Goal: Information Seeking & Learning: Learn about a topic

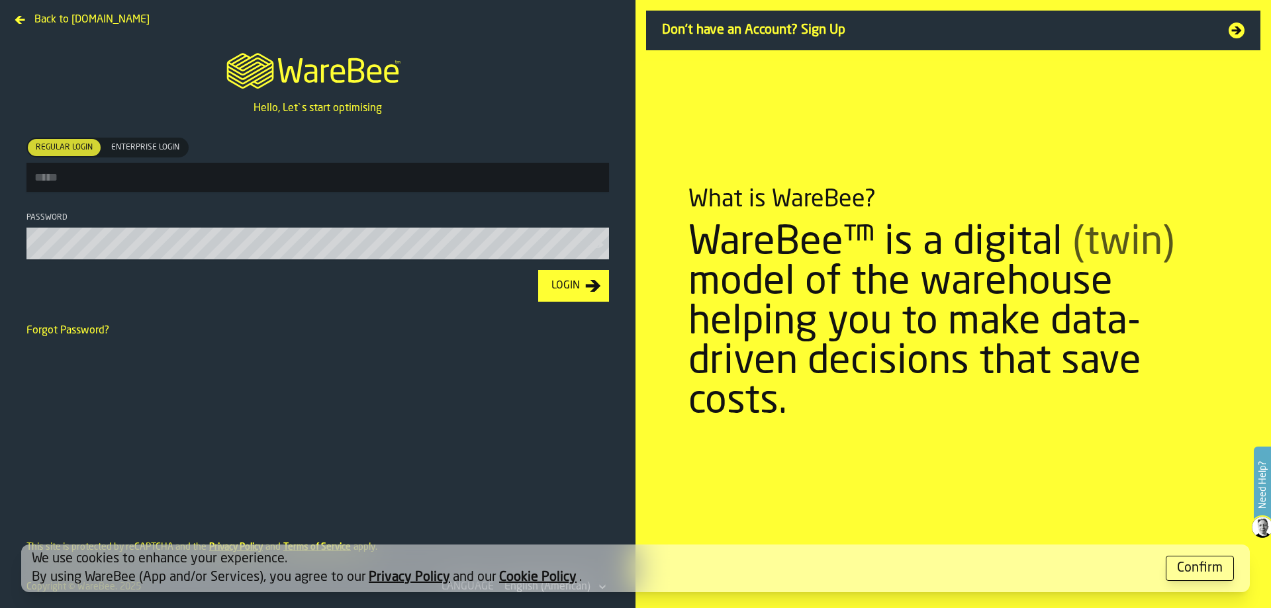
type input "**********"
click at [585, 288] on icon "button-Login" at bounding box center [593, 286] width 16 height 16
click at [1179, 567] on div "Confirm" at bounding box center [1200, 568] width 46 height 19
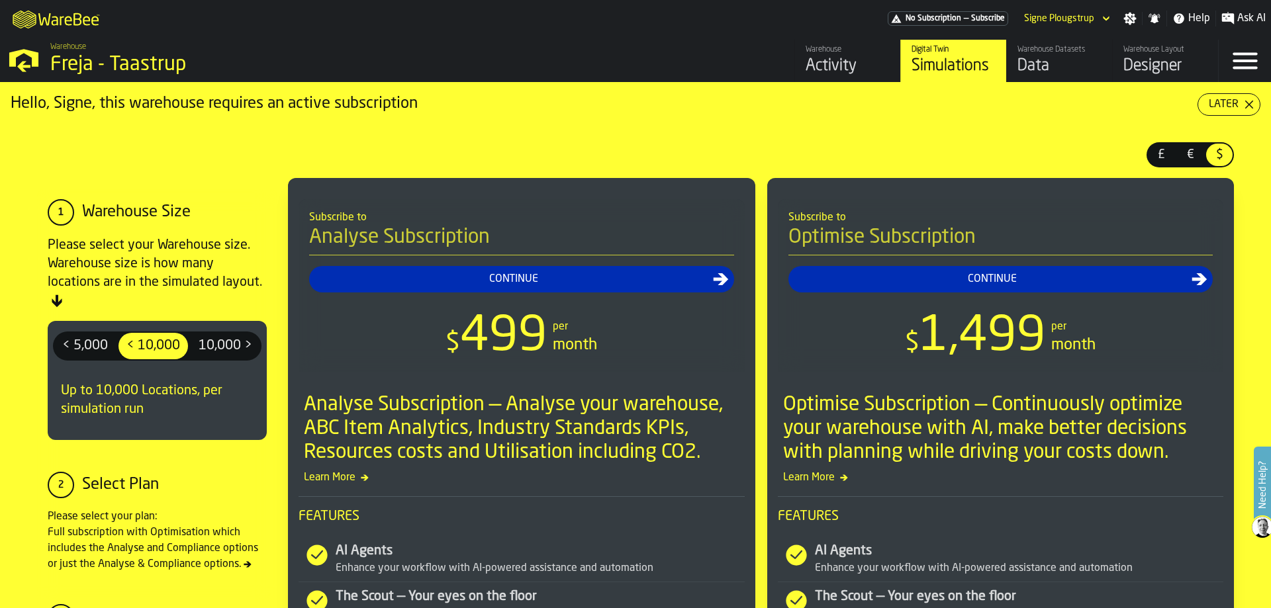
click at [835, 65] on div "Activity" at bounding box center [848, 66] width 84 height 21
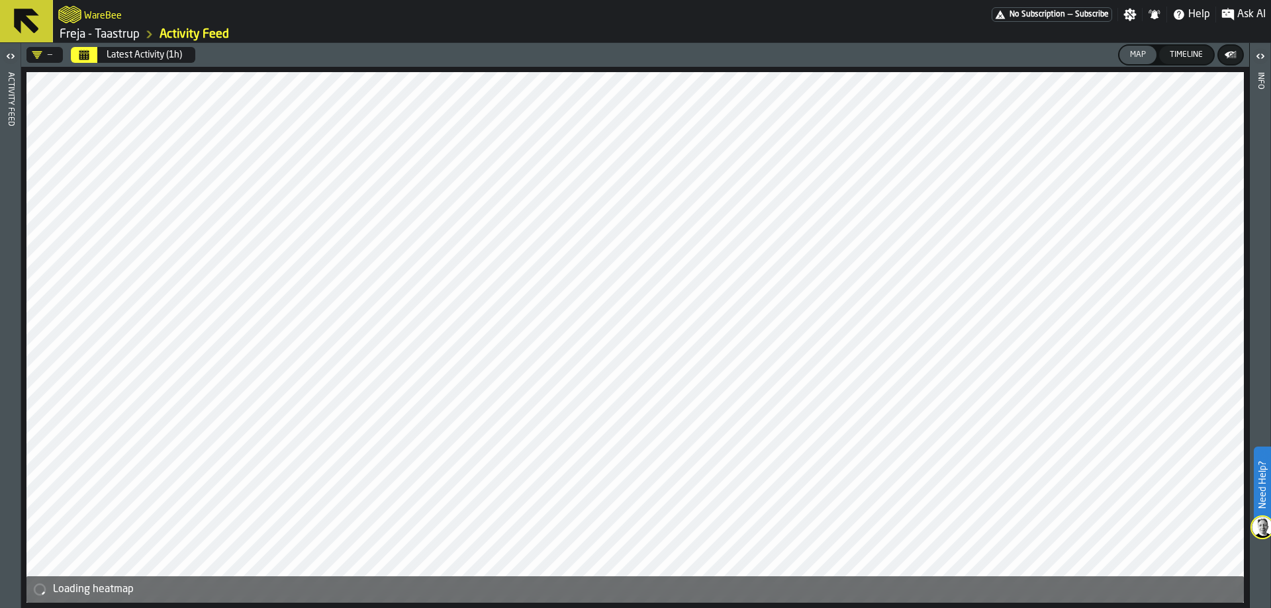
click at [79, 54] on icon "Calendar" at bounding box center [84, 55] width 11 height 11
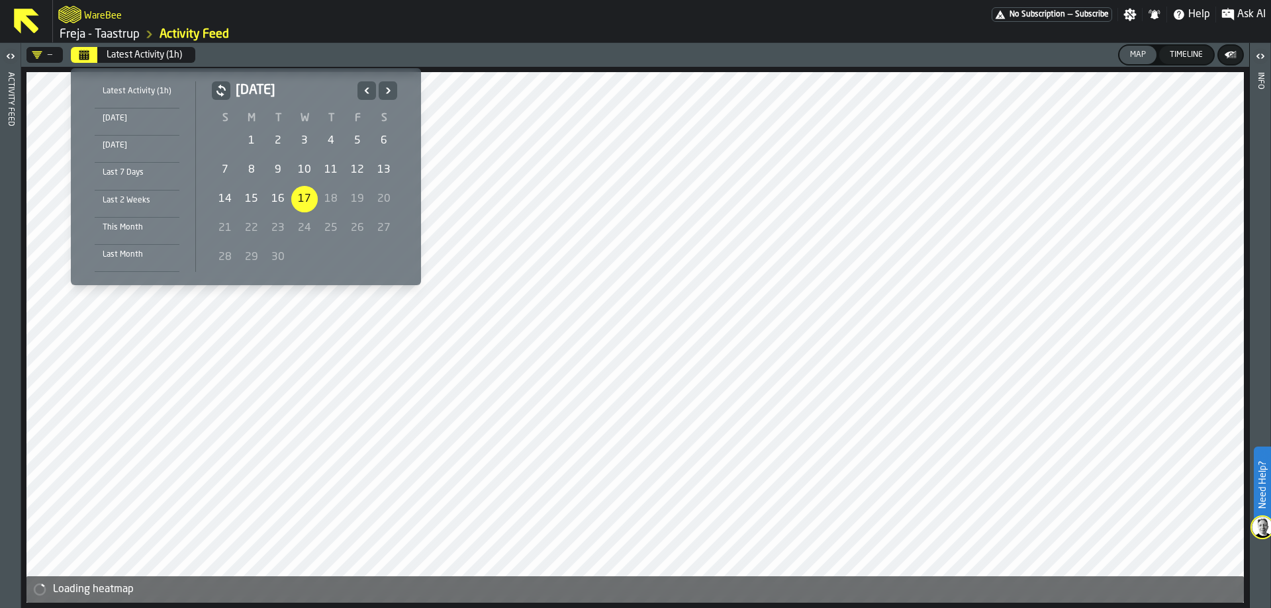
click at [360, 86] on icon "Previous" at bounding box center [366, 91] width 13 height 16
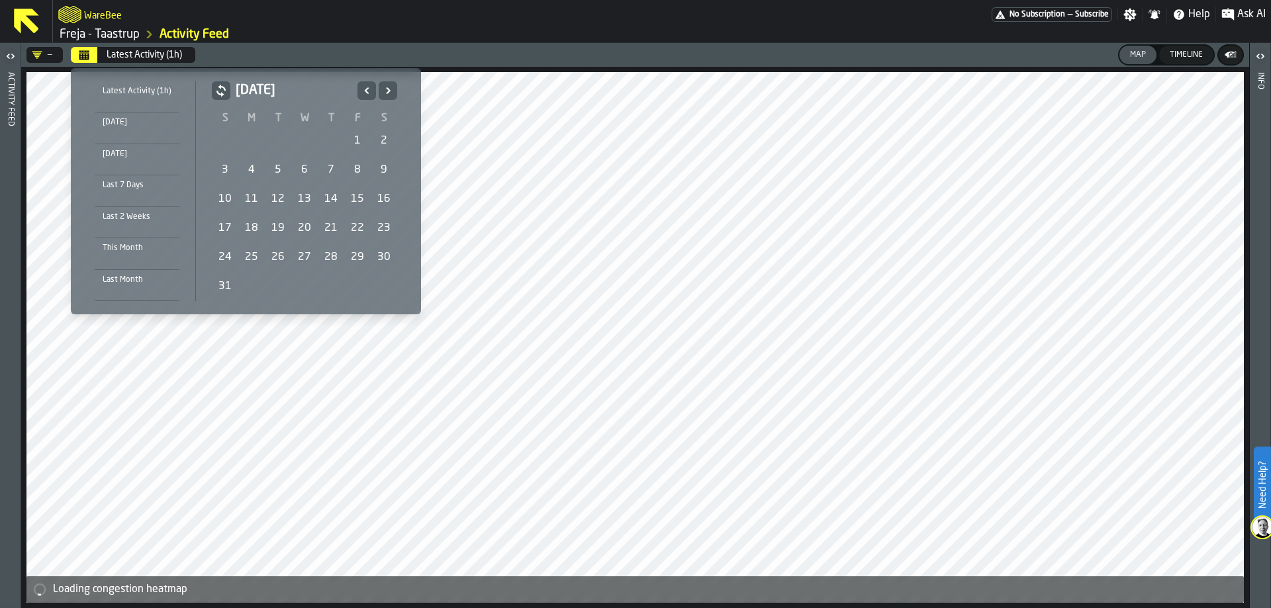
click at [224, 285] on div "31" at bounding box center [225, 286] width 26 height 26
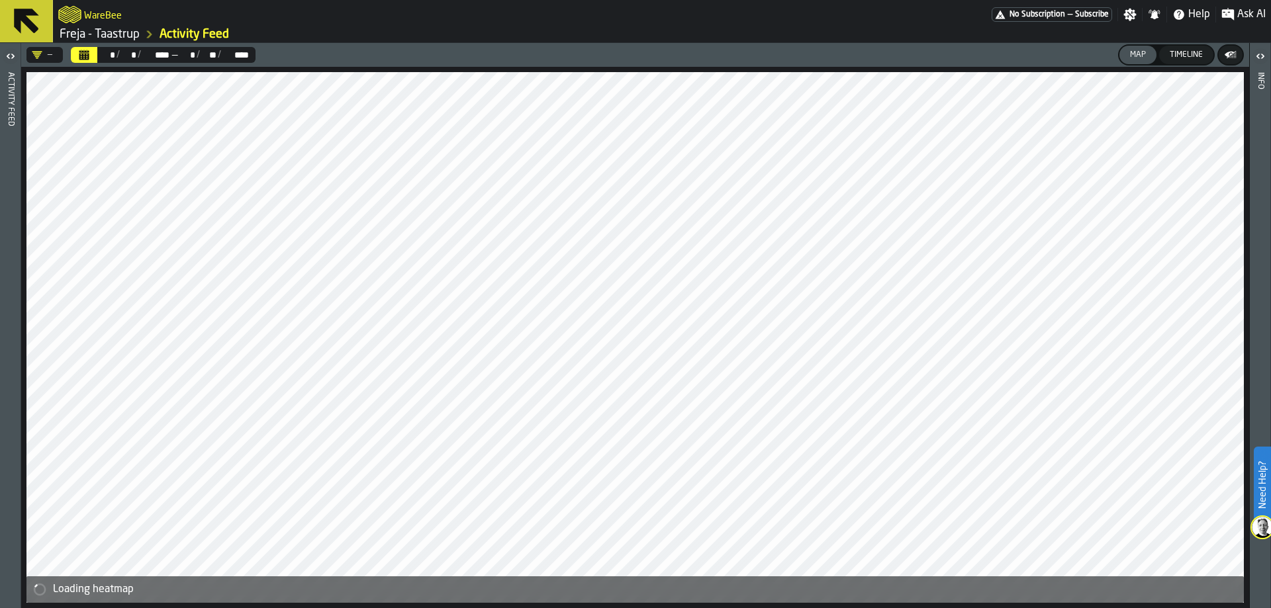
click at [5, 60] on icon "button-toggle-Open" at bounding box center [11, 56] width 16 height 16
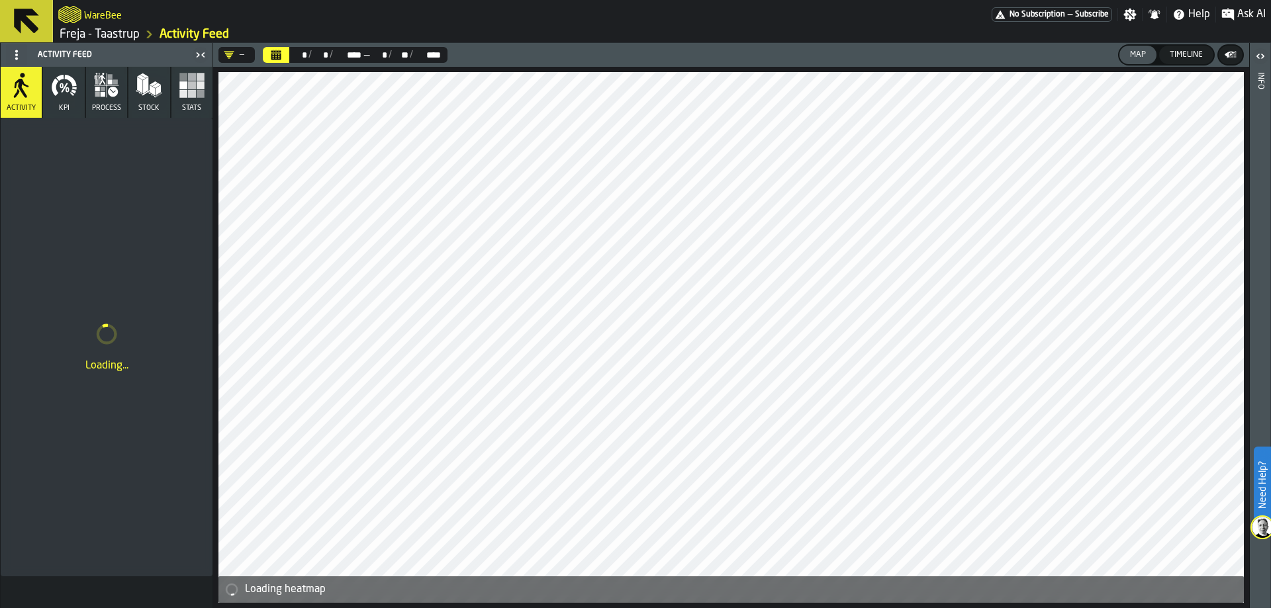
click at [164, 91] on button "Stock" at bounding box center [148, 92] width 41 height 51
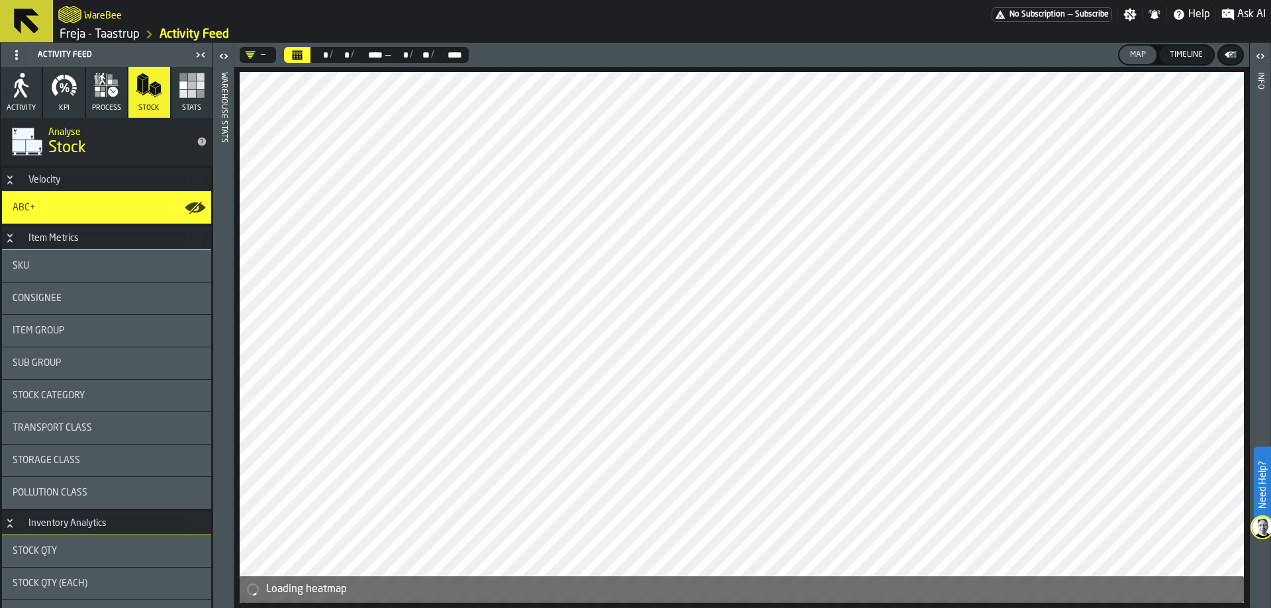
click at [188, 91] on rect "button" at bounding box center [192, 94] width 8 height 8
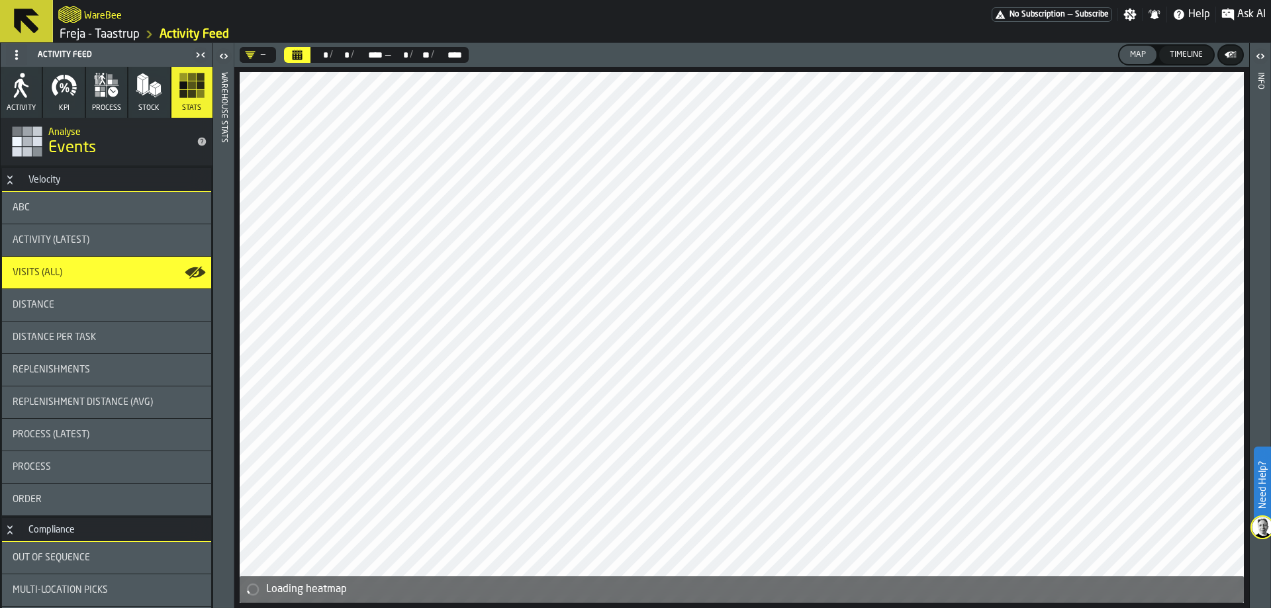
click at [272, 48] on div "—" at bounding box center [258, 55] width 36 height 16
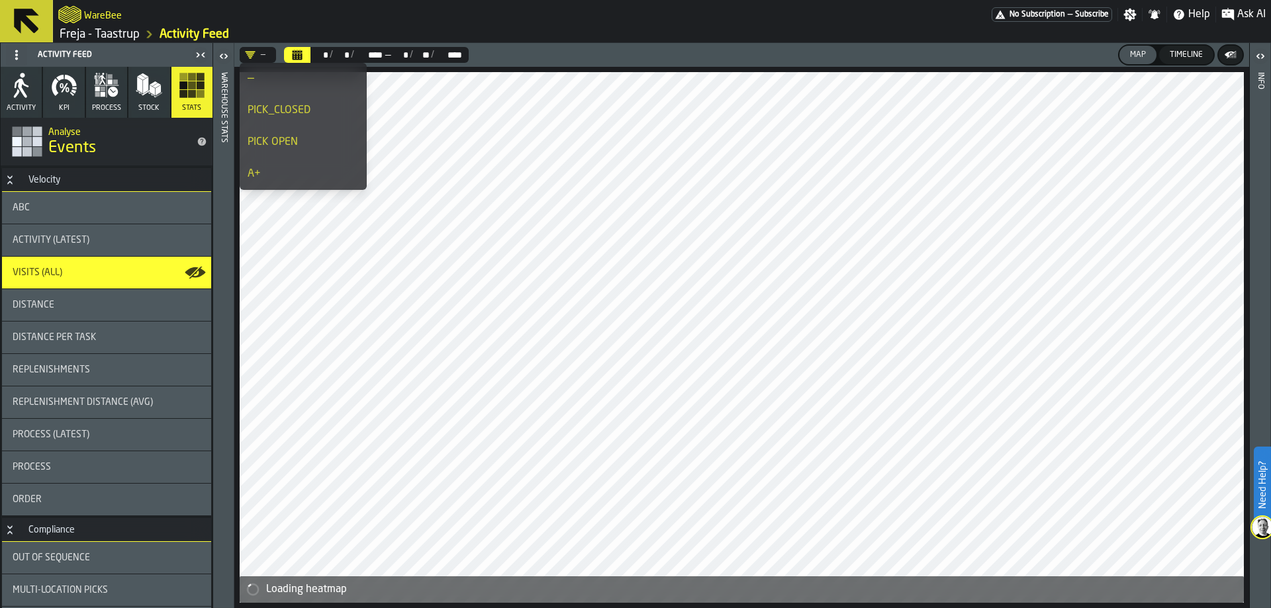
click at [281, 106] on div "PICK_CLOSED" at bounding box center [303, 111] width 111 height 16
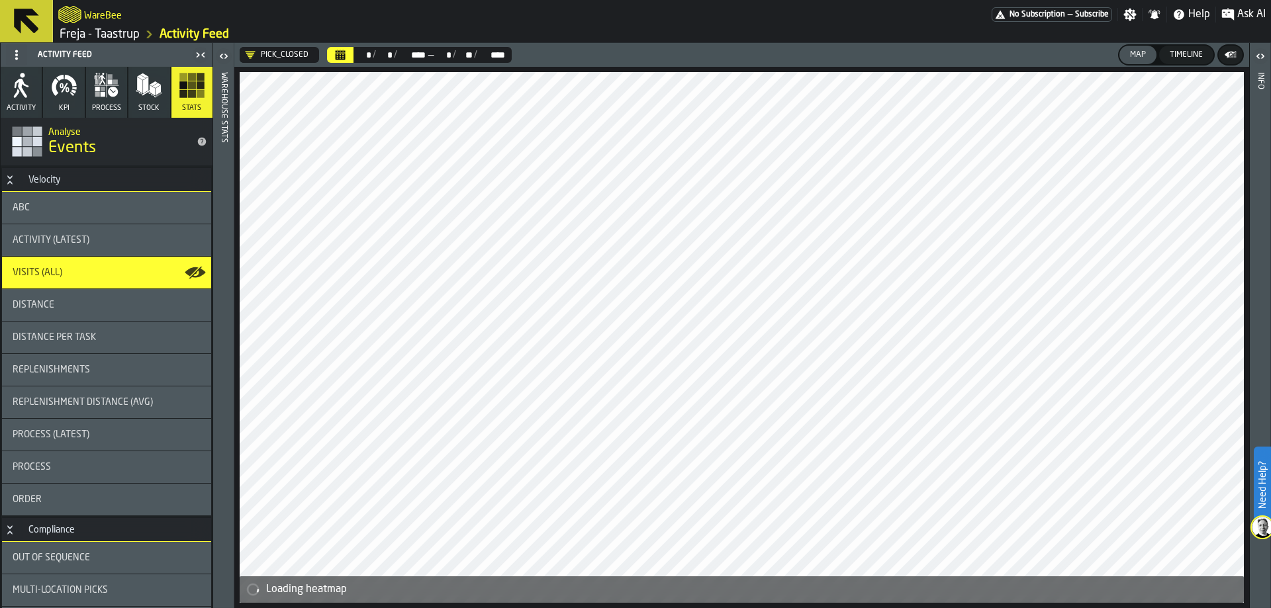
click at [113, 205] on div "ABC" at bounding box center [107, 208] width 188 height 11
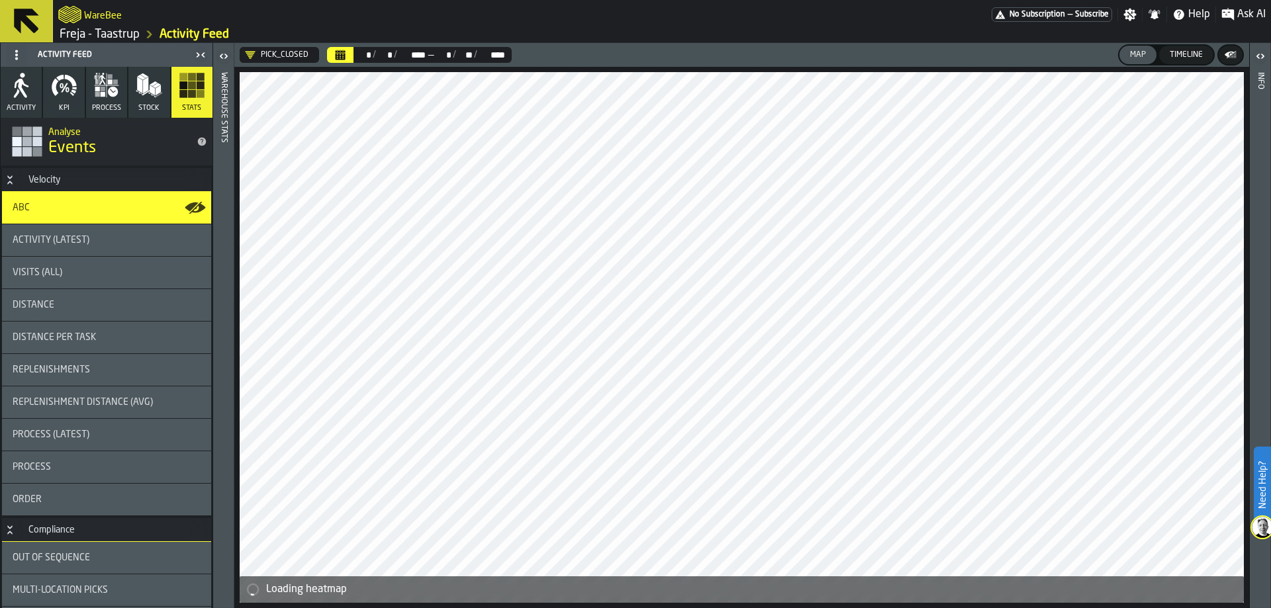
click at [1232, 59] on icon "button-" at bounding box center [1230, 54] width 13 height 13
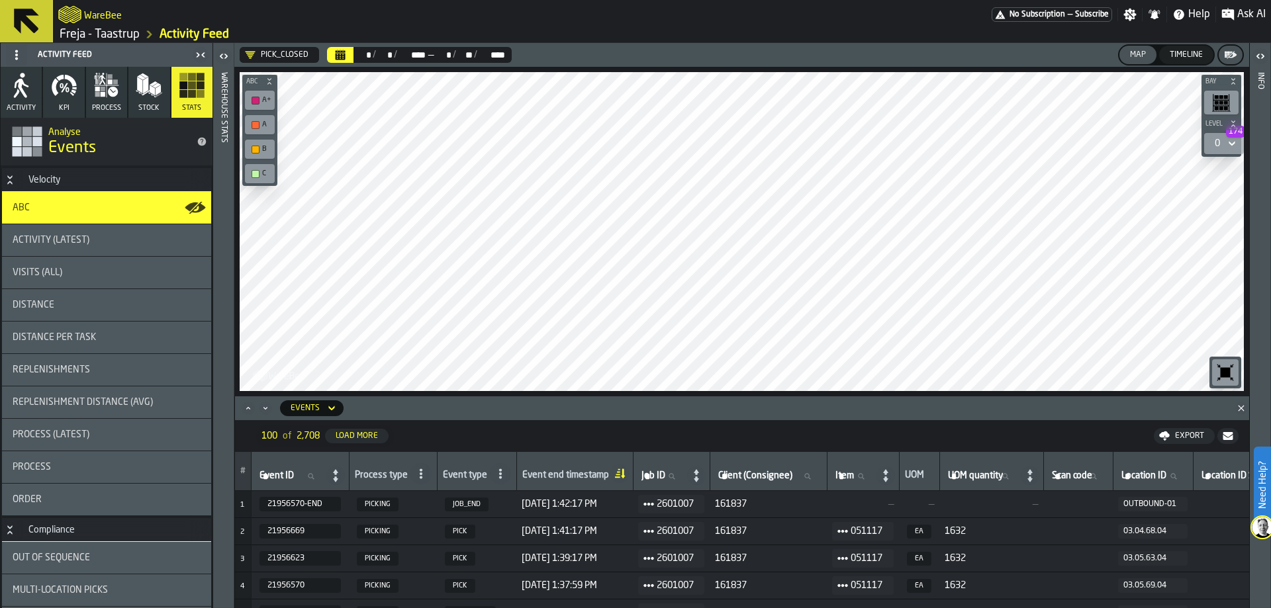
click at [667, 351] on div "PICK_CLOSED ** * / ** * / **** **** — ** * / ** ** / **** **** Map Timeline Bay…" at bounding box center [741, 325] width 1015 height 565
click at [249, 413] on icon "Maximize" at bounding box center [248, 408] width 13 height 13
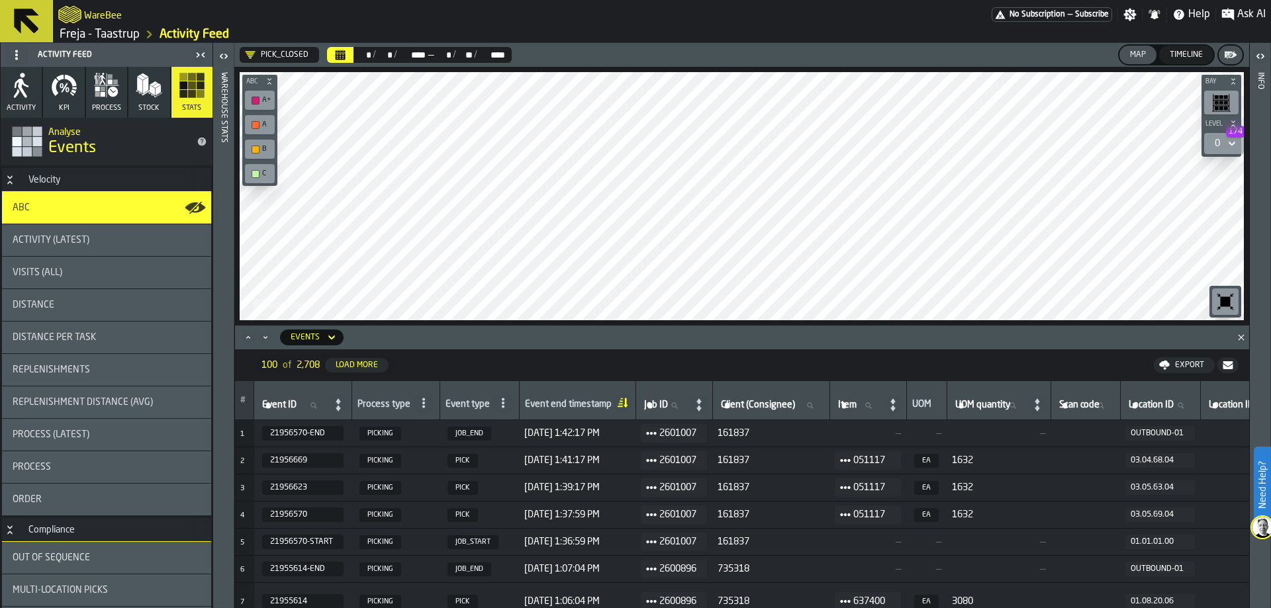
drag, startPoint x: 1124, startPoint y: 369, endPoint x: 987, endPoint y: 377, distance: 137.2
click at [1013, 373] on nav "100 of 2,708 Load More Export" at bounding box center [742, 365] width 1014 height 32
click at [0, 0] on icon "button-" at bounding box center [0, 0] width 0 height 0
click at [1232, 389] on div "Location ID Source Location ID Source" at bounding box center [1259, 401] width 106 height 28
drag, startPoint x: 1232, startPoint y: 389, endPoint x: 1111, endPoint y: 392, distance: 121.8
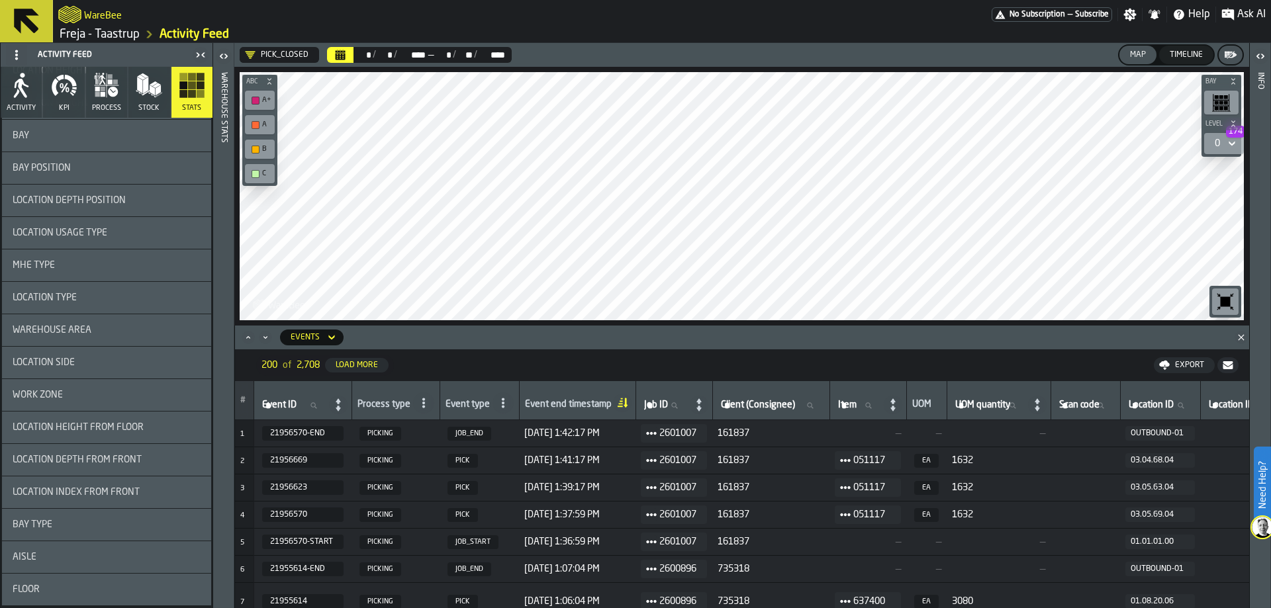
click at [332, 336] on icon at bounding box center [331, 338] width 13 height 16
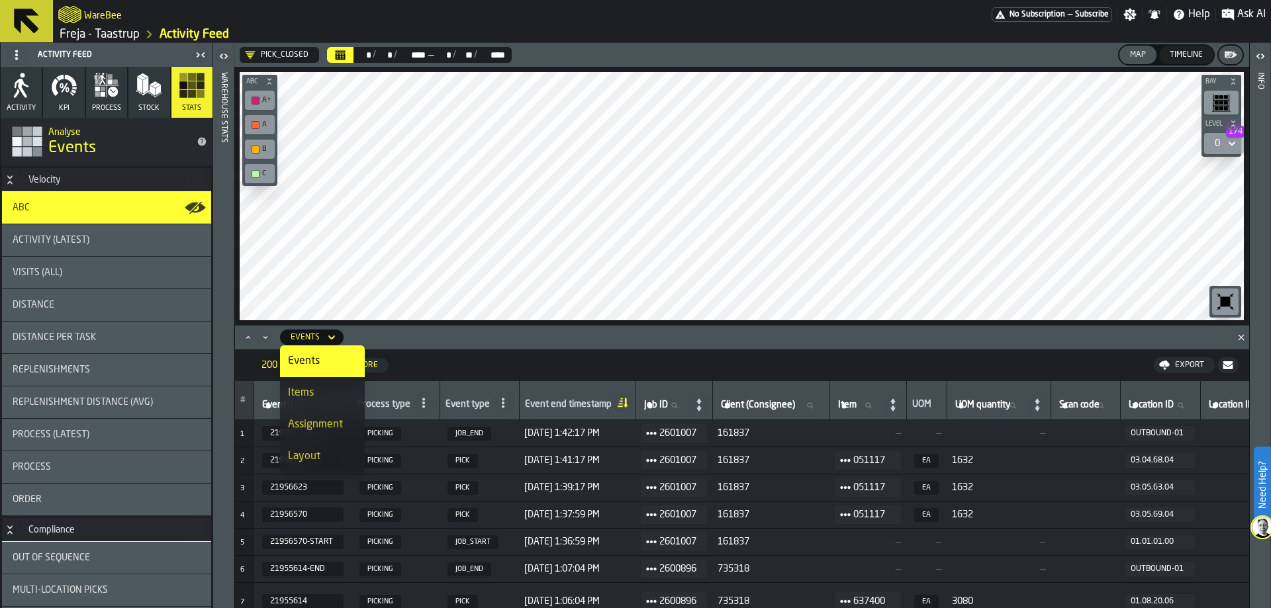
click at [22, 177] on div "Velocity" at bounding box center [45, 180] width 48 height 11
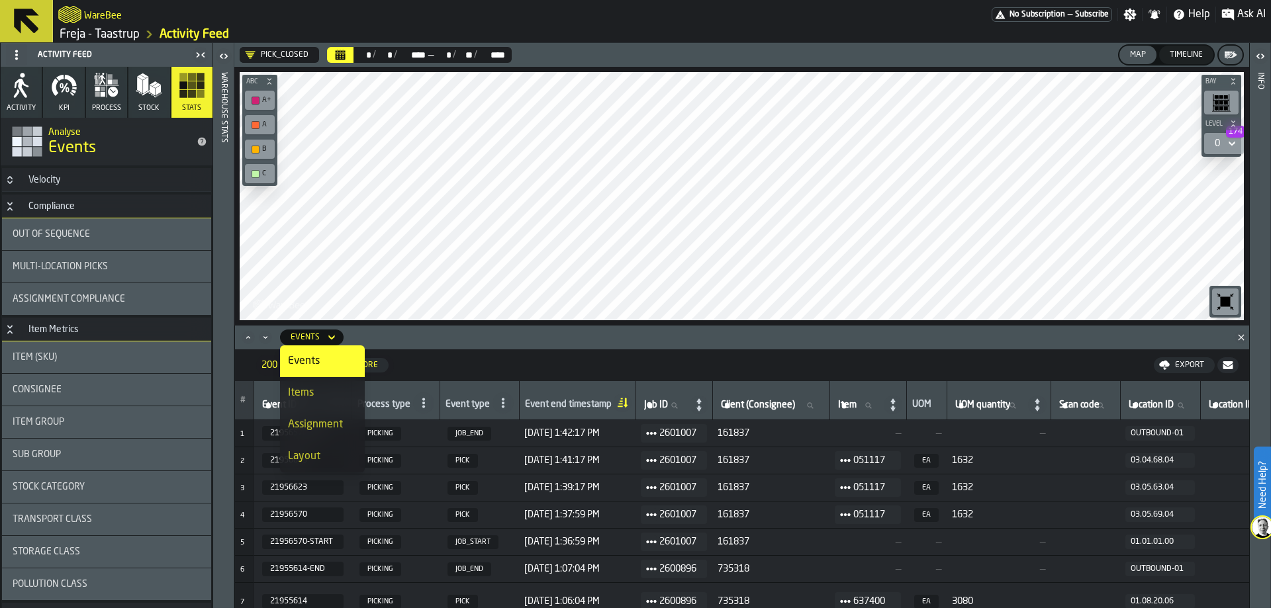
click at [21, 211] on div "Compliance" at bounding box center [52, 206] width 62 height 11
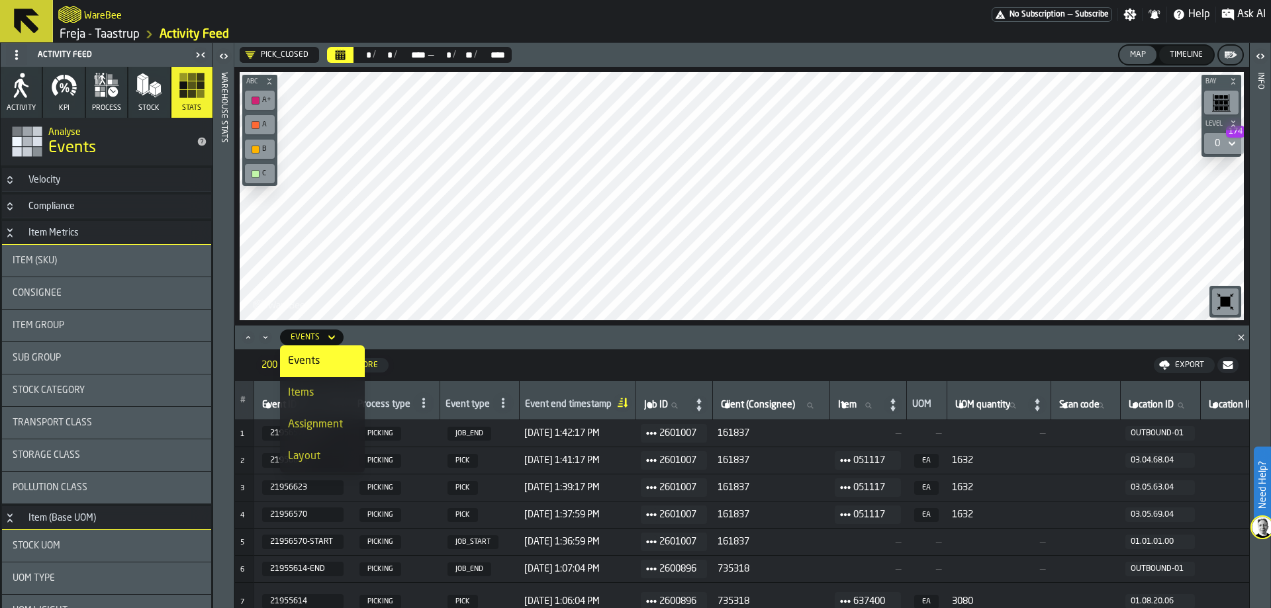
click at [21, 231] on div "Item Metrics" at bounding box center [54, 233] width 66 height 11
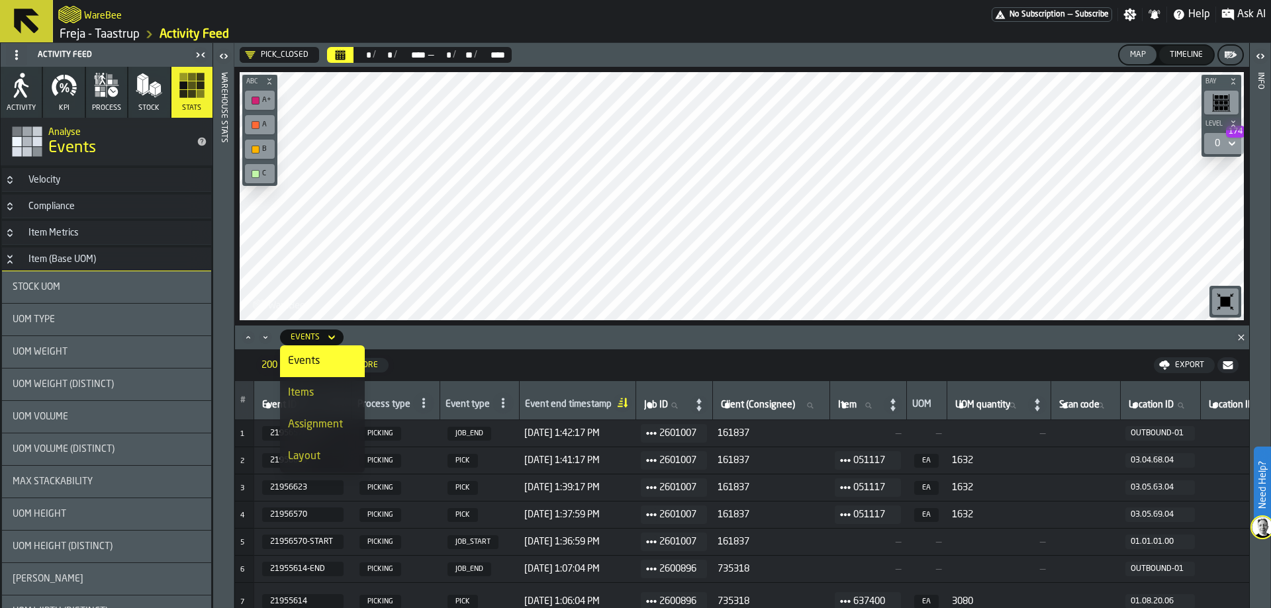
click at [68, 261] on div "Item (Base UOM)" at bounding box center [62, 259] width 83 height 11
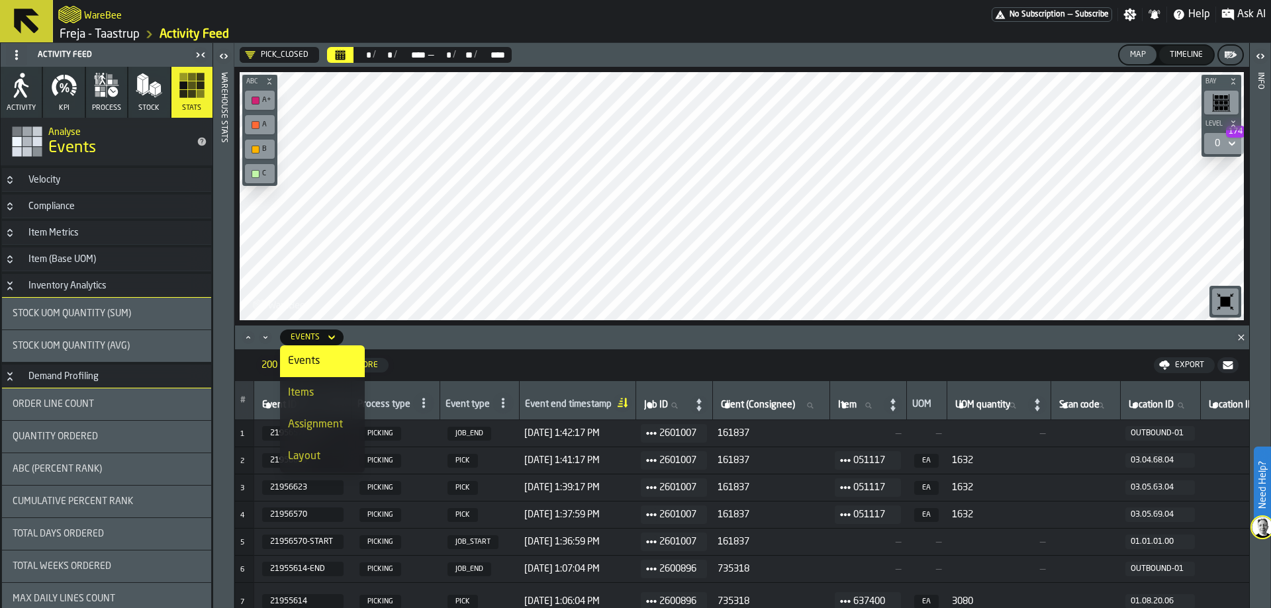
click at [83, 285] on div "Inventory Analytics" at bounding box center [68, 286] width 94 height 11
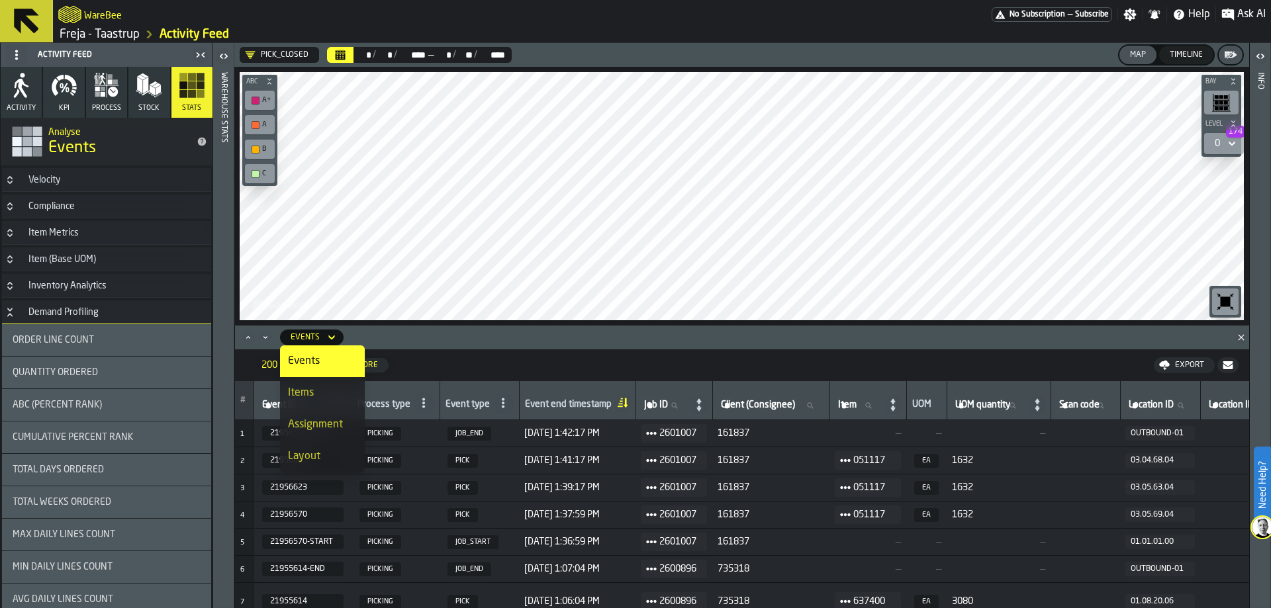
click at [132, 473] on div "Total Days Ordered" at bounding box center [107, 470] width 188 height 11
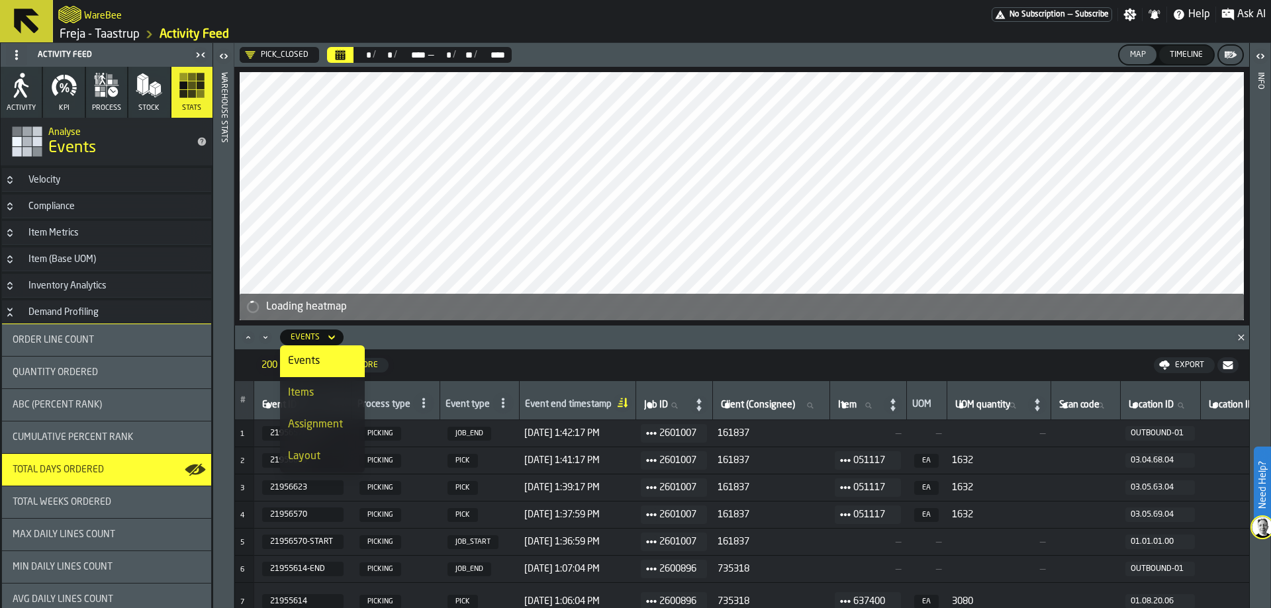
click at [365, 330] on span at bounding box center [786, 338] width 874 height 16
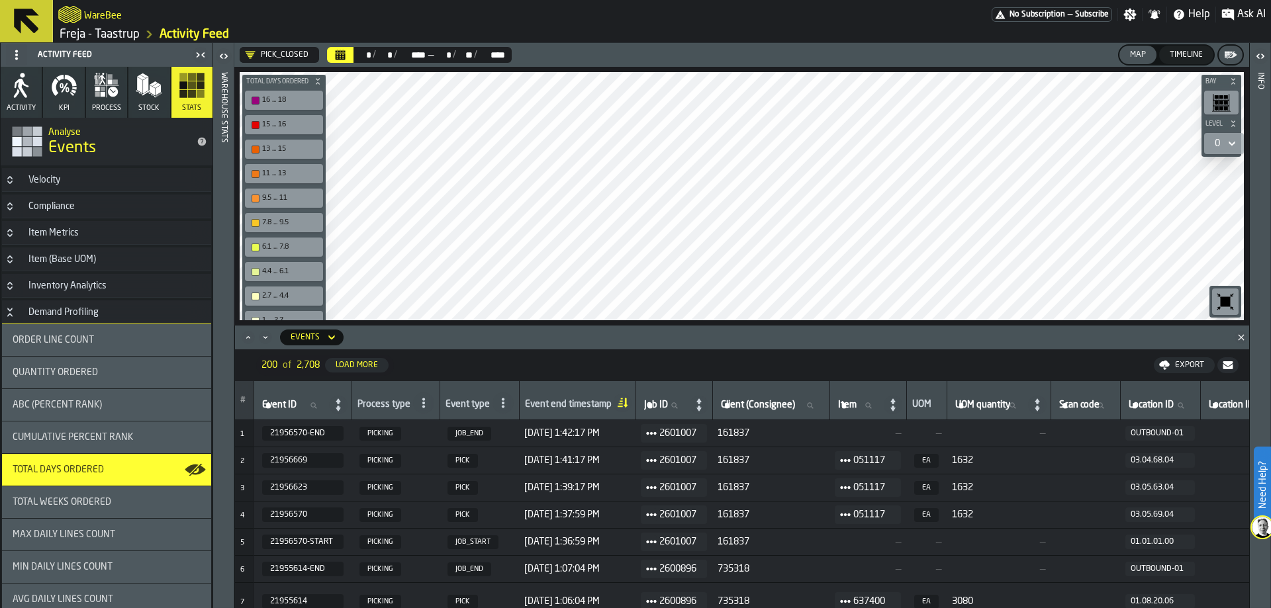
click at [330, 336] on icon at bounding box center [331, 338] width 13 height 16
click at [322, 373] on div "Items" at bounding box center [322, 369] width 69 height 16
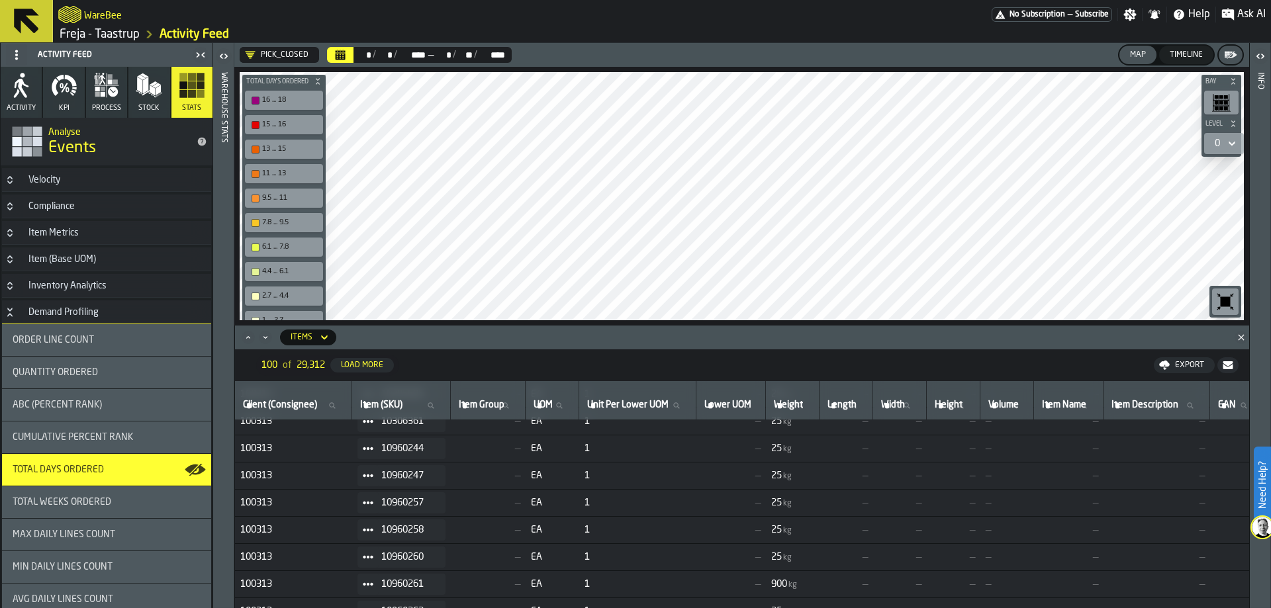
scroll to position [0, 0]
click at [330, 340] on icon at bounding box center [324, 338] width 13 height 16
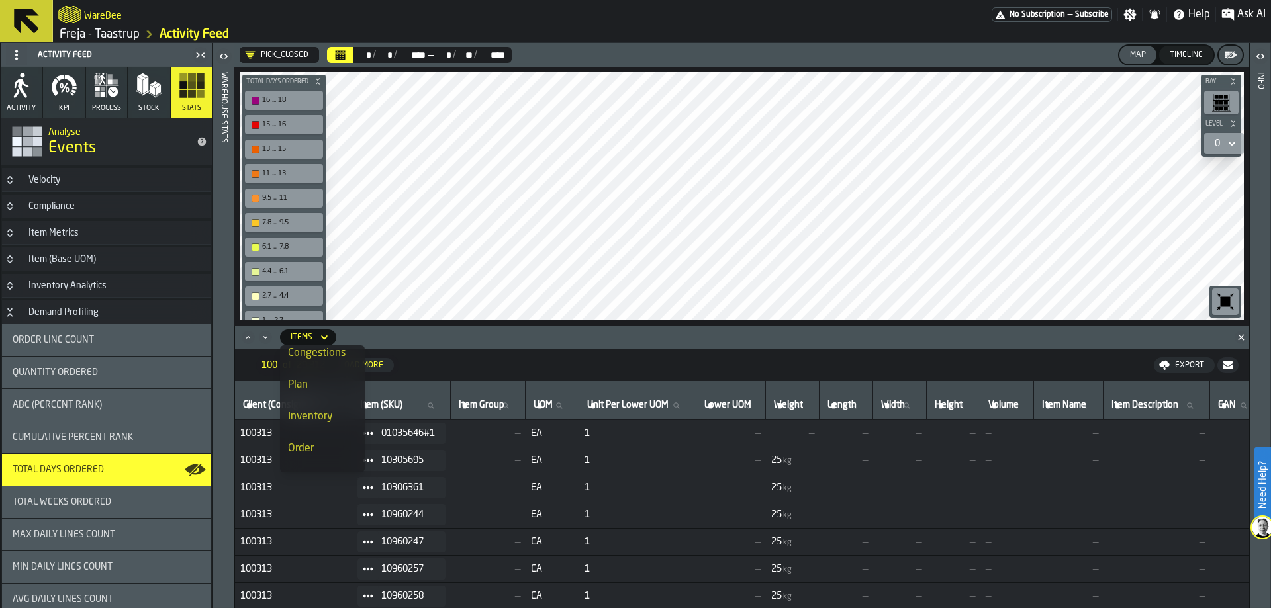
scroll to position [222, 0]
click at [320, 424] on div "Order" at bounding box center [322, 425] width 69 height 16
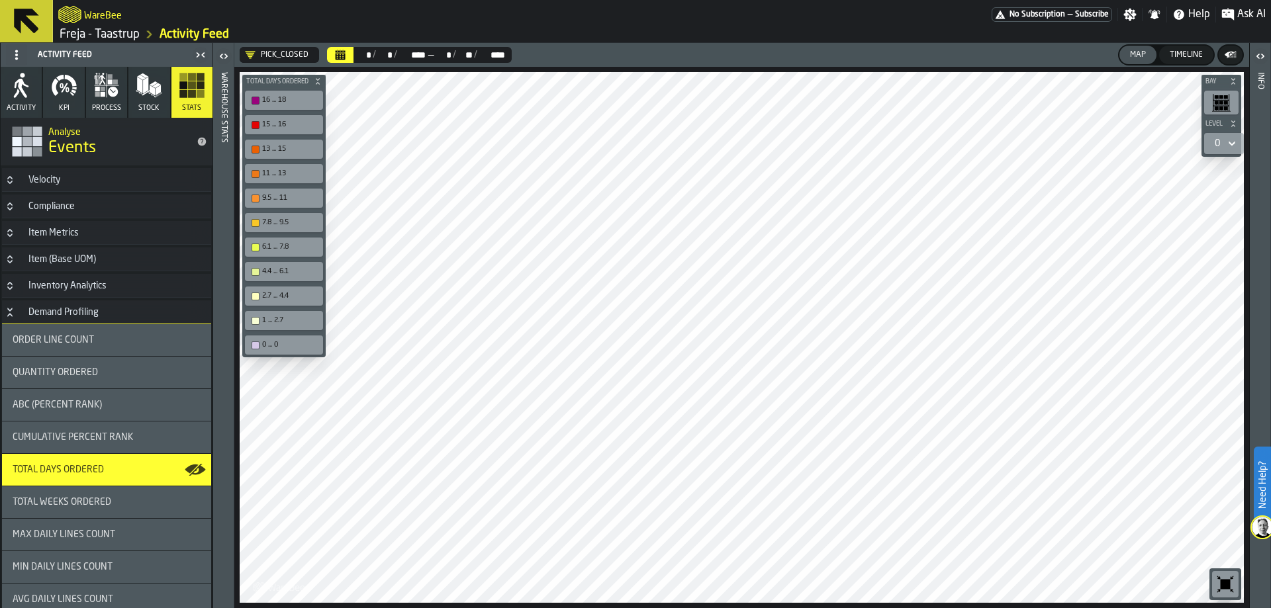
click at [1231, 55] on polygon "button-" at bounding box center [1232, 54] width 10 height 7
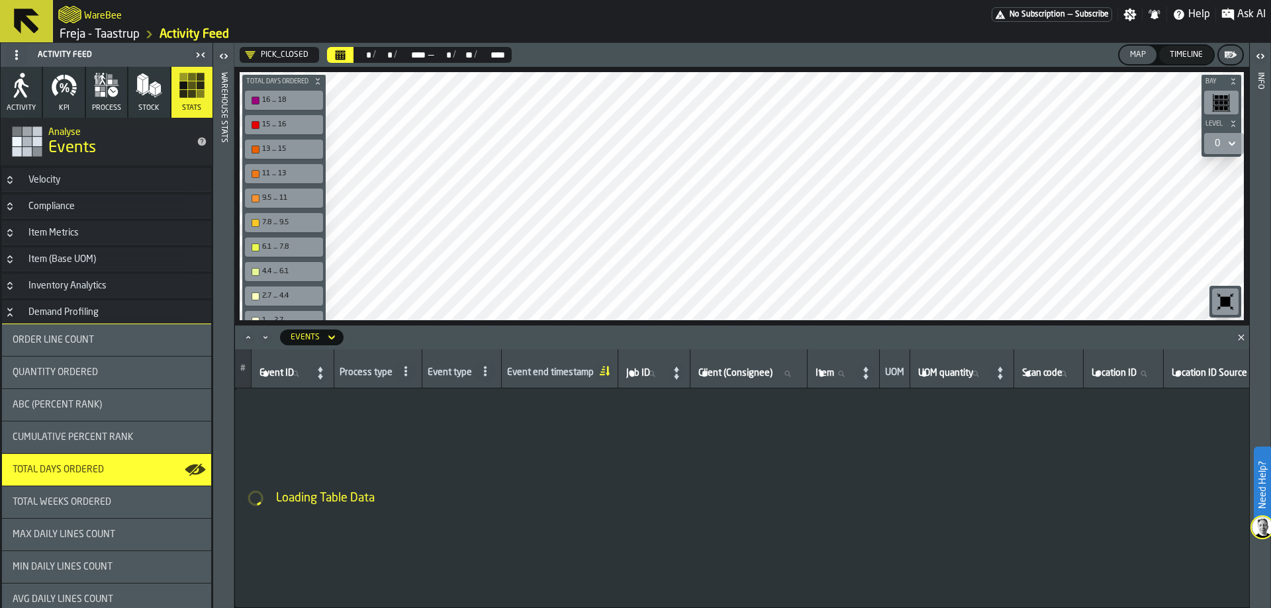
click at [330, 336] on icon at bounding box center [331, 338] width 13 height 16
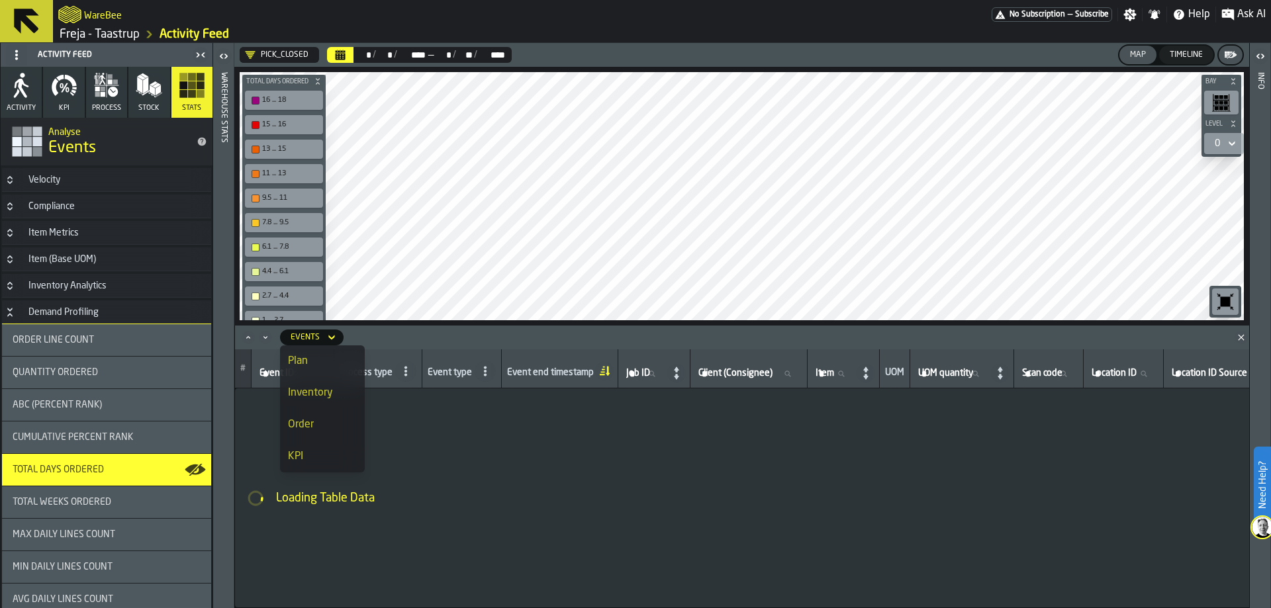
click at [320, 455] on div "KPI" at bounding box center [322, 457] width 69 height 16
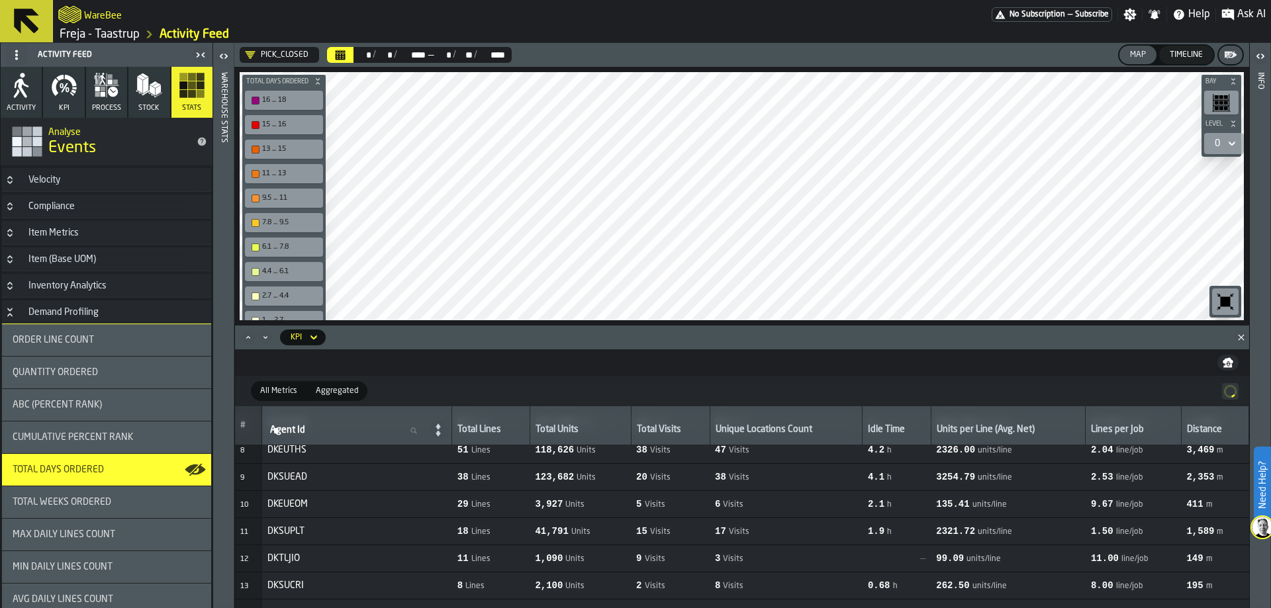
scroll to position [0, 0]
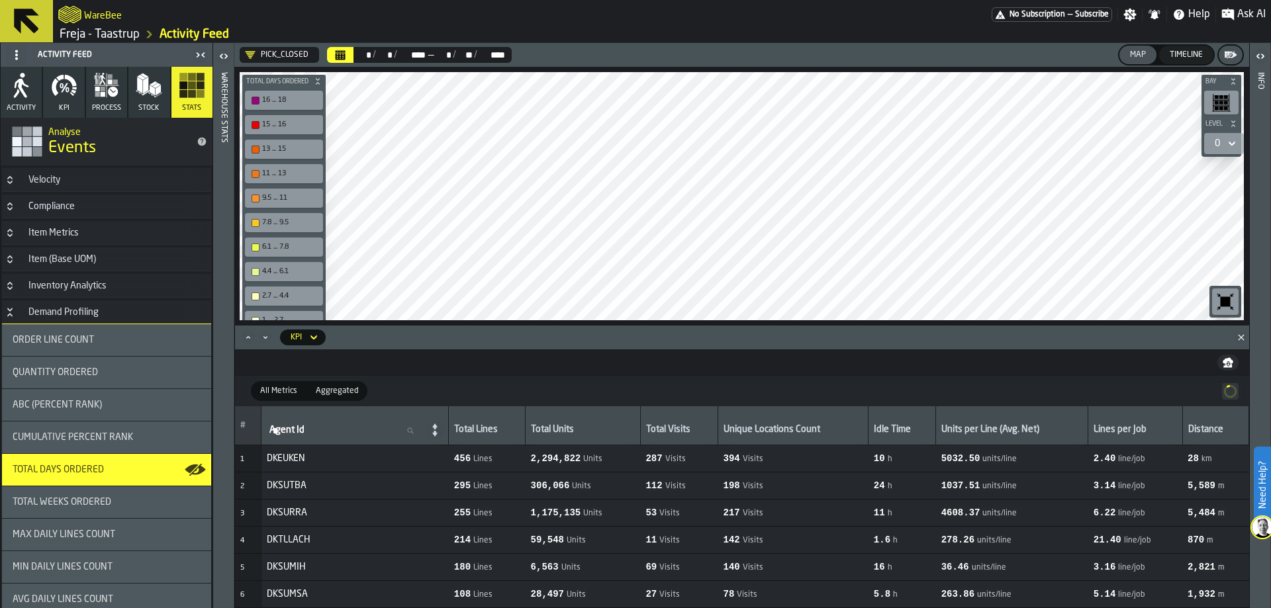
click at [318, 338] on icon at bounding box center [313, 338] width 13 height 16
click at [320, 389] on div "Items" at bounding box center [322, 393] width 69 height 16
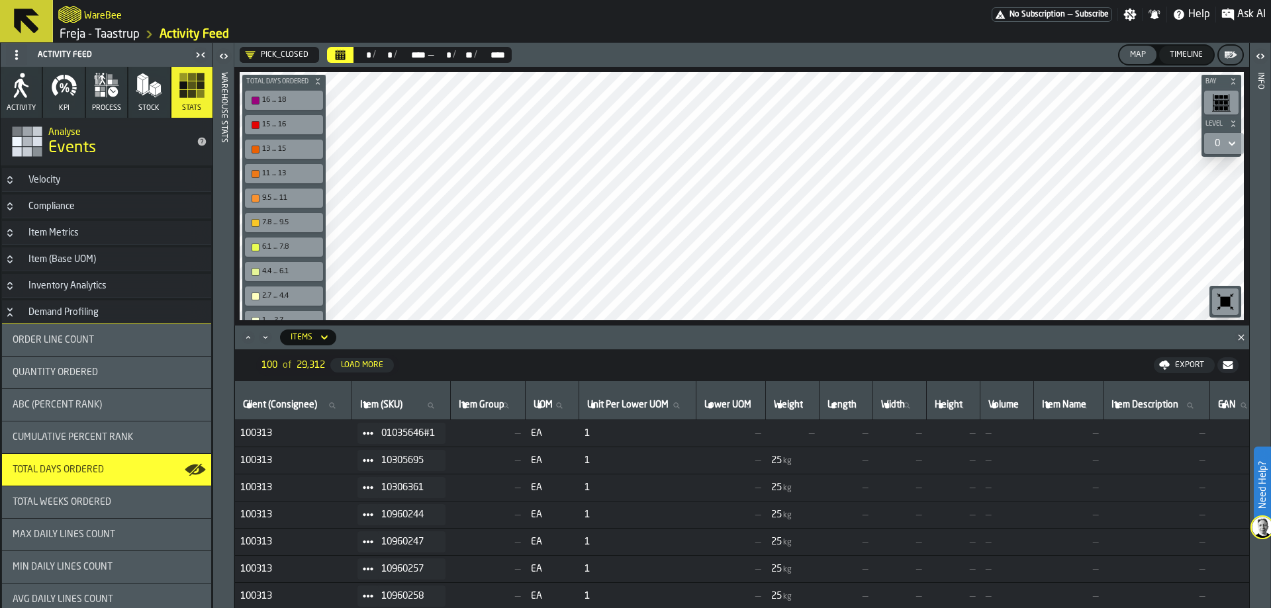
click at [322, 333] on icon at bounding box center [324, 338] width 13 height 16
click at [335, 362] on div "Events" at bounding box center [322, 361] width 69 height 16
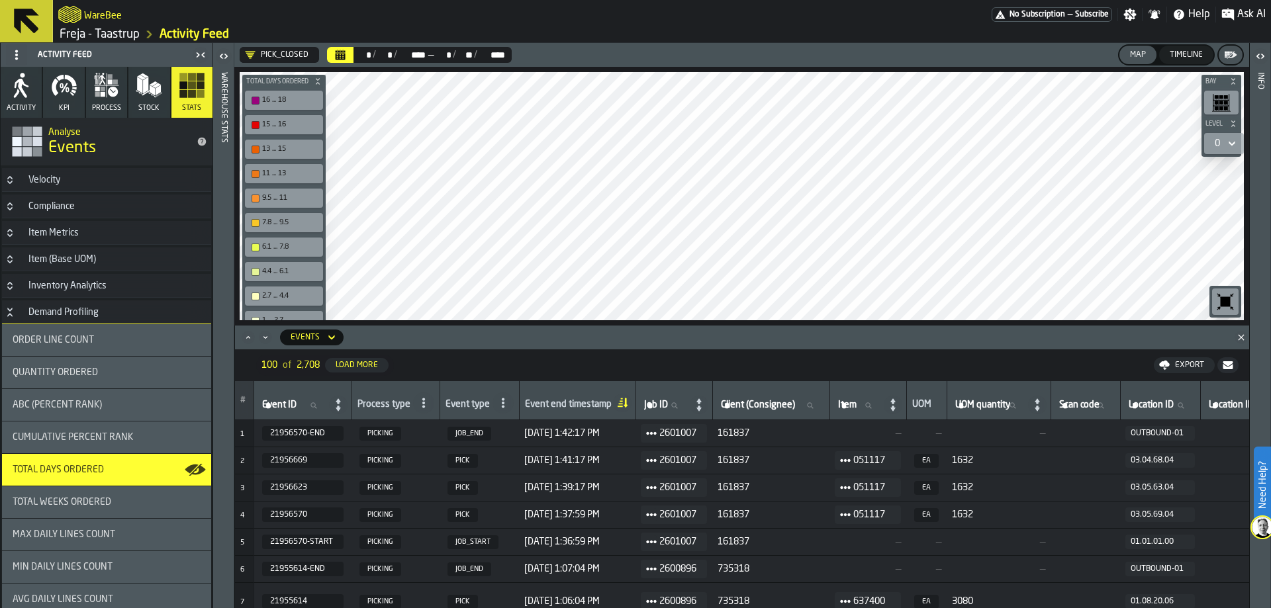
click at [327, 339] on icon at bounding box center [331, 338] width 13 height 16
click at [326, 427] on div "Assignment" at bounding box center [322, 425] width 69 height 16
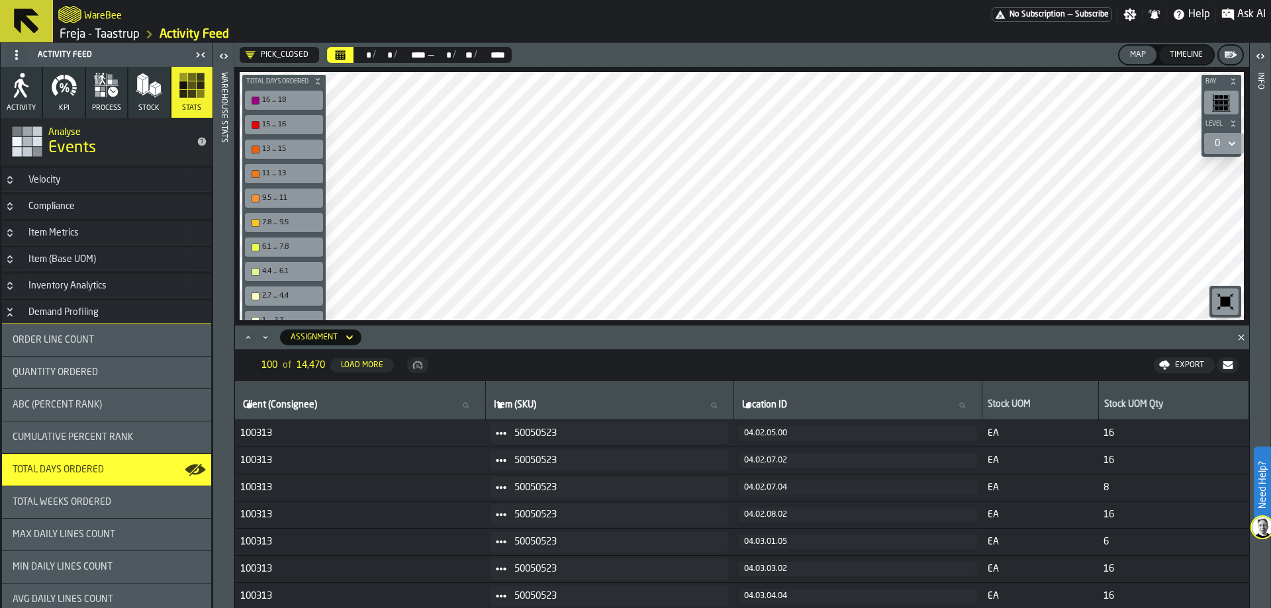
click at [339, 338] on div "Assignment" at bounding box center [314, 337] width 58 height 15
click at [320, 396] on div "Stats" at bounding box center [322, 399] width 69 height 16
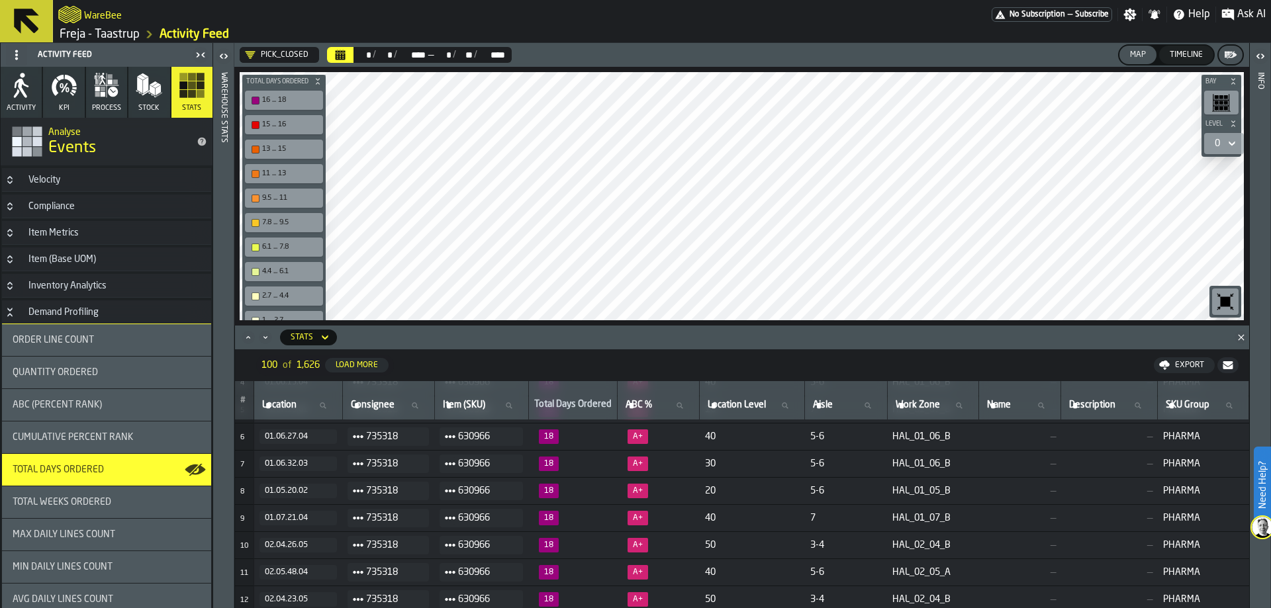
scroll to position [0, 0]
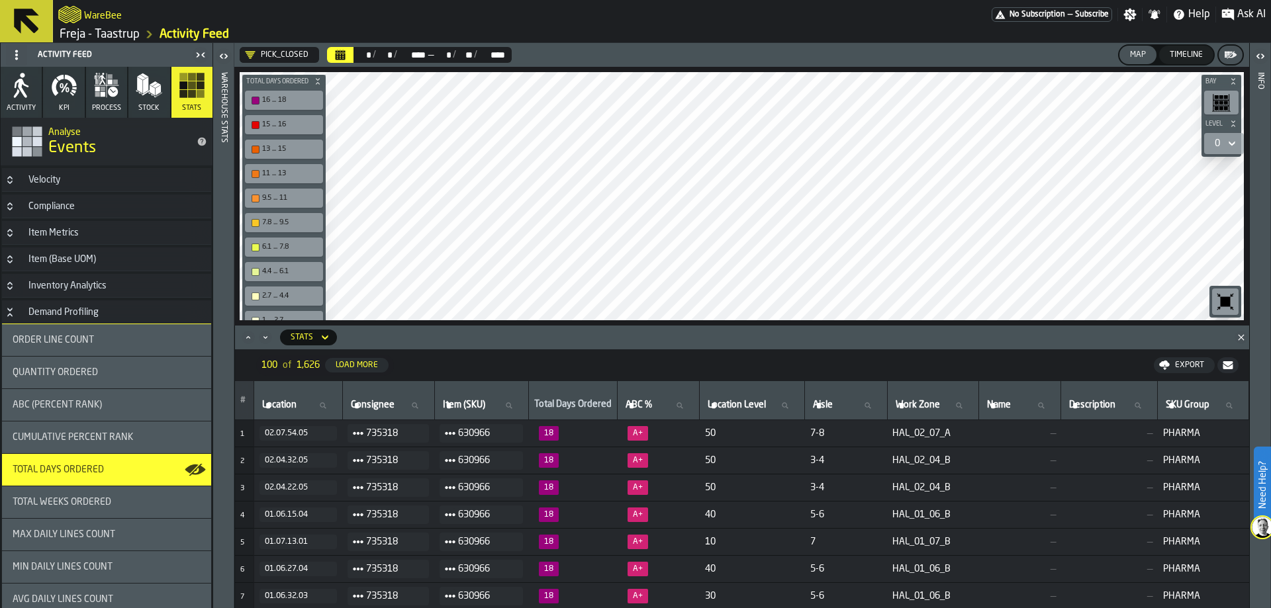
click at [1169, 363] on icon "button-Export" at bounding box center [1164, 365] width 11 height 11
click at [1157, 362] on span "Download (csv)" at bounding box center [1179, 365] width 62 height 11
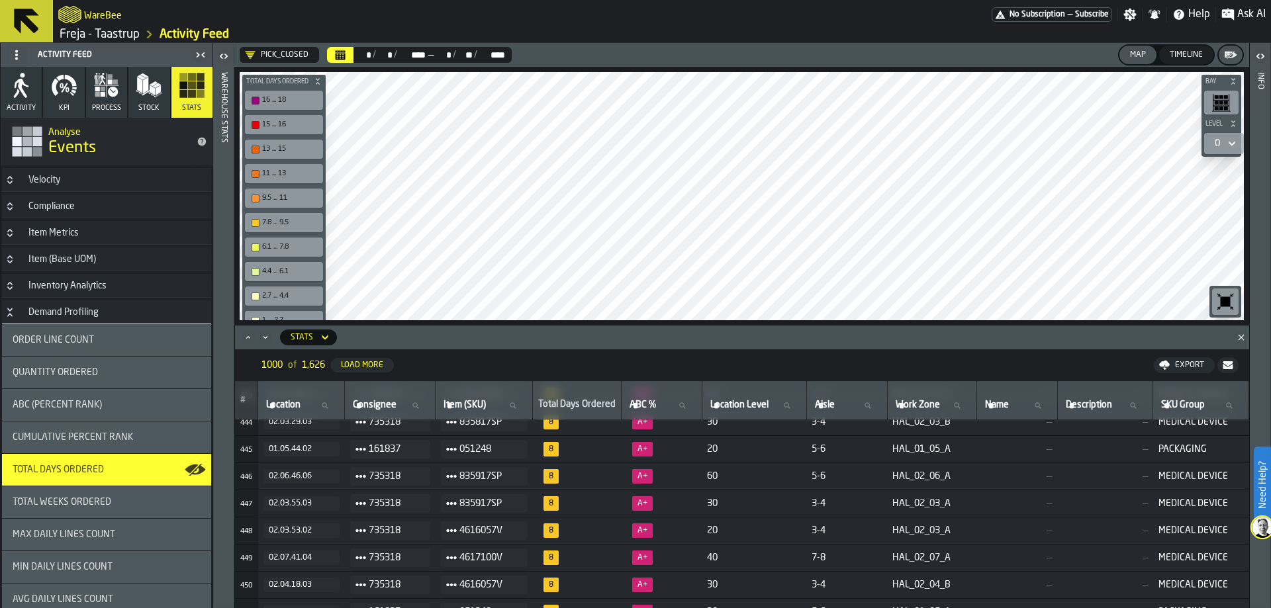
scroll to position [11379, 0]
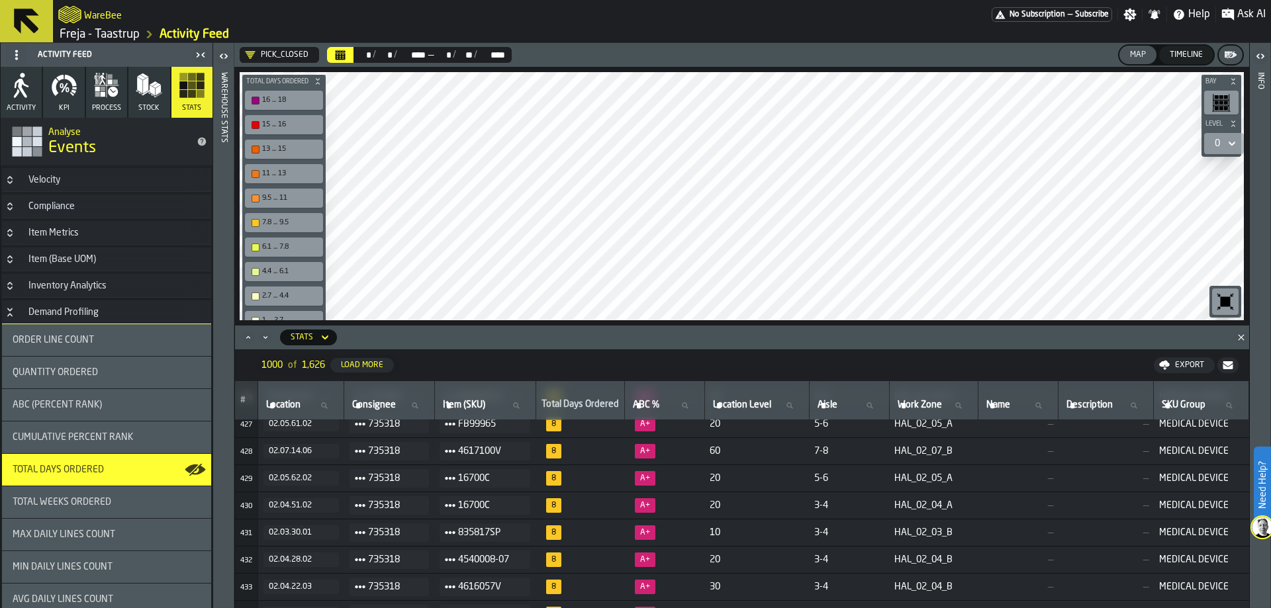
click at [1251, 494] on header "Info" at bounding box center [1260, 325] width 21 height 565
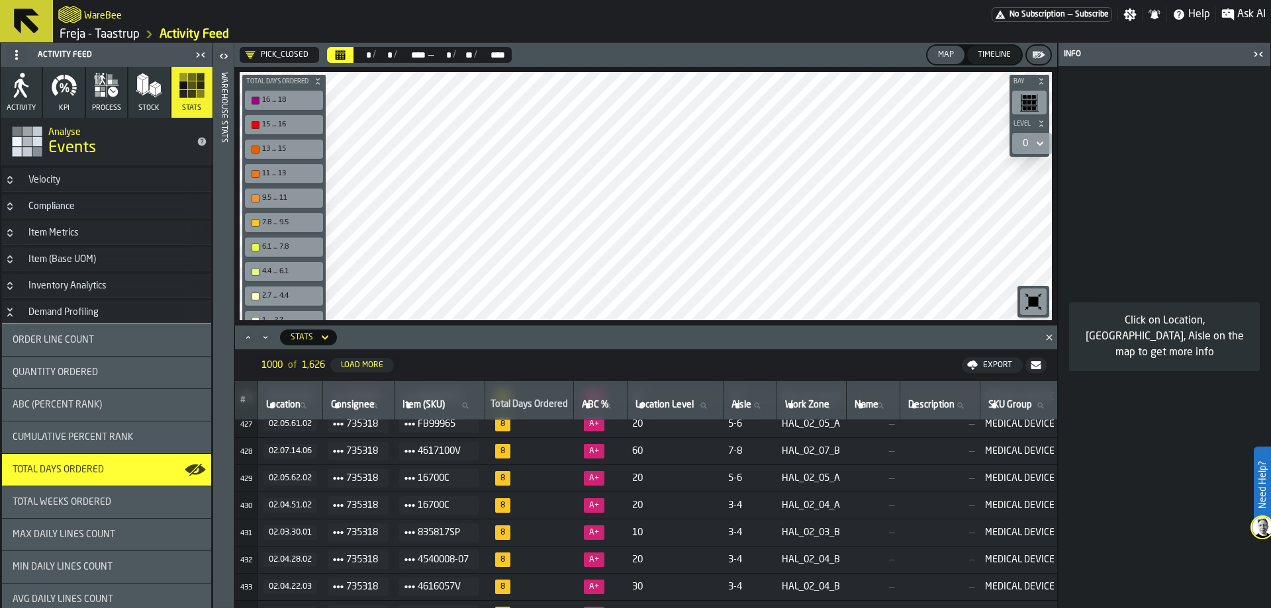
click at [1253, 53] on icon "button-toggle-Close me" at bounding box center [1258, 54] width 16 height 16
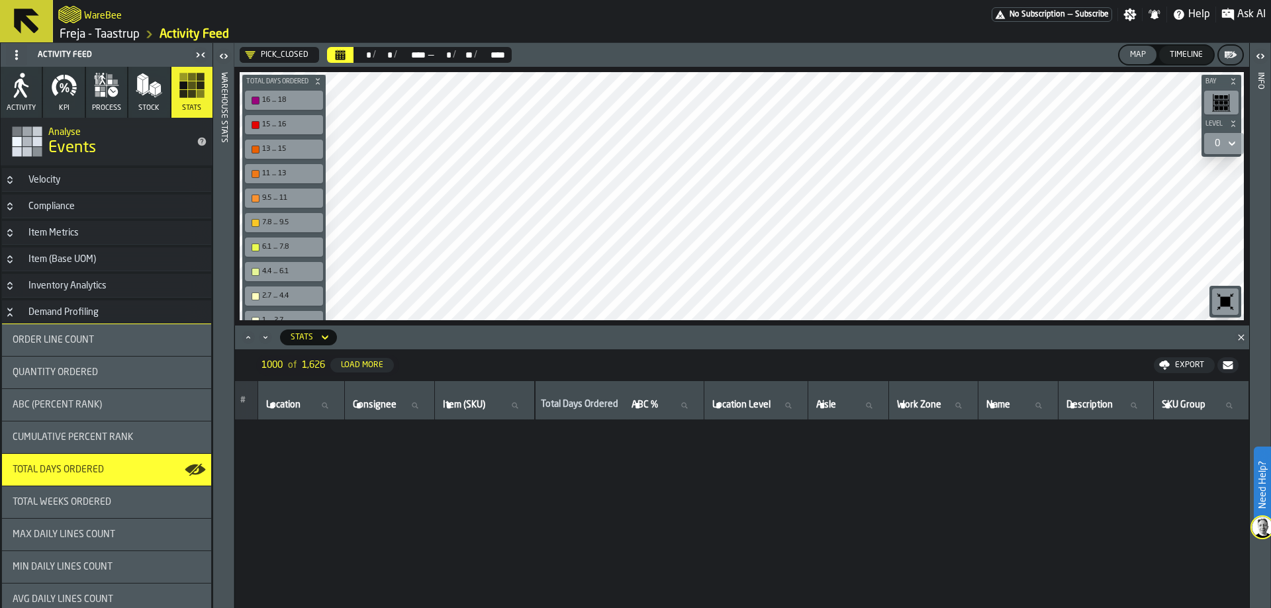
scroll to position [0, 0]
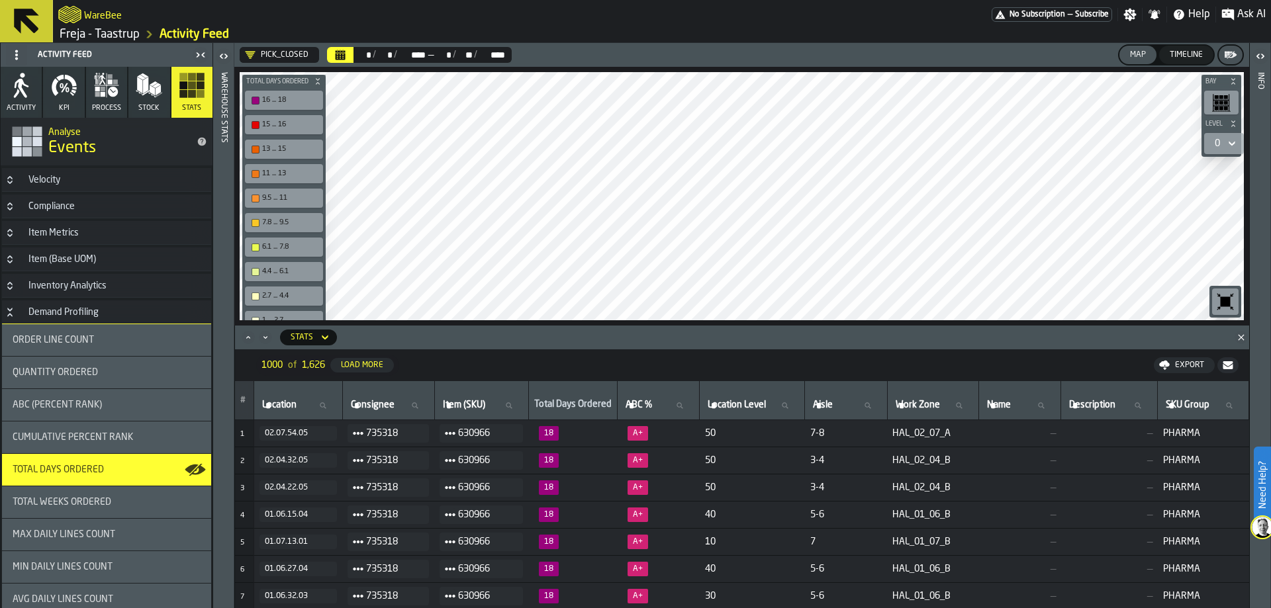
click at [330, 57] on button "Calendar" at bounding box center [340, 55] width 26 height 16
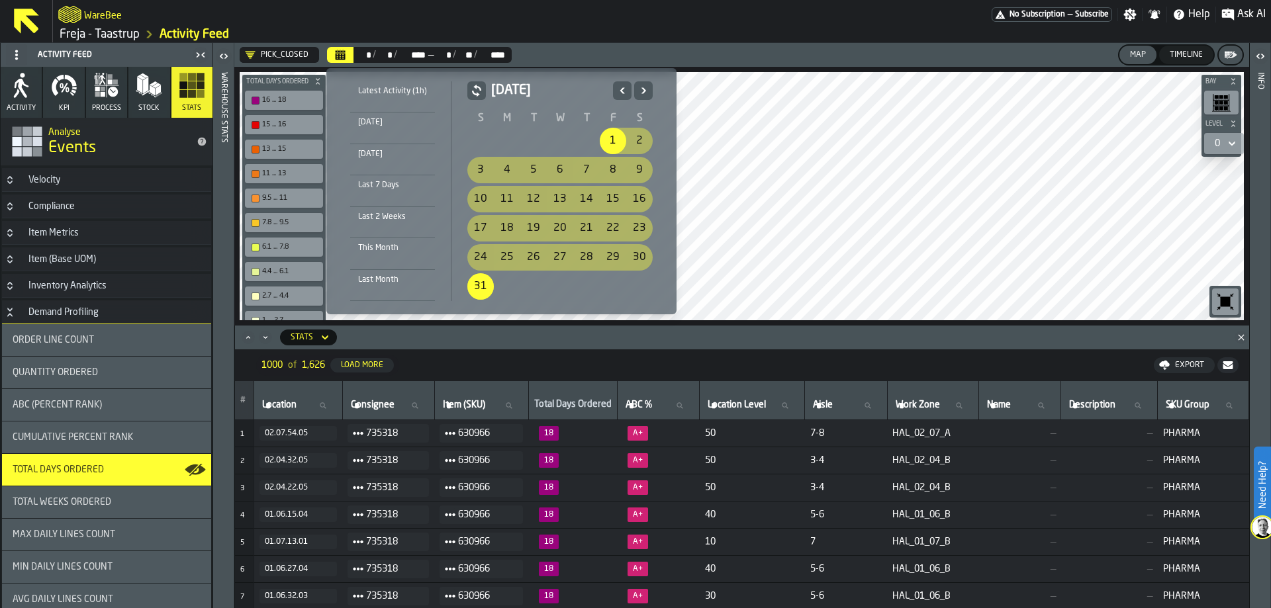
click at [480, 289] on div "31" at bounding box center [480, 286] width 26 height 26
click at [618, 85] on icon "Previous" at bounding box center [622, 91] width 13 height 16
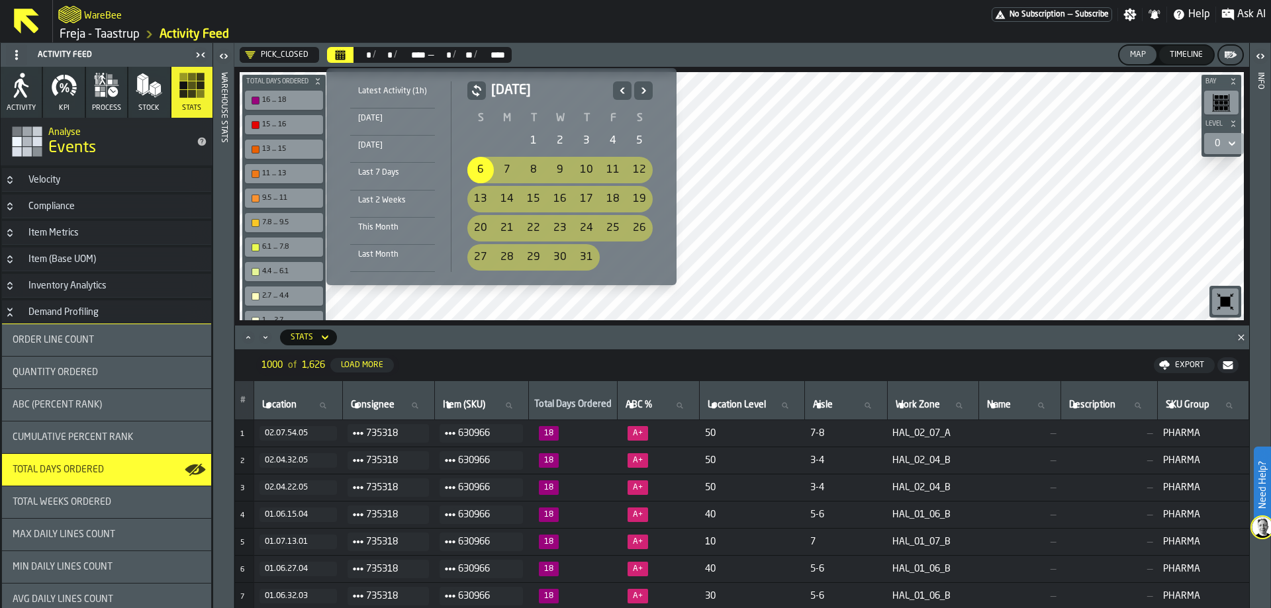
click at [618, 85] on icon "Previous" at bounding box center [622, 91] width 13 height 16
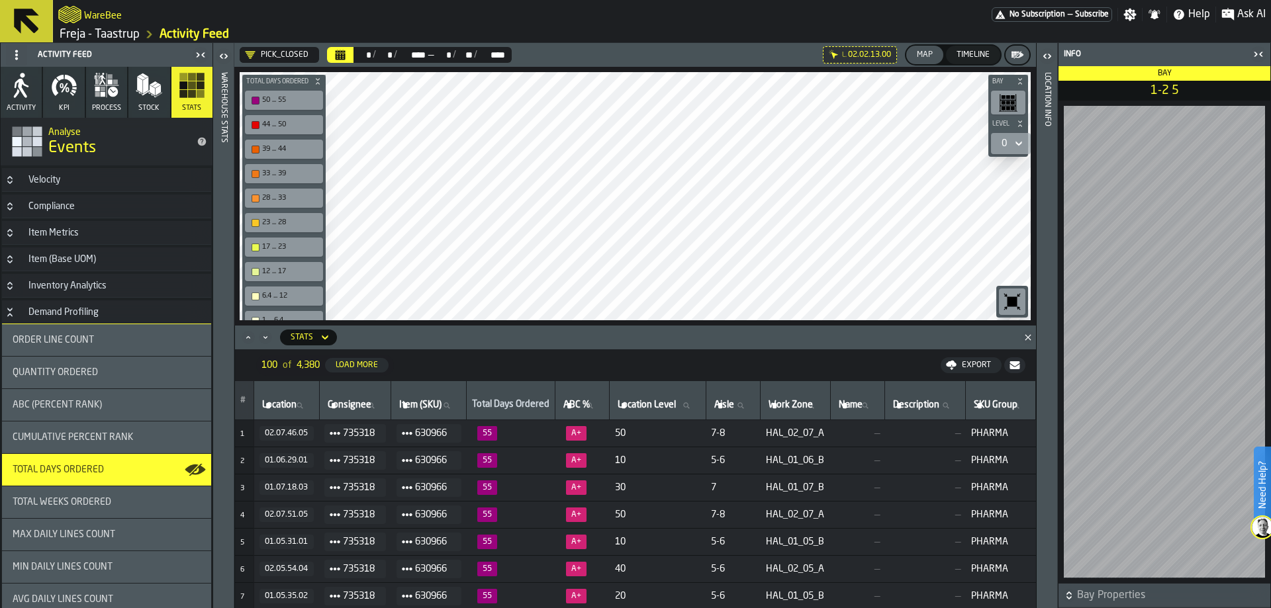
click at [1255, 48] on icon "button-toggle-Close me" at bounding box center [1258, 54] width 16 height 16
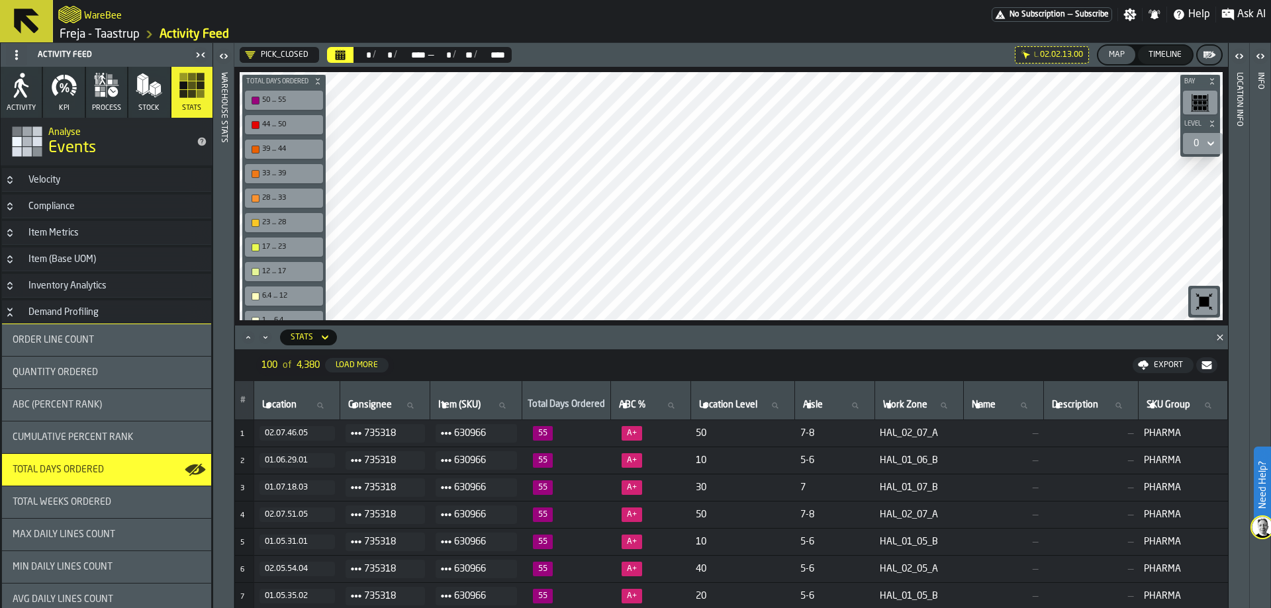
click at [0, 0] on icon at bounding box center [0, 0] width 0 height 0
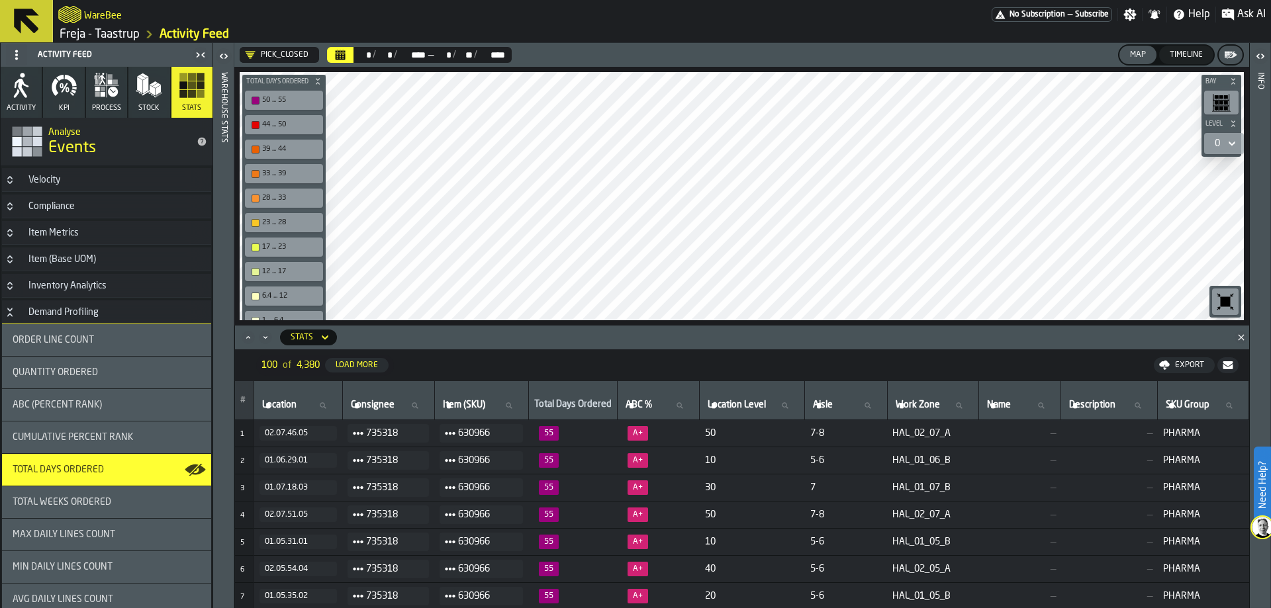
click at [102, 38] on link "Freja - Taastrup" at bounding box center [100, 34] width 80 height 15
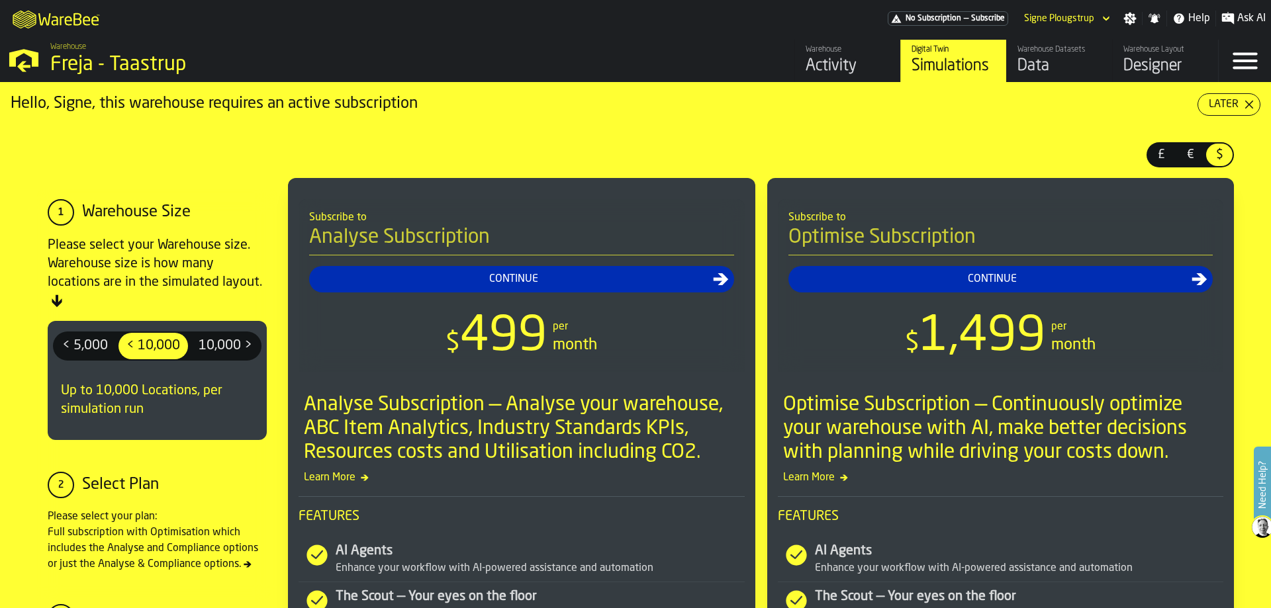
click at [1072, 60] on div "Data" at bounding box center [1059, 66] width 84 height 21
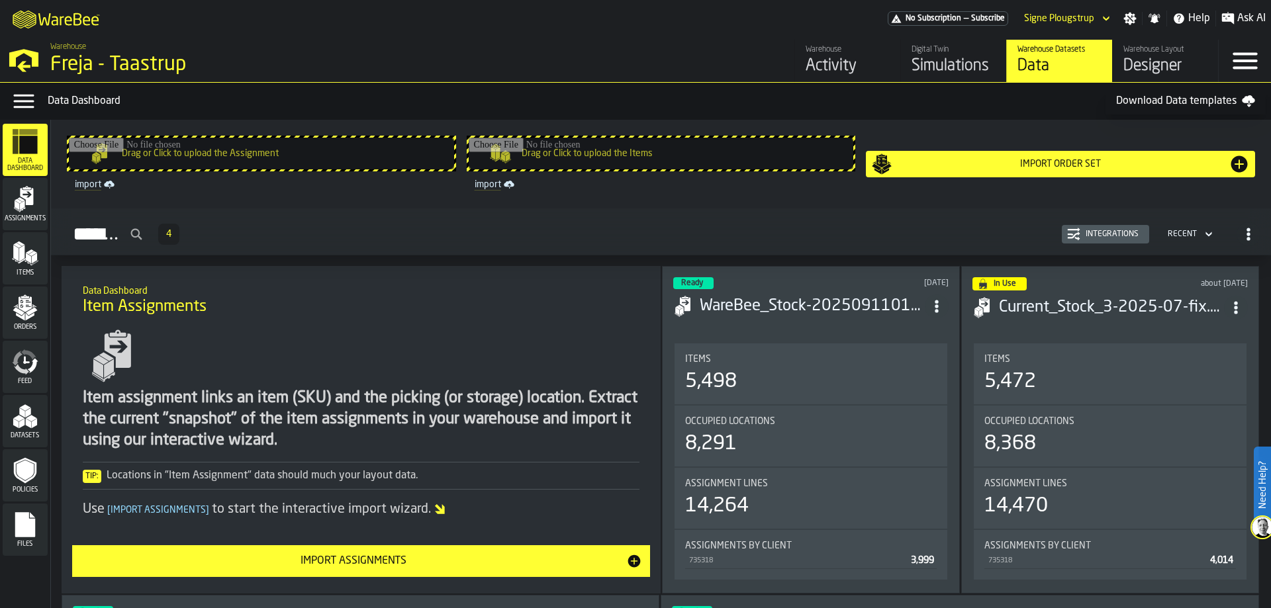
click at [25, 263] on icon "menu Items" at bounding box center [25, 253] width 26 height 26
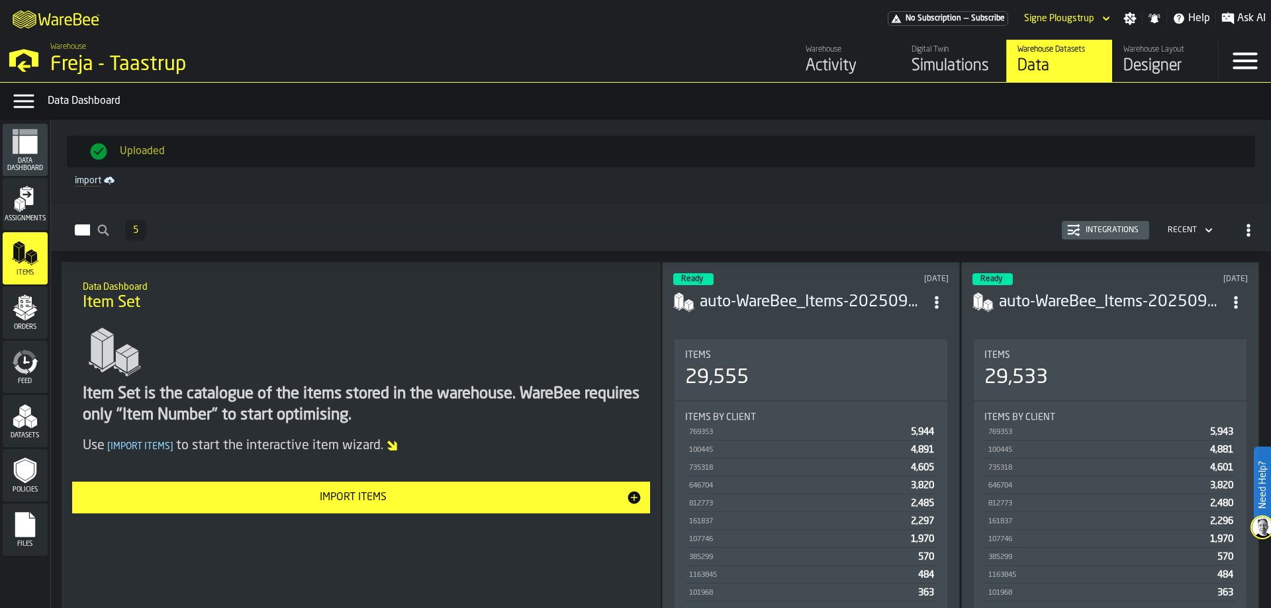
click at [33, 321] on icon "menu Orders" at bounding box center [25, 308] width 26 height 26
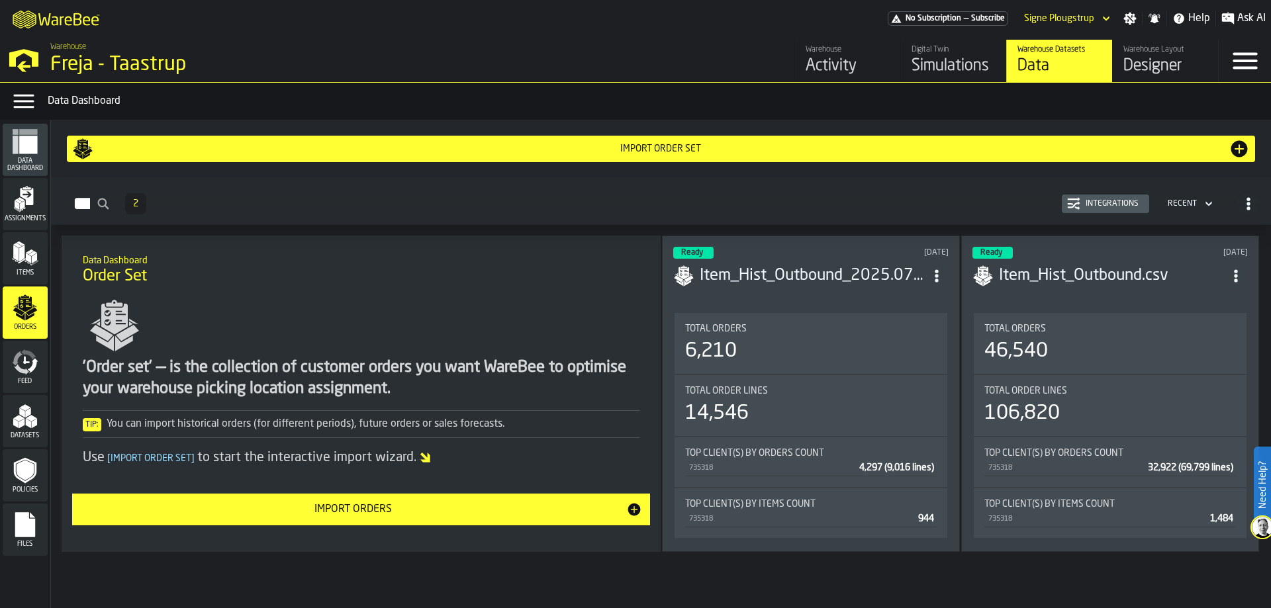
click at [38, 202] on div "Assignments" at bounding box center [25, 204] width 45 height 36
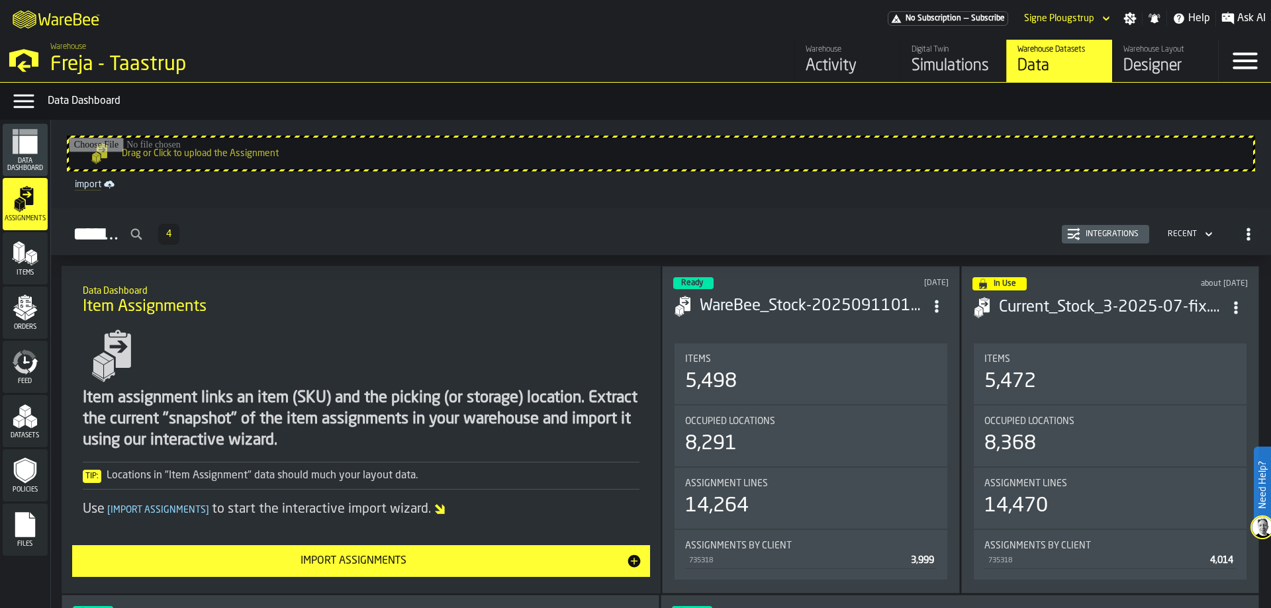
click at [36, 318] on icon "menu Orders" at bounding box center [25, 308] width 26 height 26
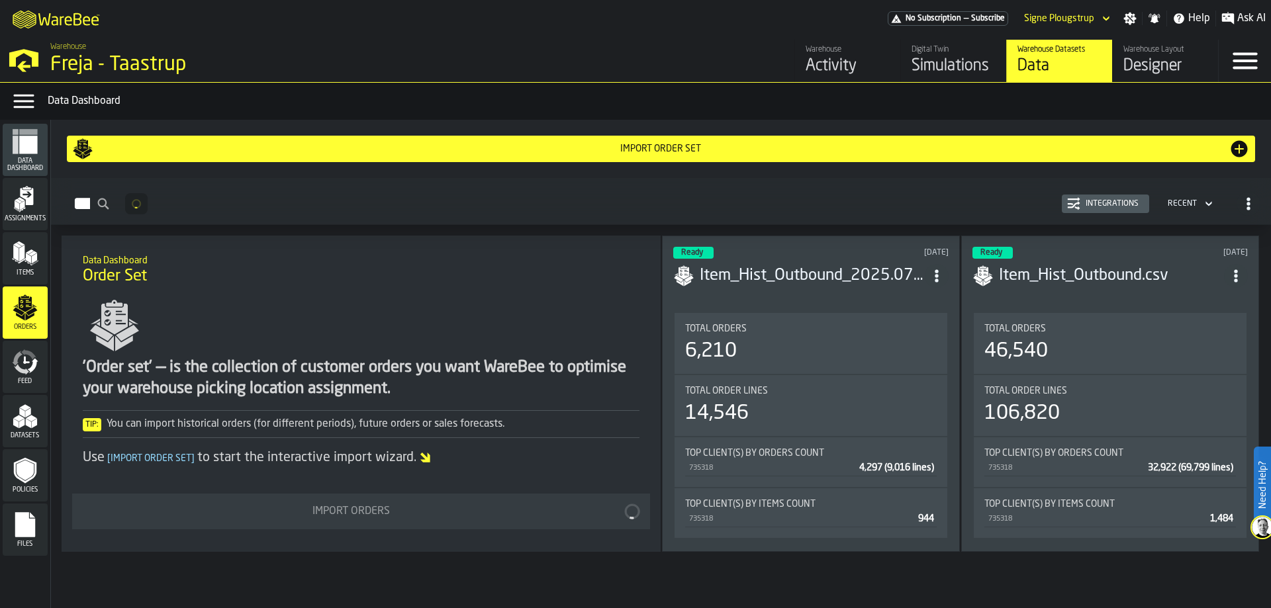
click at [30, 359] on icon "menu Feed" at bounding box center [25, 362] width 26 height 26
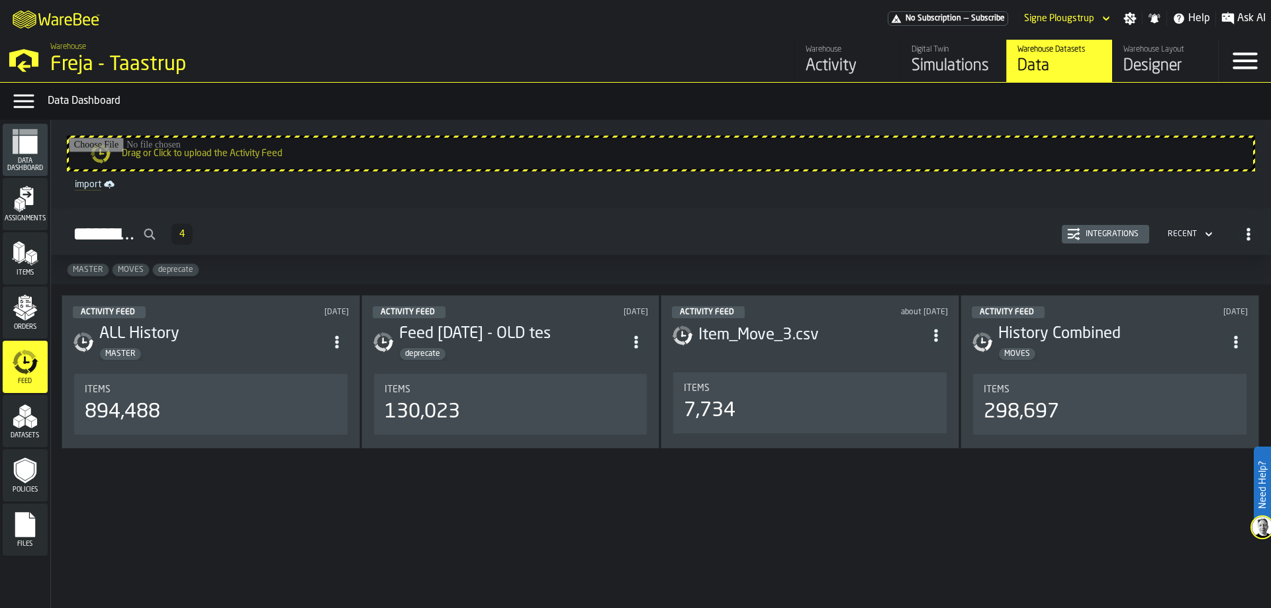
click at [21, 324] on span "Orders" at bounding box center [25, 327] width 45 height 7
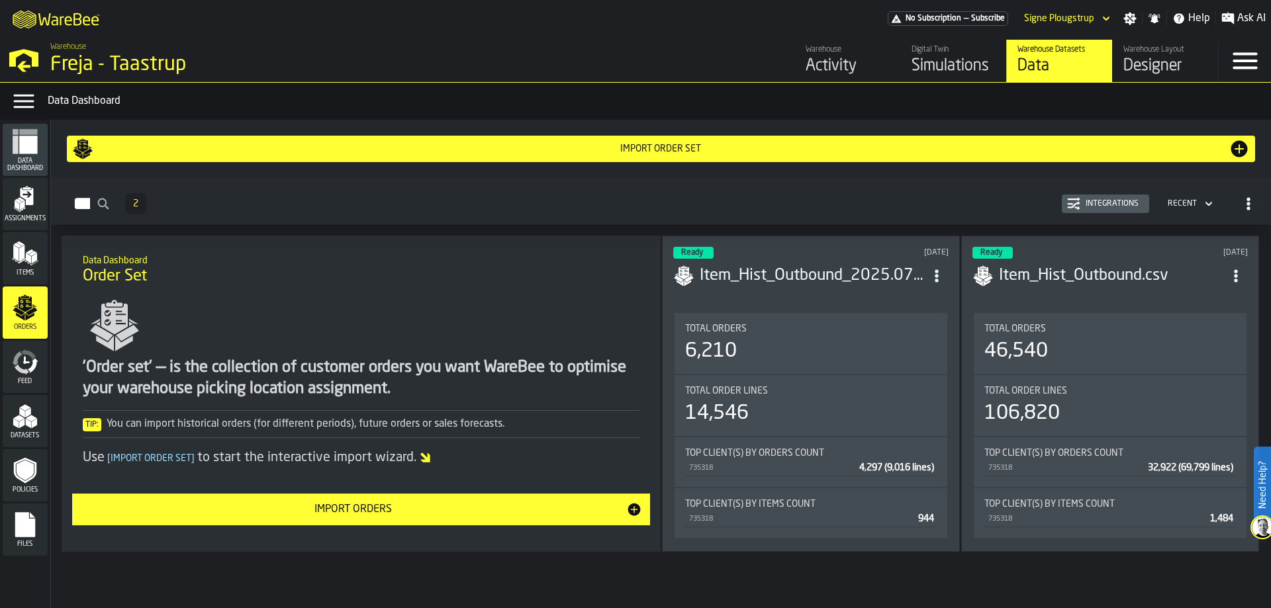
click at [29, 380] on span "Feed" at bounding box center [25, 381] width 45 height 7
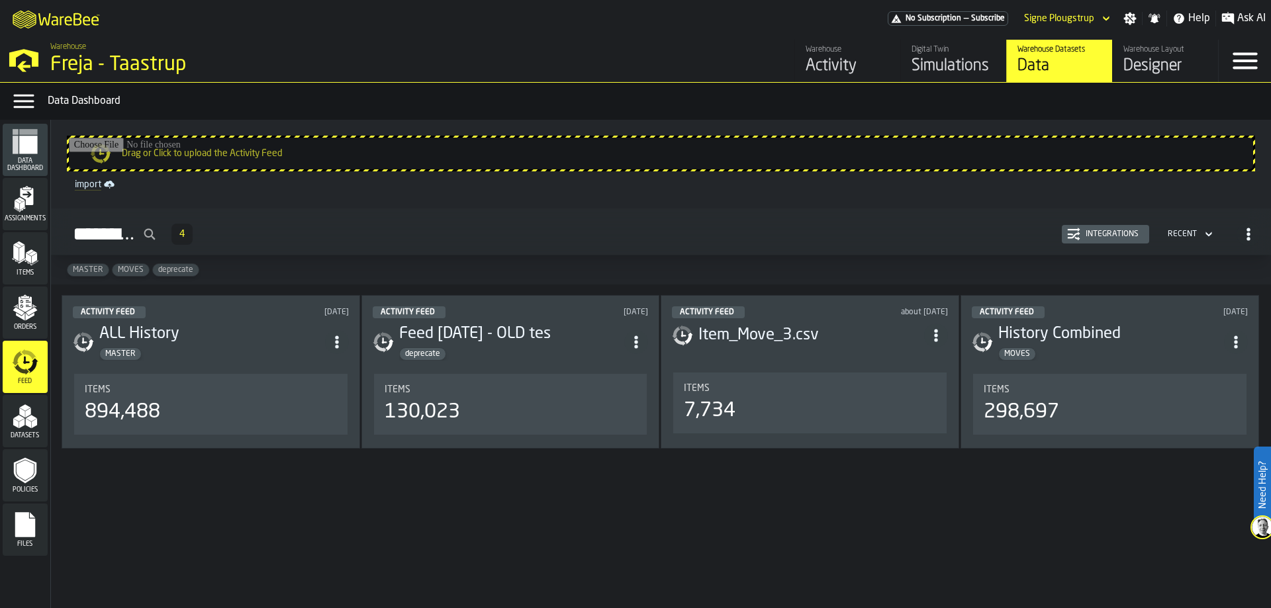
click at [37, 175] on div "Data Dashboard" at bounding box center [25, 150] width 45 height 52
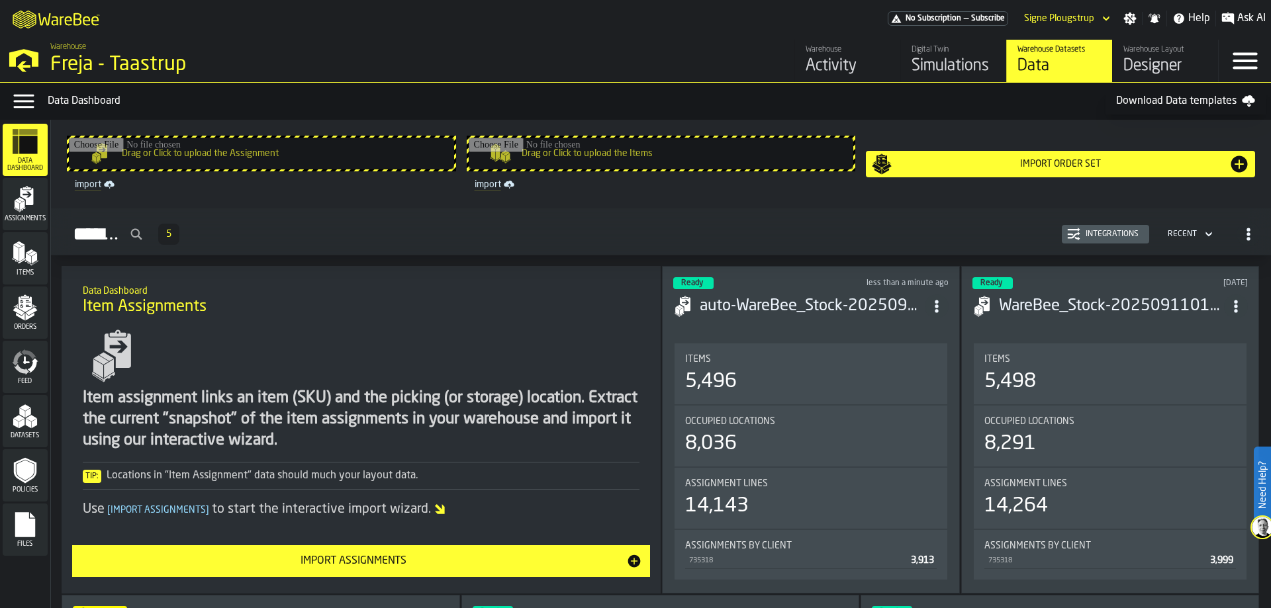
click at [904, 163] on div "Import Order Set" at bounding box center [1060, 164] width 336 height 11
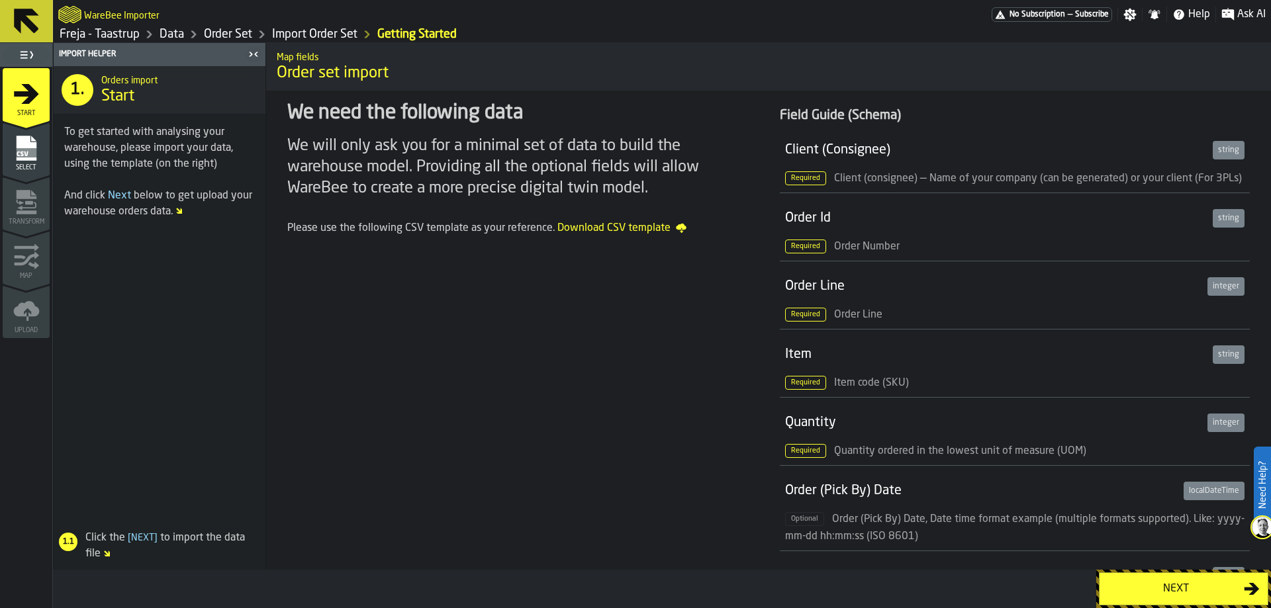
click at [29, 167] on span "Select" at bounding box center [26, 167] width 47 height 7
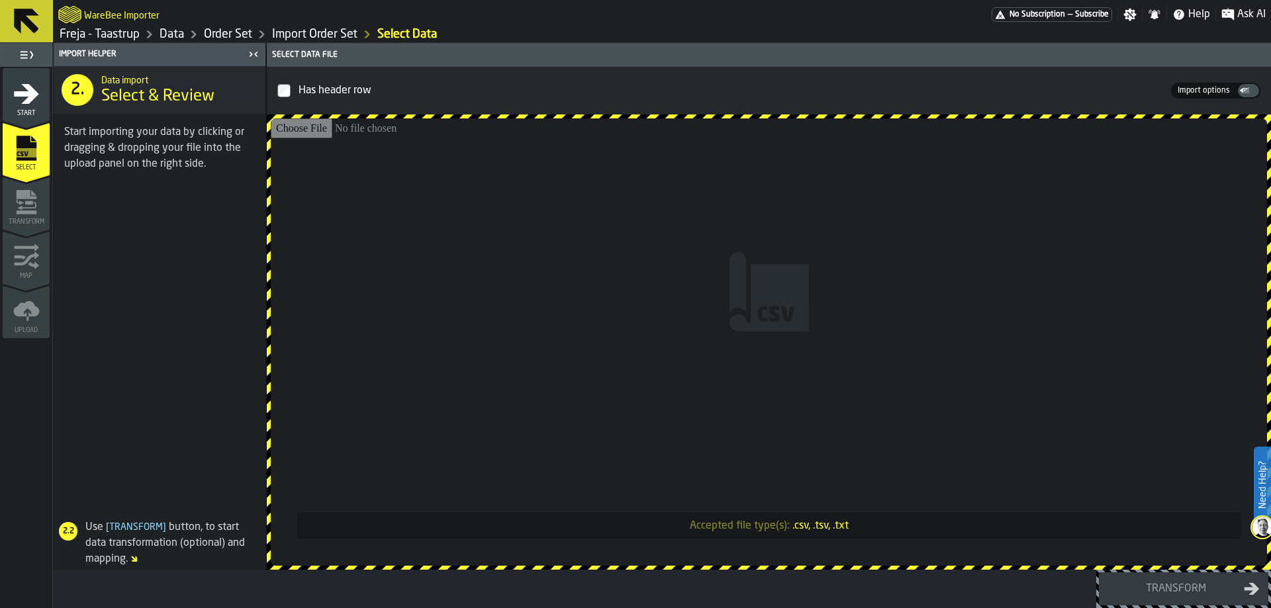
click at [38, 85] on icon "menu Start" at bounding box center [26, 94] width 26 height 26
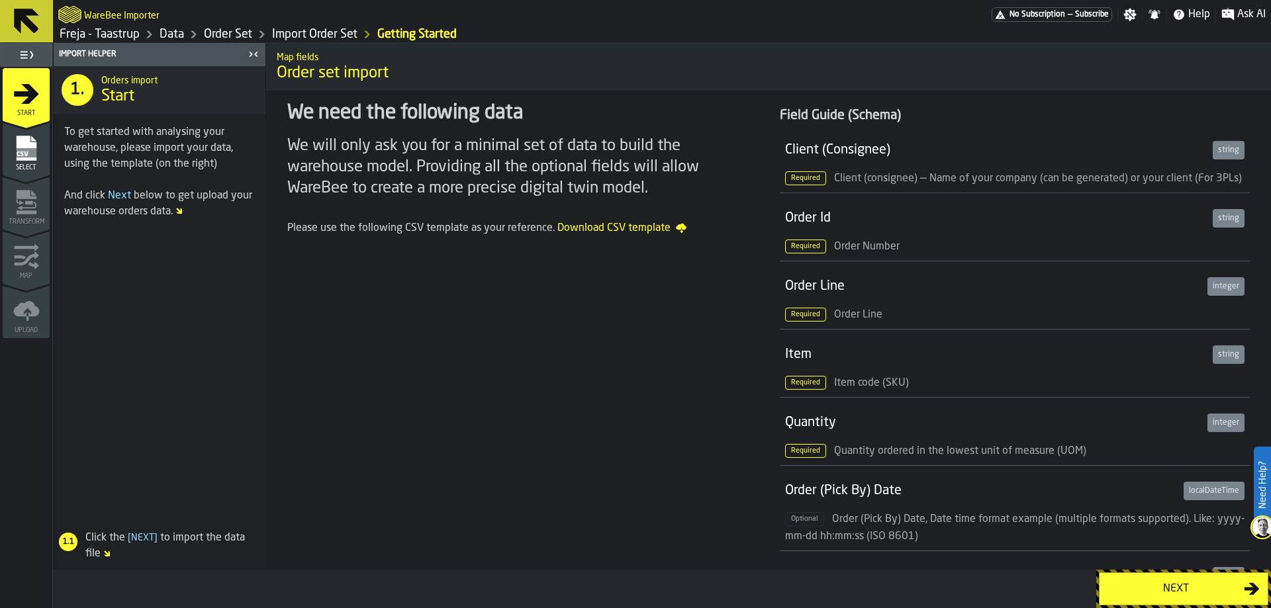
click at [44, 56] on div "button-toggle-Toggle Full Menu" at bounding box center [26, 55] width 47 height 19
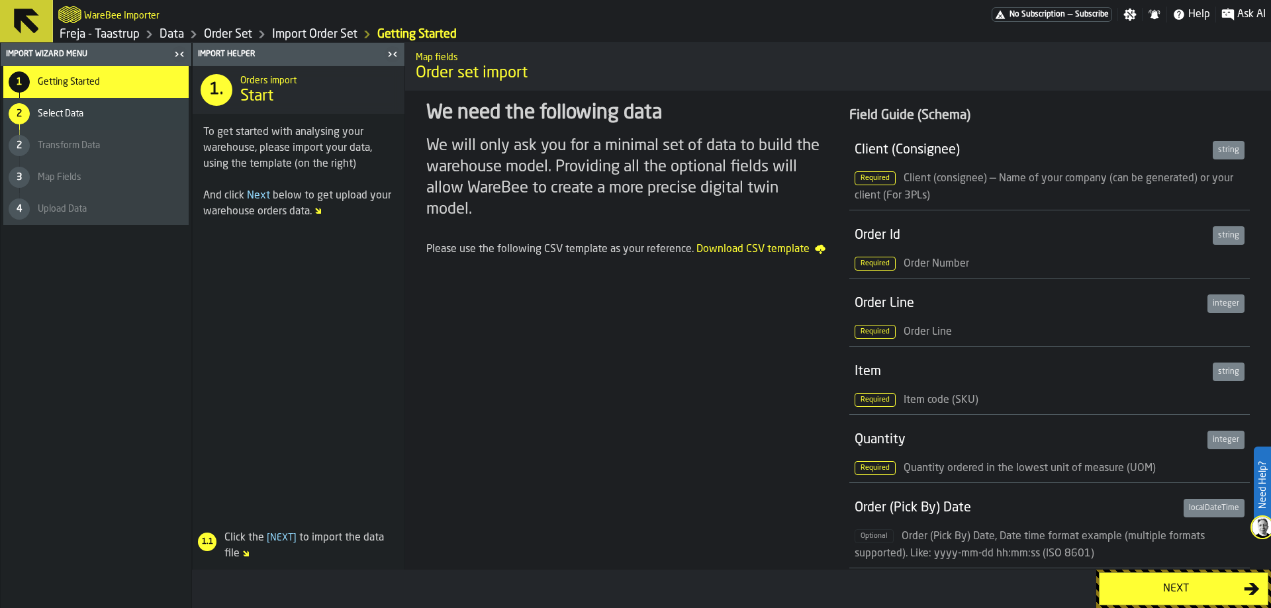
click at [304, 35] on link "Import Order Set" at bounding box center [314, 34] width 85 height 15
click at [396, 32] on link "Getting Started" at bounding box center [416, 34] width 79 height 15
click at [181, 36] on link "Data" at bounding box center [172, 34] width 24 height 15
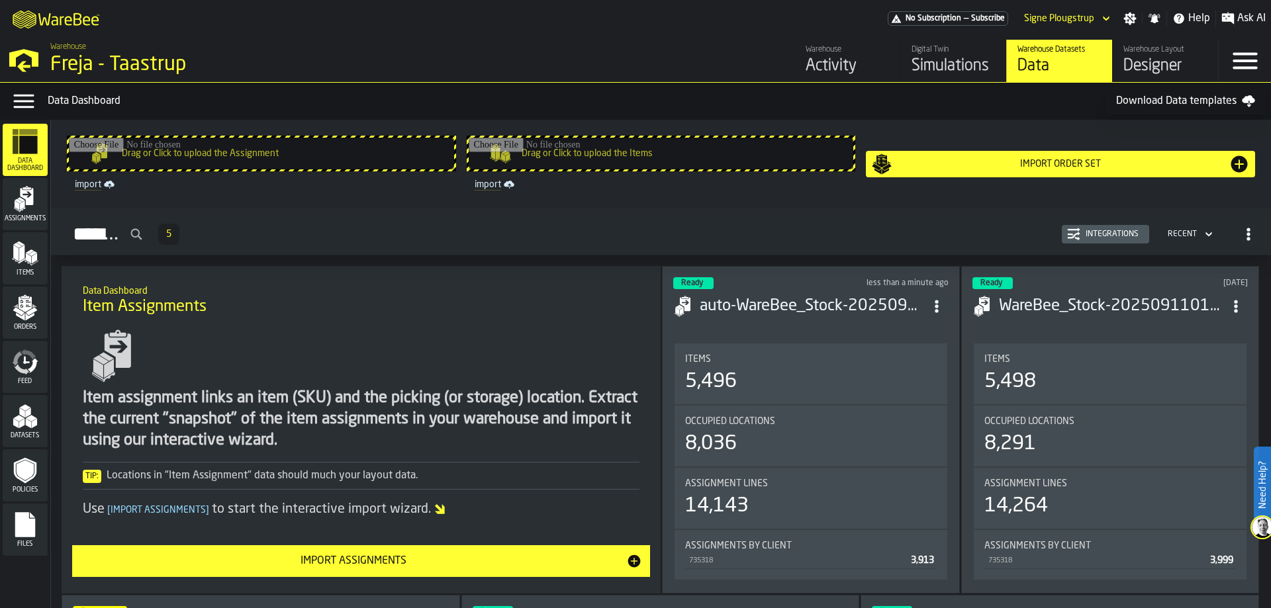
click at [30, 411] on polygon "menu Datasets" at bounding box center [27, 413] width 5 height 10
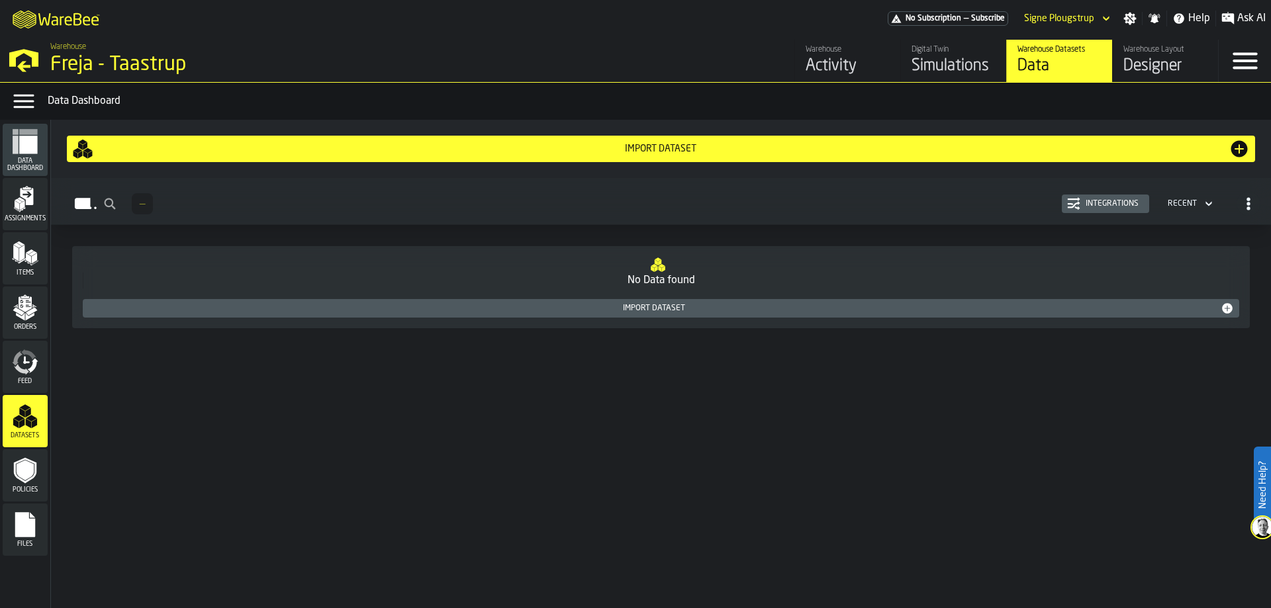
click at [31, 479] on icon "menu Policies" at bounding box center [25, 471] width 23 height 26
click at [28, 494] on div "Policies" at bounding box center [25, 475] width 45 height 52
click at [27, 507] on div "Files" at bounding box center [25, 530] width 45 height 52
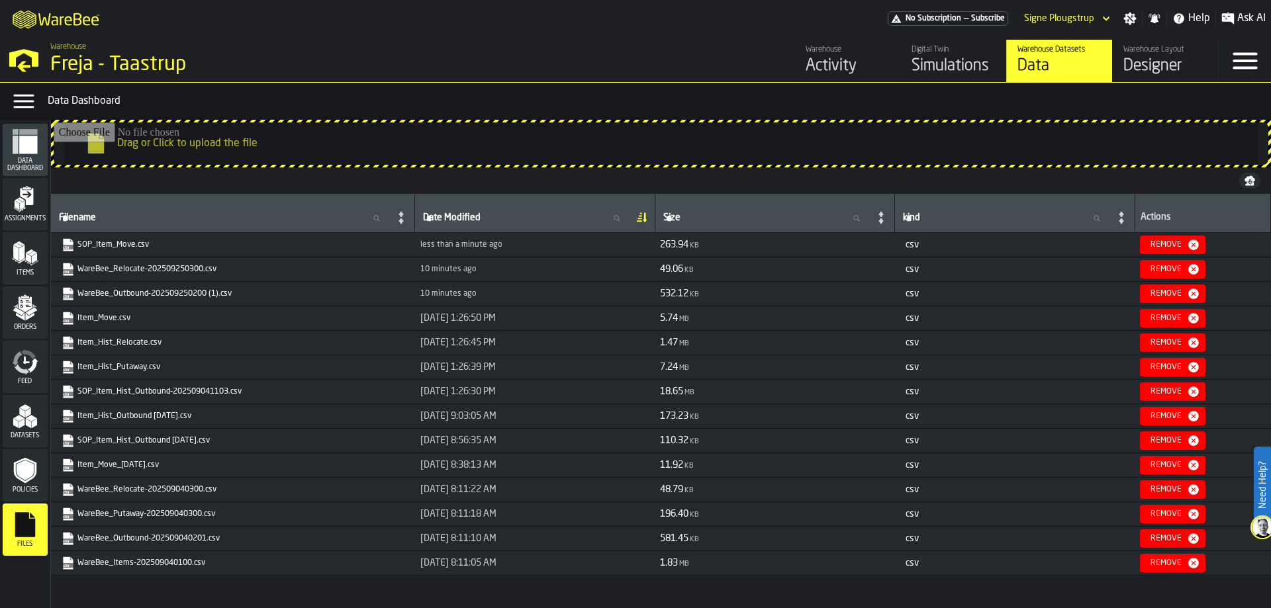
click at [823, 59] on div "Activity" at bounding box center [848, 66] width 84 height 21
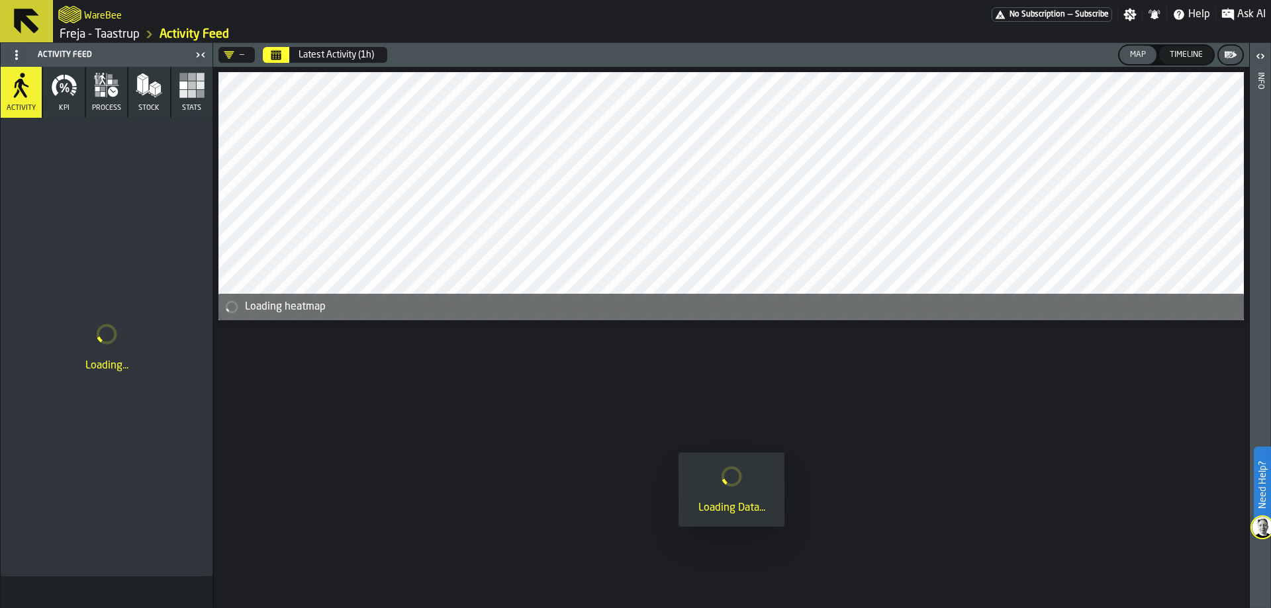
click at [253, 52] on div "—" at bounding box center [236, 55] width 36 height 16
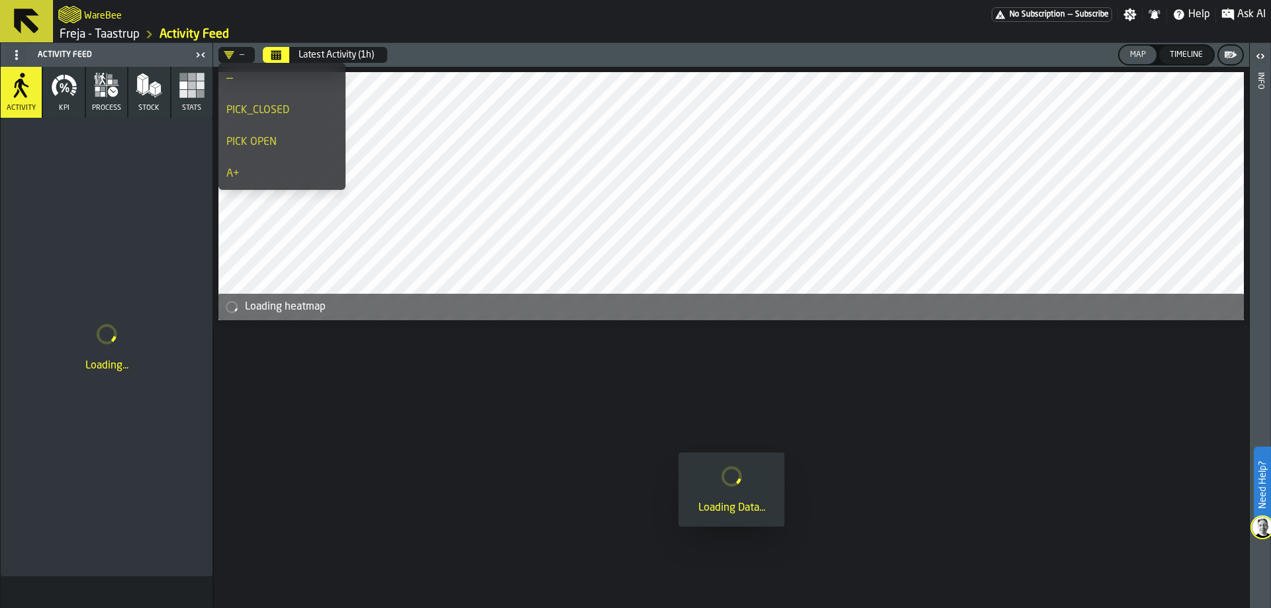
click at [252, 52] on div "—" at bounding box center [236, 55] width 36 height 16
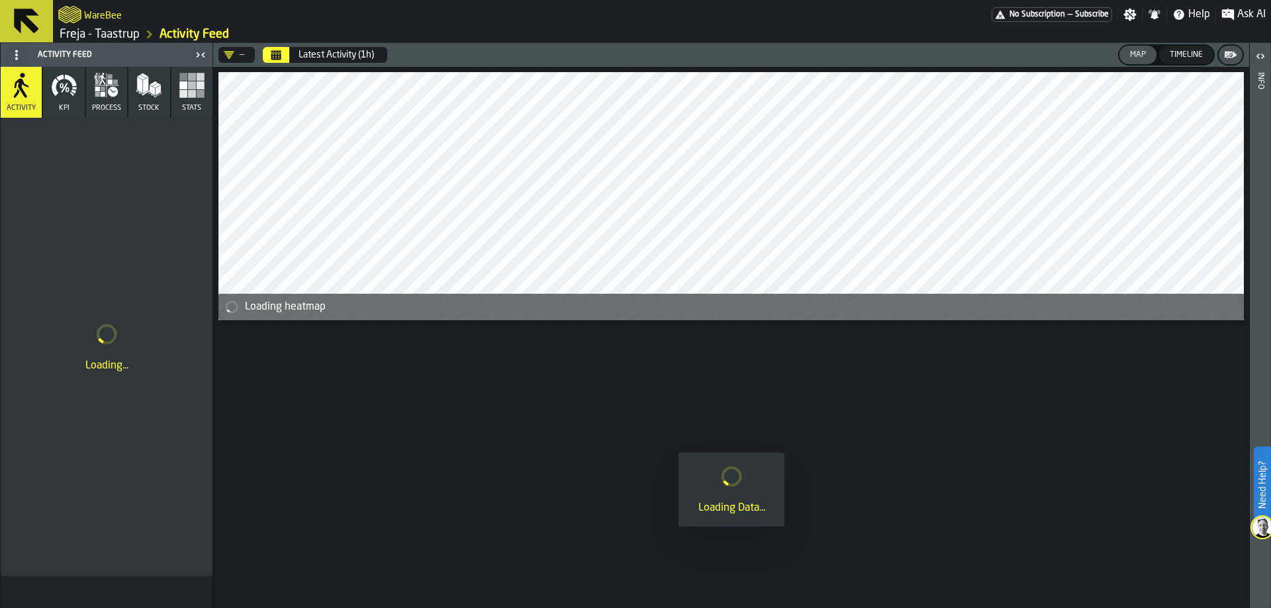
click at [188, 82] on rect "button" at bounding box center [192, 85] width 8 height 8
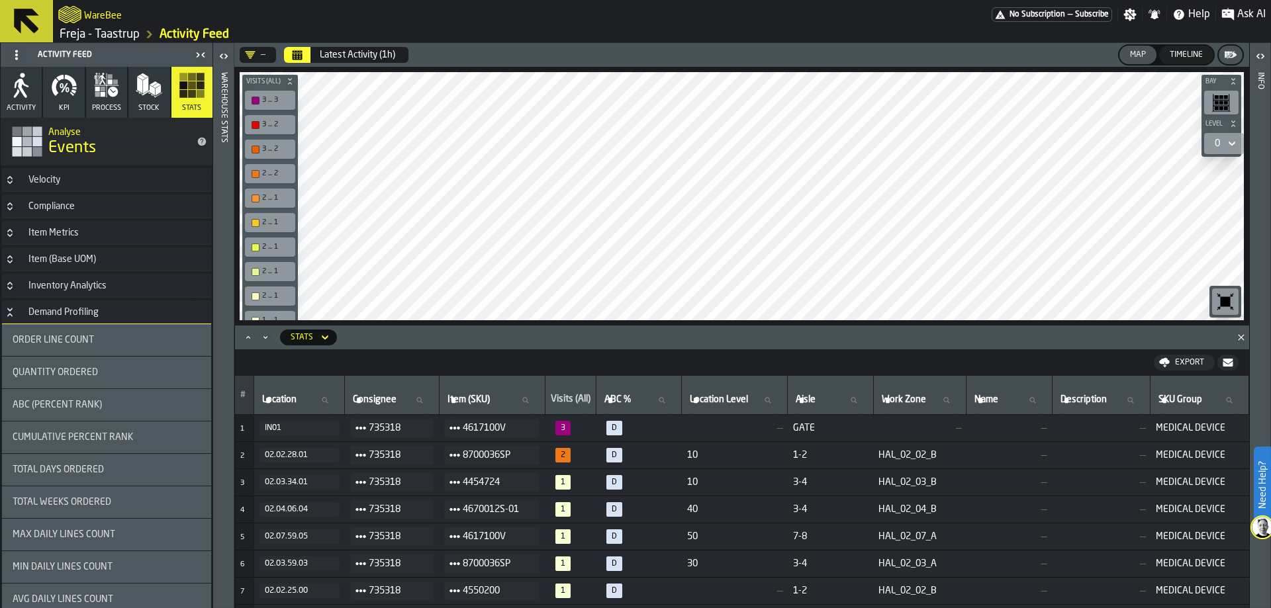
click at [316, 336] on div "Stats" at bounding box center [301, 337] width 33 height 15
click at [329, 341] on icon at bounding box center [324, 338] width 13 height 16
click at [328, 336] on icon at bounding box center [324, 338] width 13 height 16
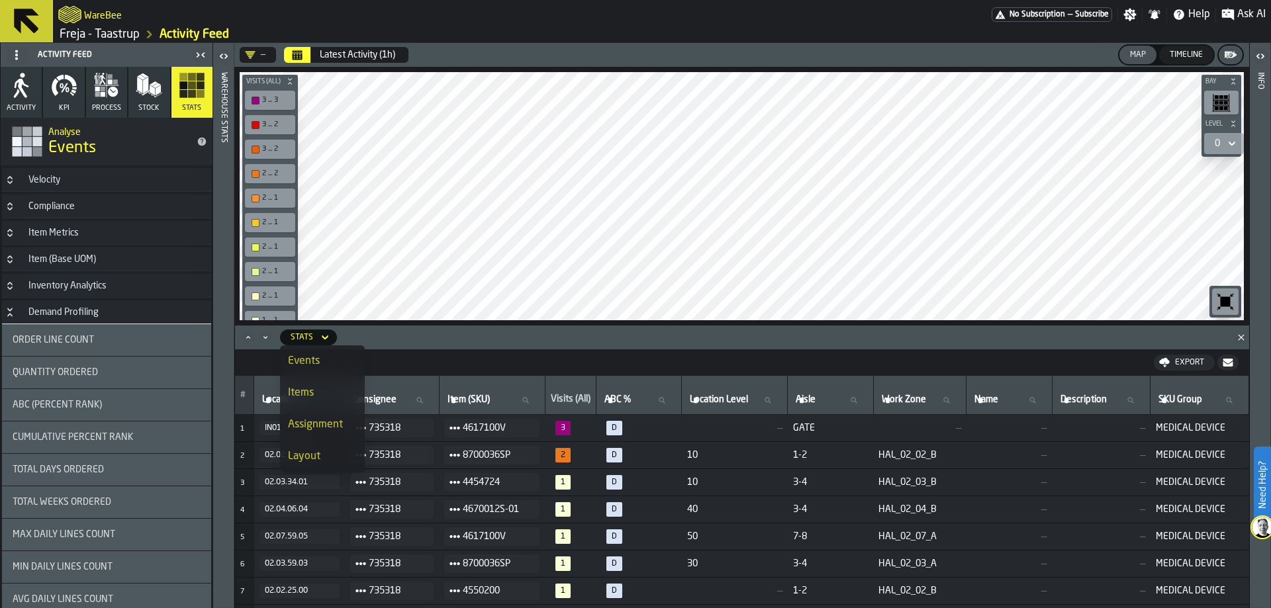
click at [328, 336] on icon at bounding box center [324, 338] width 13 height 16
click at [89, 177] on h3 "Velocity" at bounding box center [106, 180] width 209 height 24
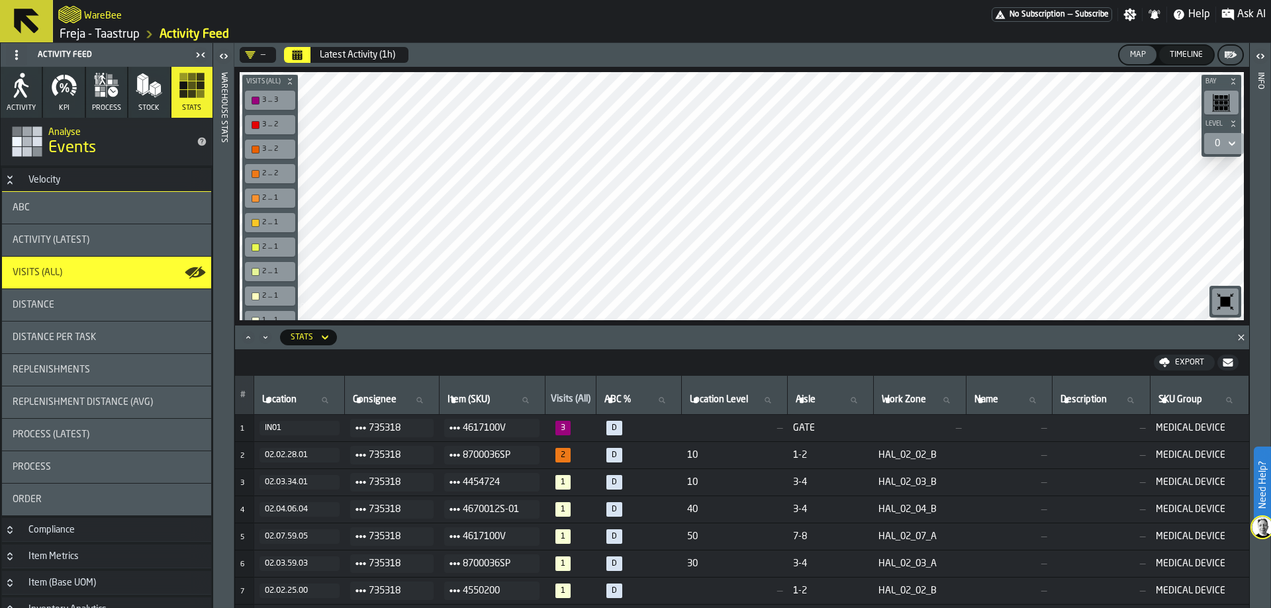
click at [97, 216] on div "ABC" at bounding box center [106, 208] width 209 height 32
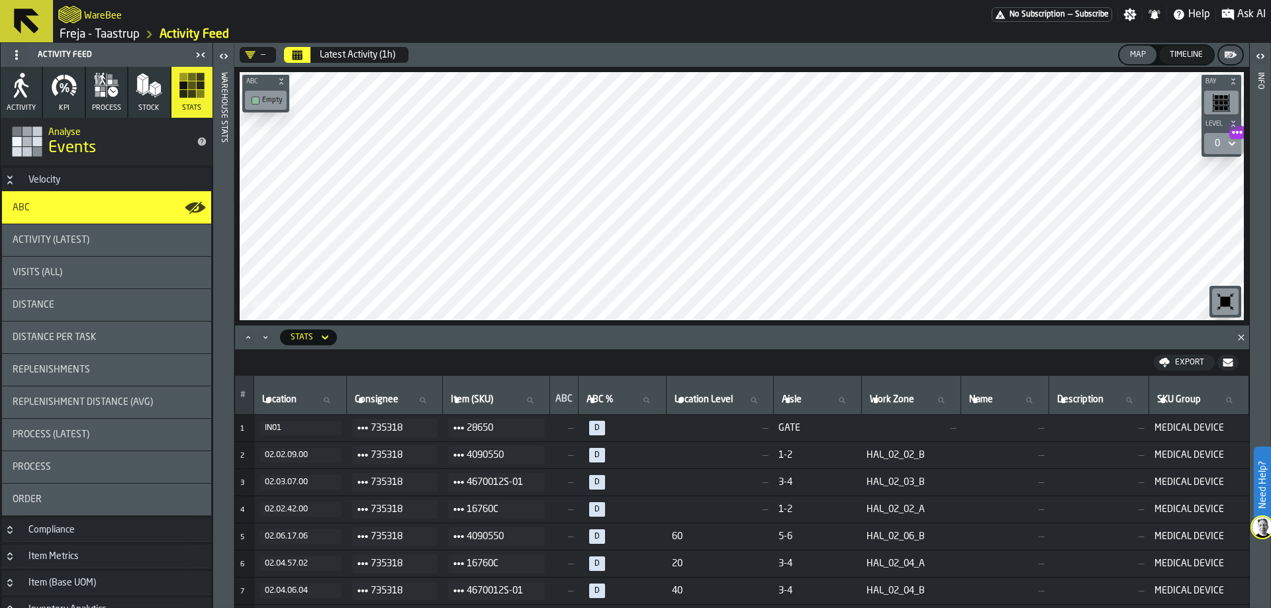
click at [302, 57] on icon "Calendar" at bounding box center [297, 55] width 11 height 11
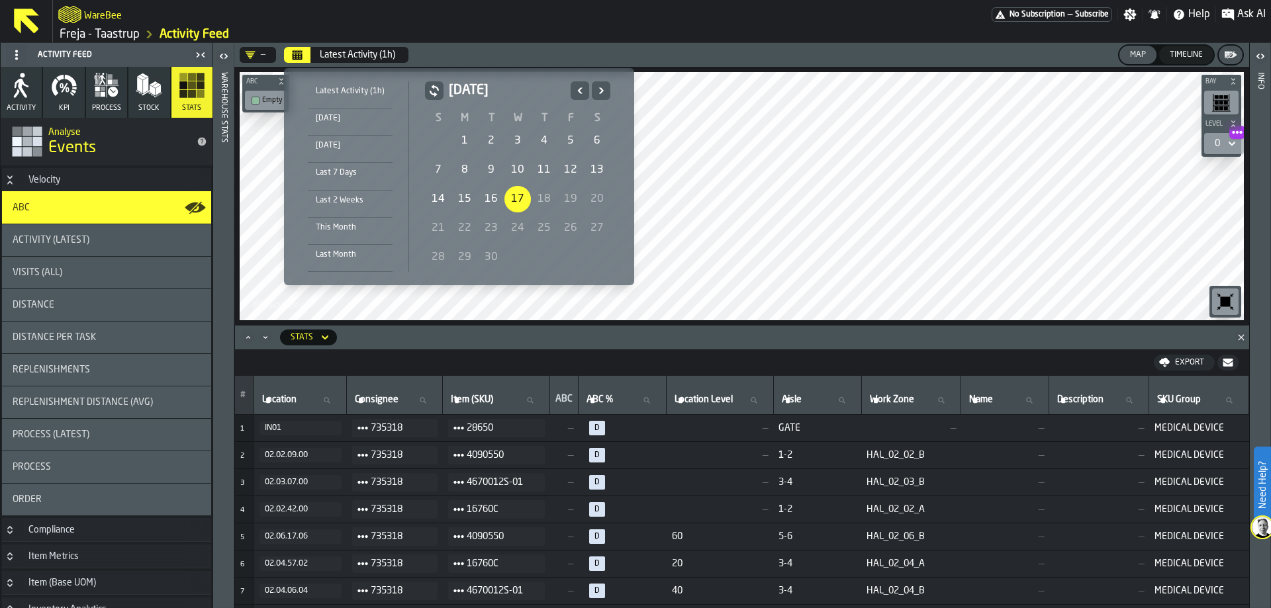
click at [575, 85] on icon "Previous" at bounding box center [579, 91] width 13 height 16
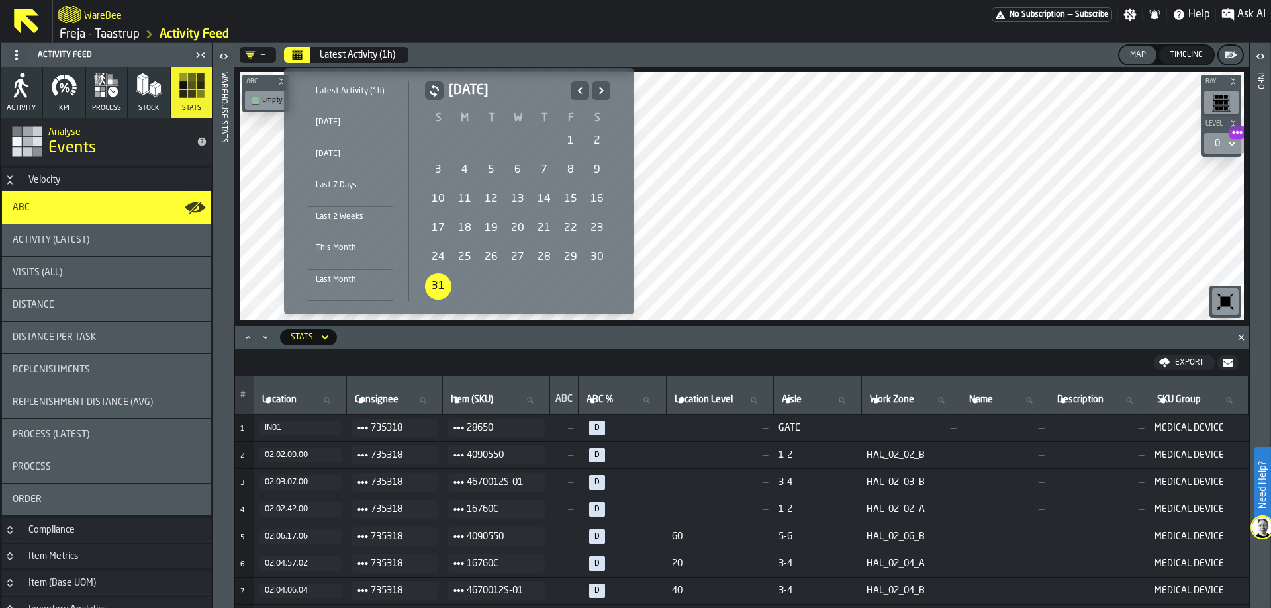
click at [434, 283] on div "31" at bounding box center [438, 286] width 26 height 26
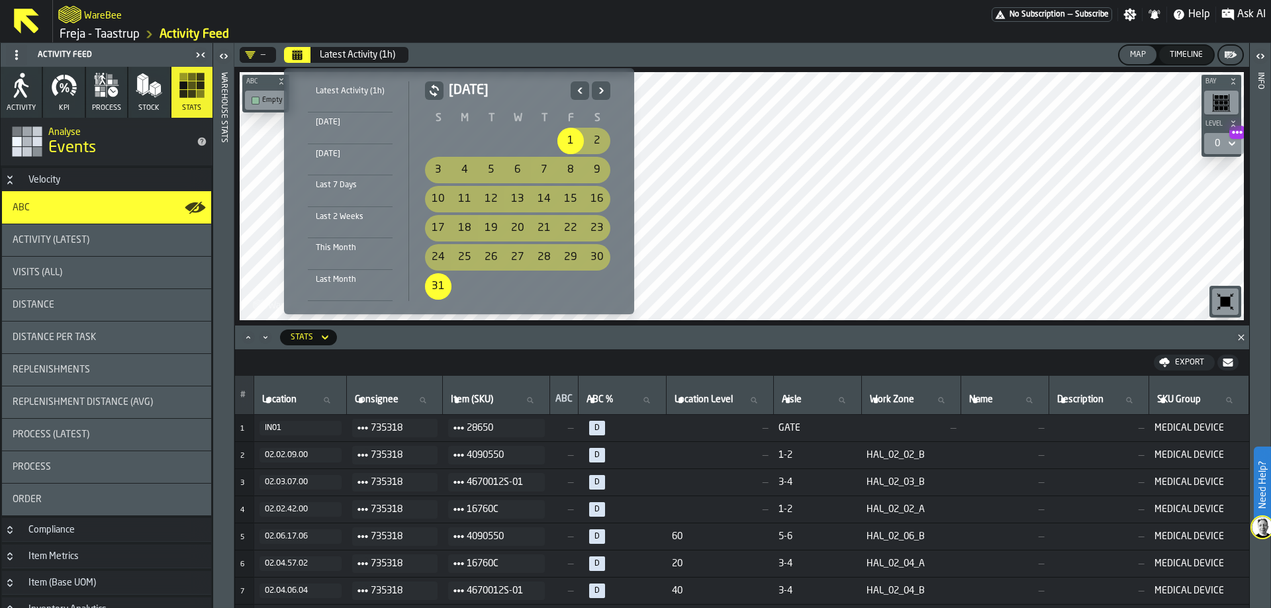
click at [573, 97] on icon "Previous" at bounding box center [579, 91] width 13 height 16
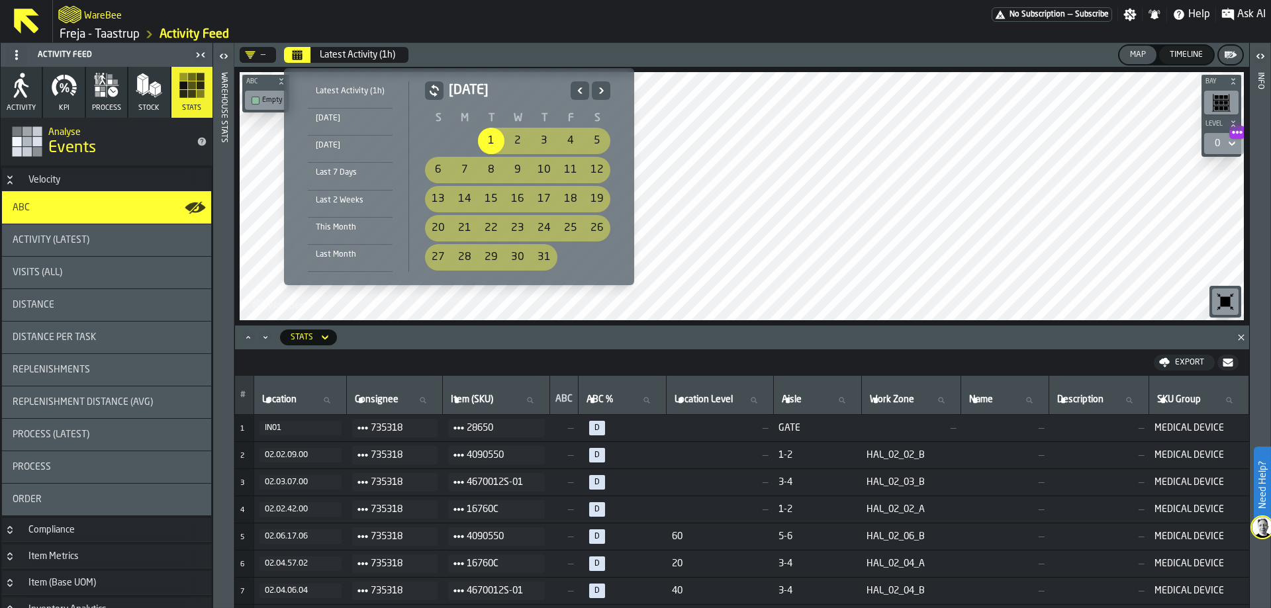
click at [573, 95] on icon "Previous" at bounding box center [579, 91] width 13 height 16
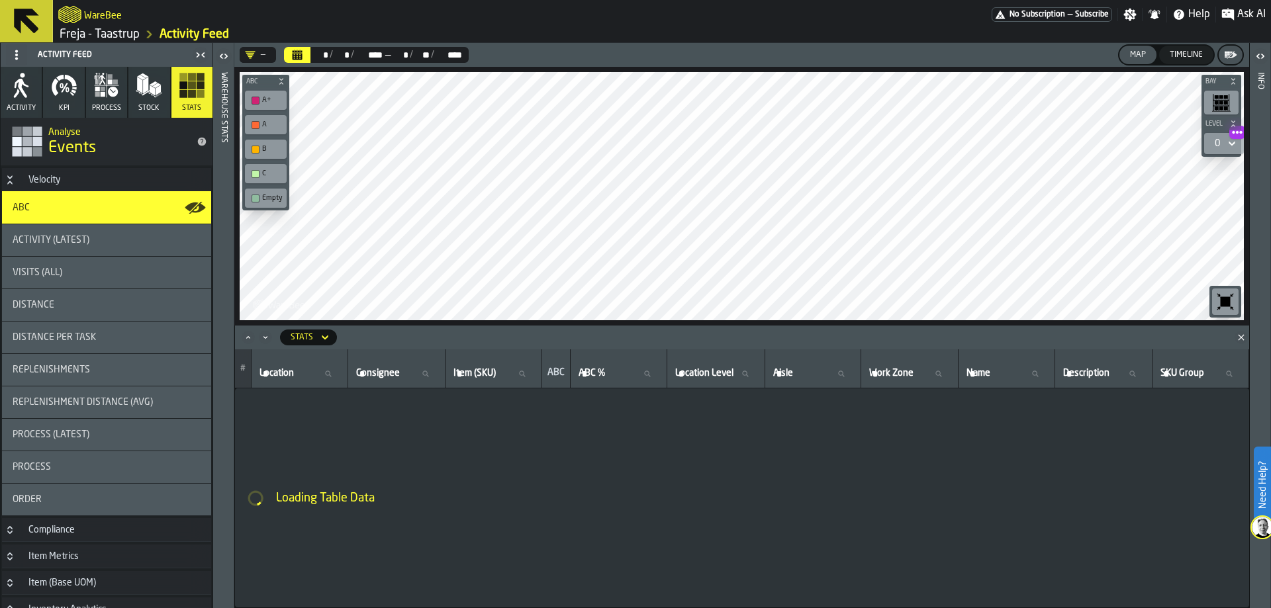
click at [264, 56] on div "—" at bounding box center [255, 55] width 21 height 11
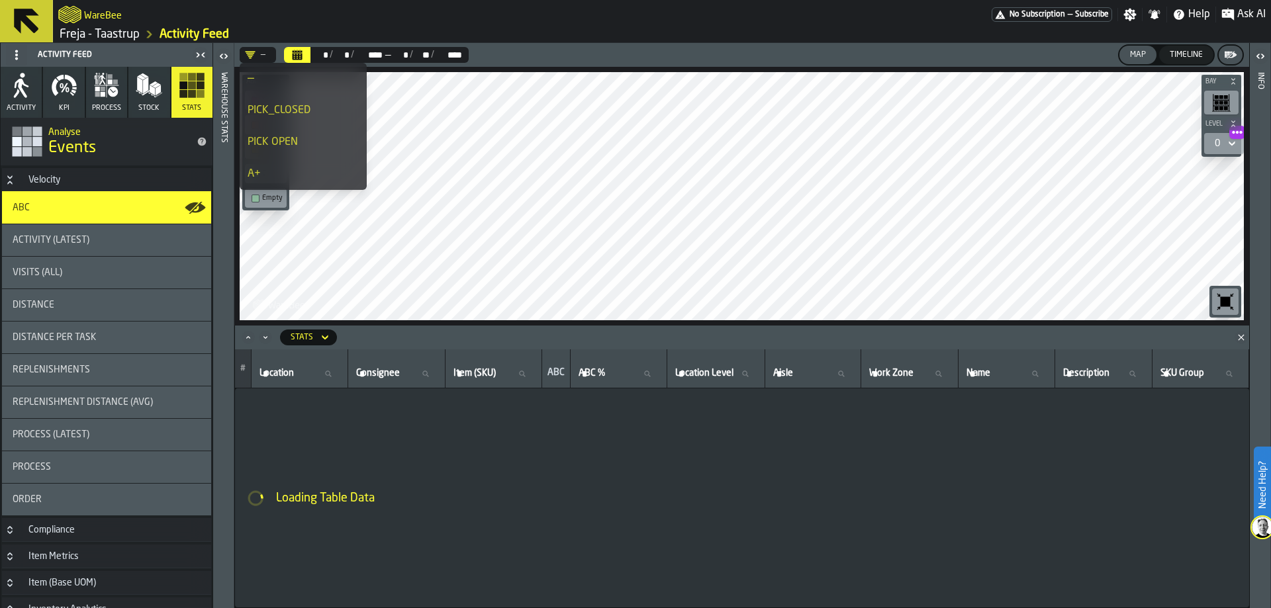
click at [301, 115] on div "PICK_CLOSED" at bounding box center [303, 111] width 111 height 16
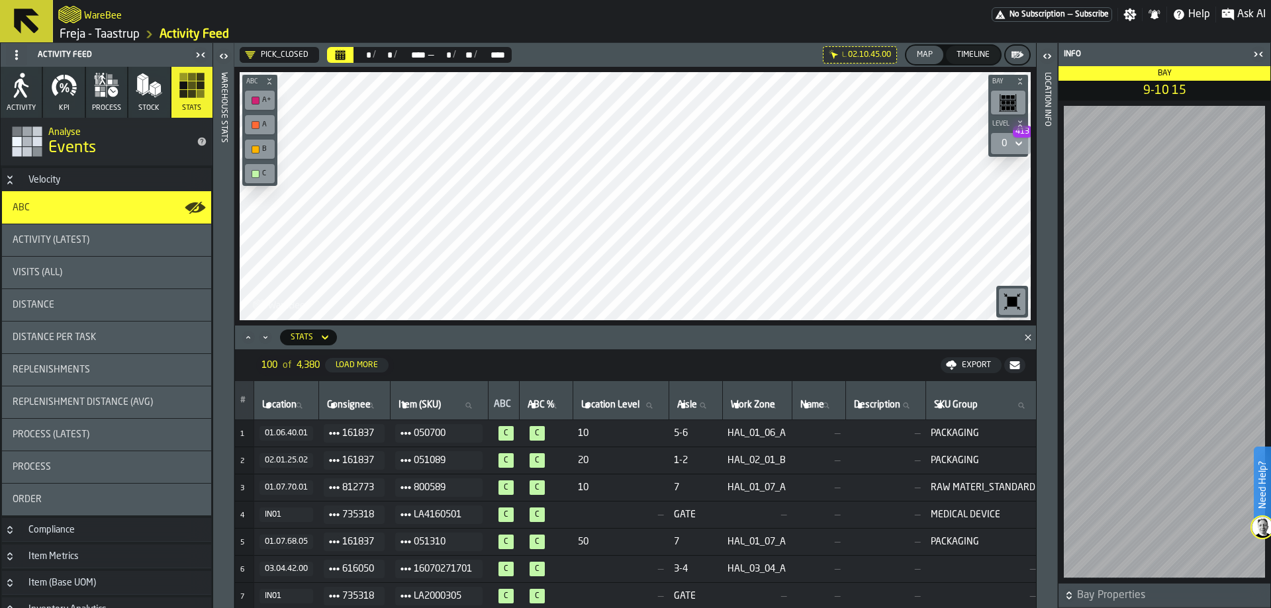
click at [1046, 52] on icon "button-toggle-Open" at bounding box center [1047, 56] width 16 height 16
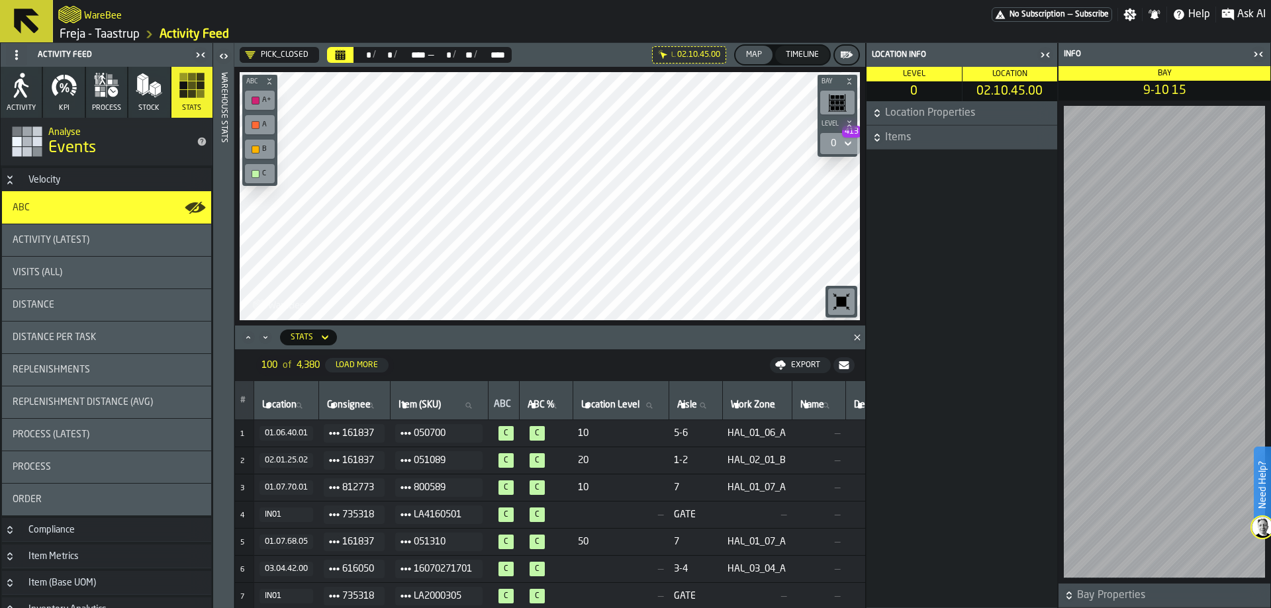
click at [926, 116] on span "Location Properties" at bounding box center [969, 113] width 169 height 16
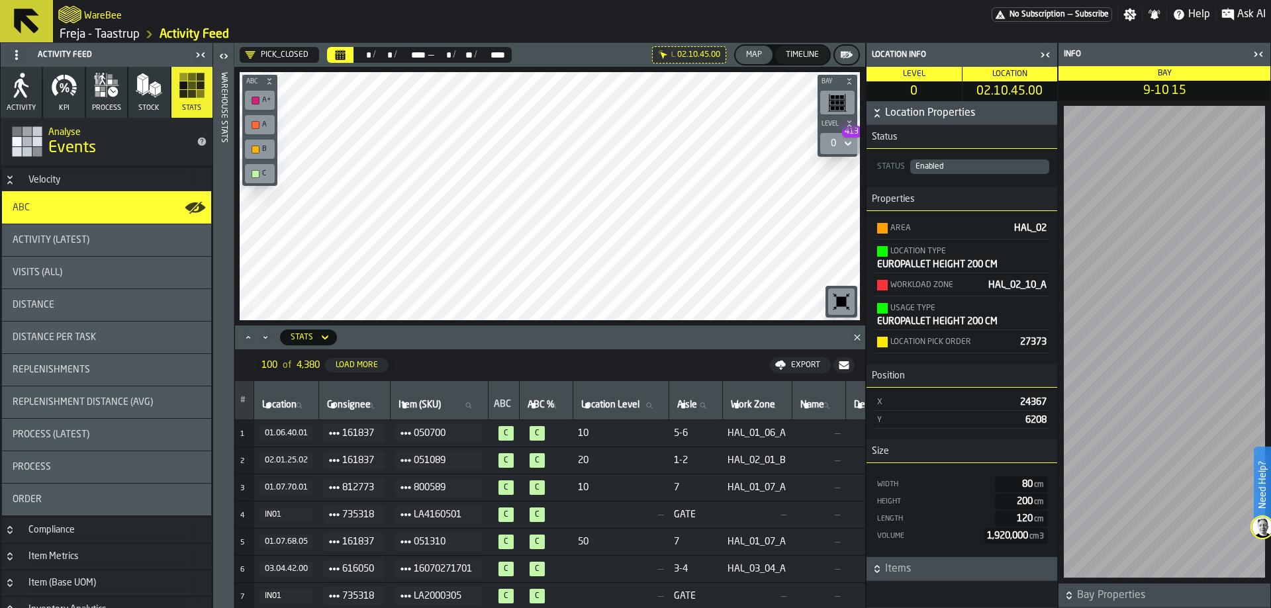
click at [935, 117] on span "Location Properties" at bounding box center [969, 113] width 169 height 16
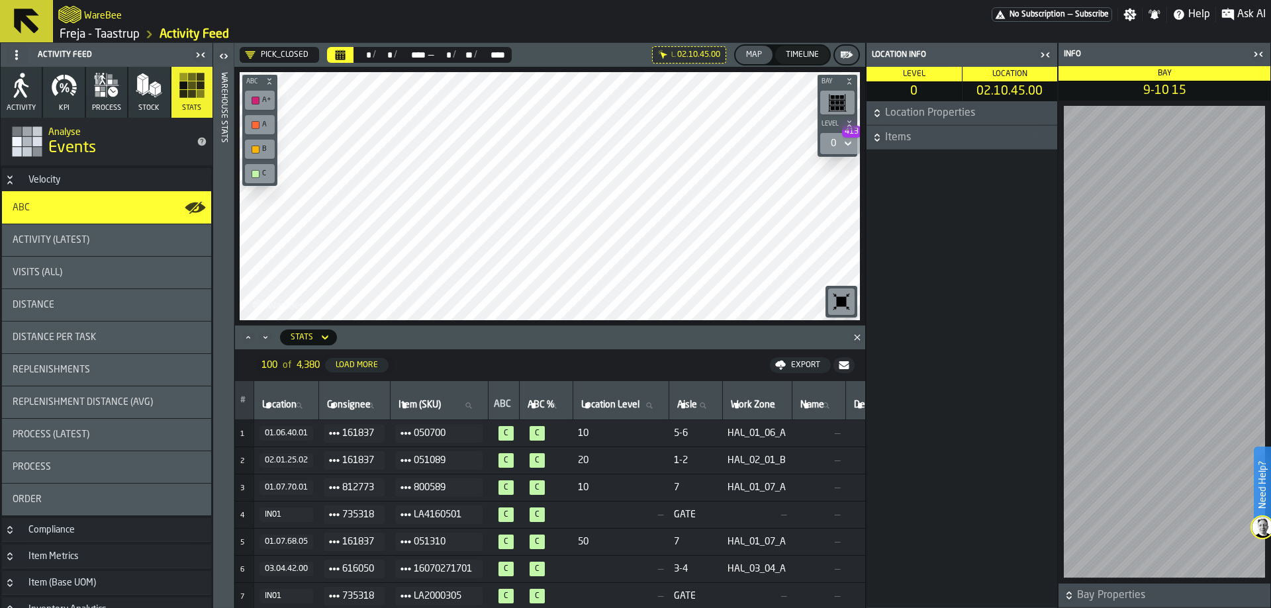
click at [925, 148] on button "Items" at bounding box center [961, 138] width 191 height 24
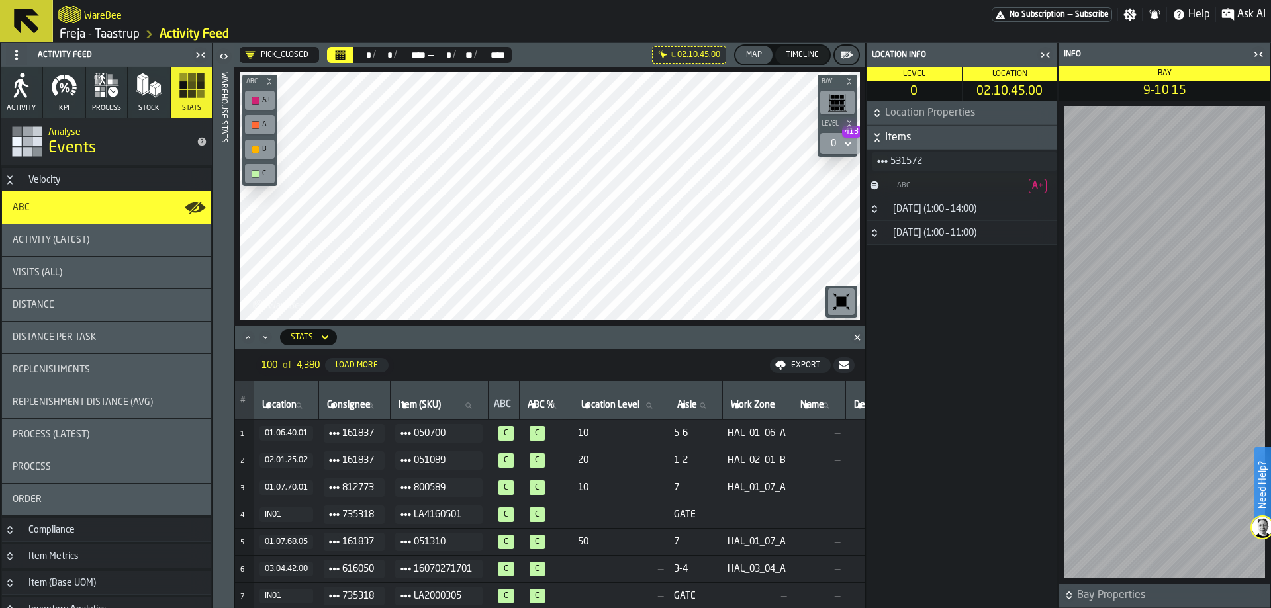
click at [883, 209] on h3 "17 June (1:00 – 14:00)" at bounding box center [961, 209] width 191 height 24
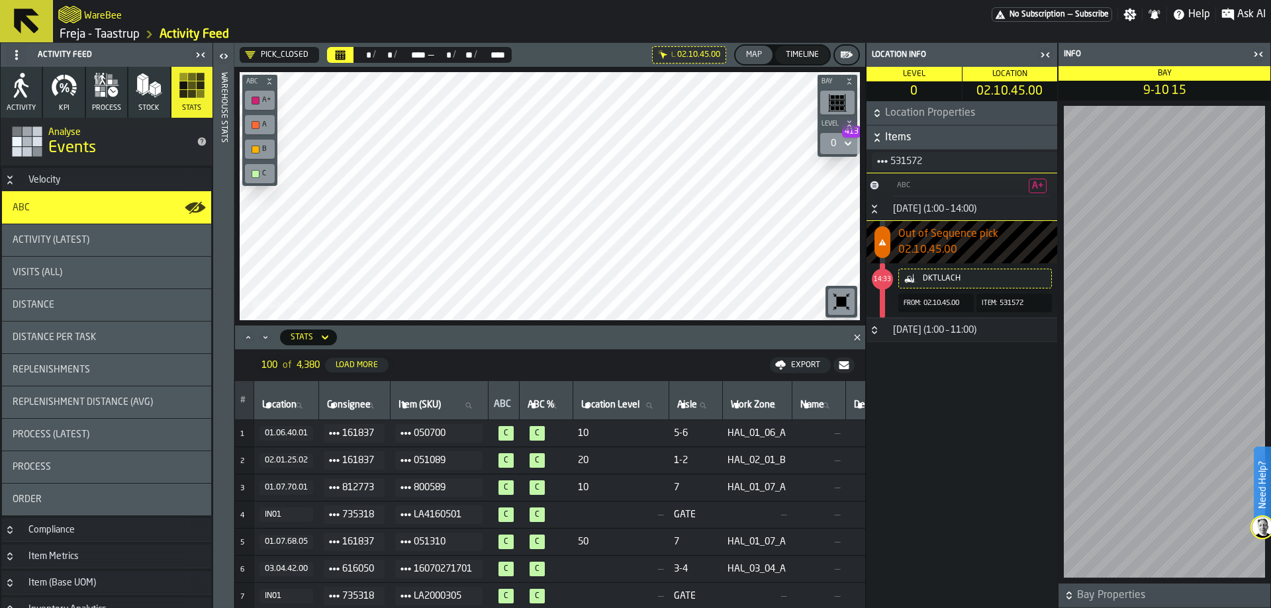
click at [874, 210] on icon "Button-17 June (1:00 – 14:00)-open" at bounding box center [874, 209] width 11 height 11
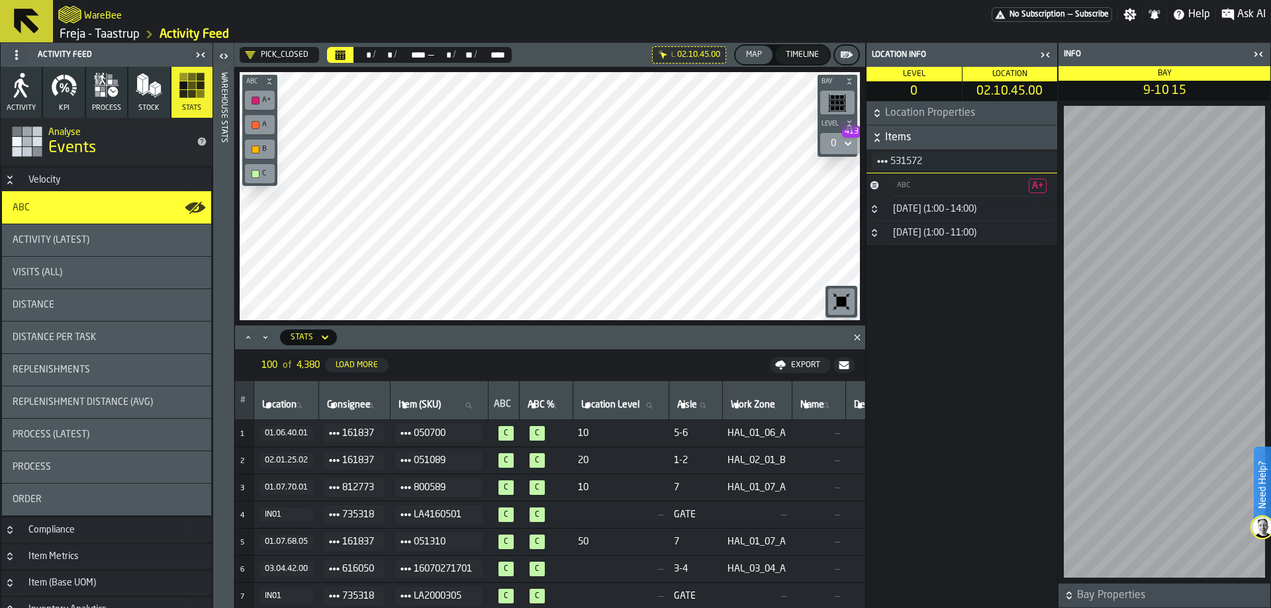
click at [871, 244] on h3 "2 June (1:00 – 11:00)" at bounding box center [961, 233] width 191 height 24
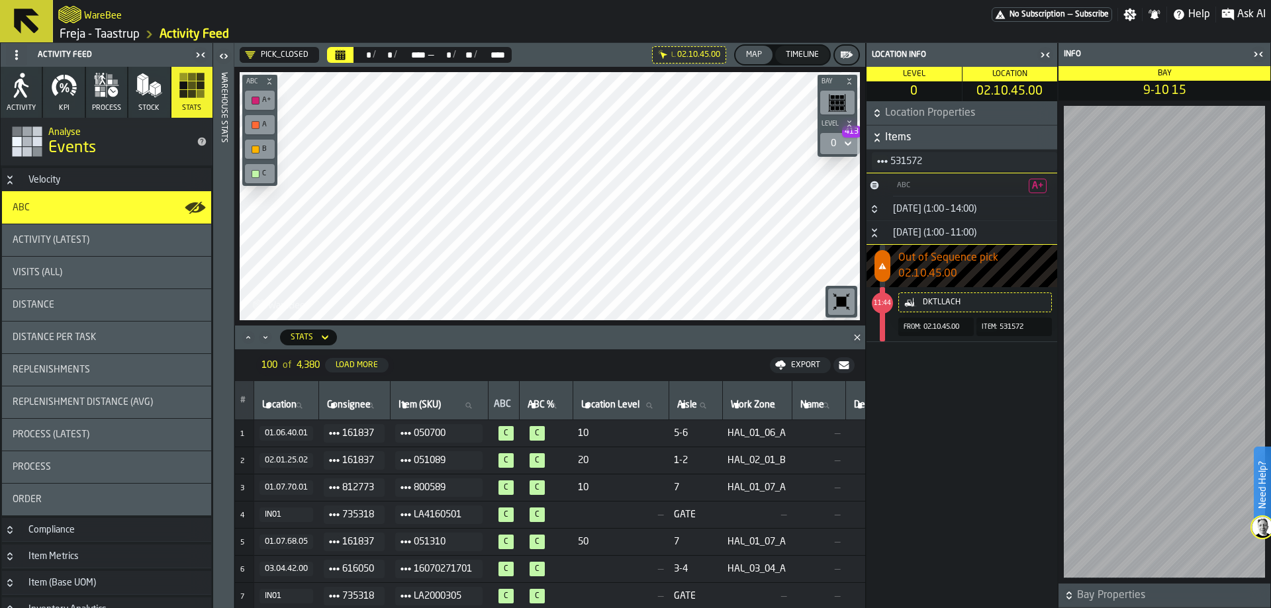
click at [881, 265] on icon "counterLabel" at bounding box center [882, 266] width 8 height 8
click at [880, 235] on button "Button-2 June (1:00 – 11:00)-open" at bounding box center [874, 233] width 16 height 11
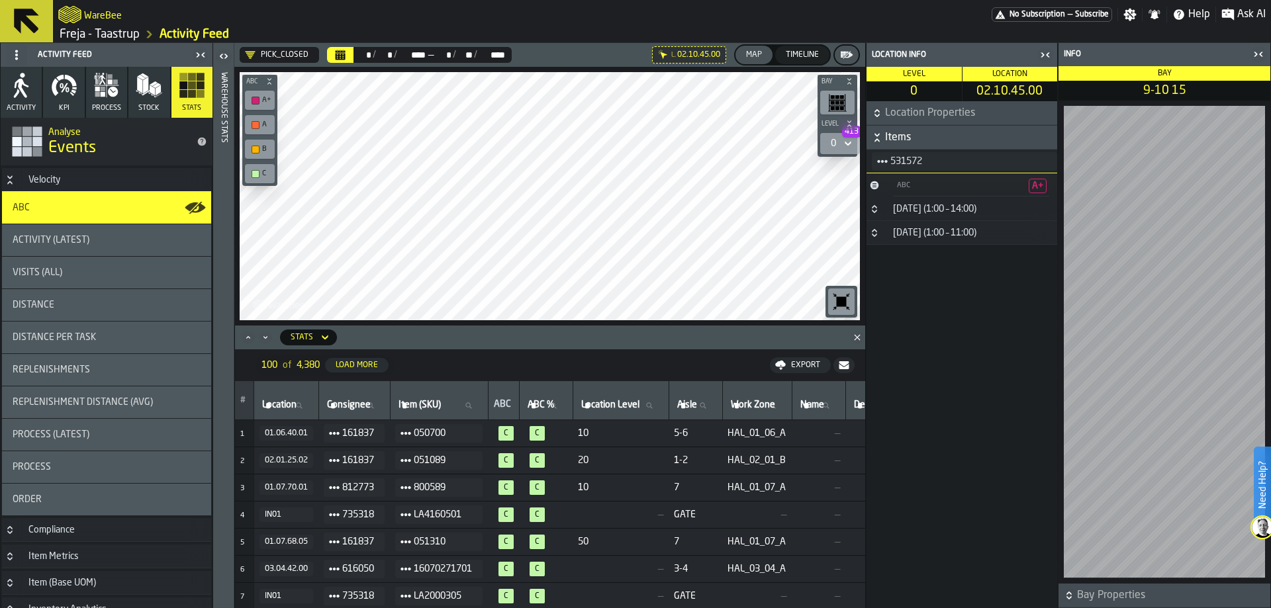
click at [880, 205] on button "Button-17 June (1:00 – 14:00)-closed" at bounding box center [874, 209] width 16 height 11
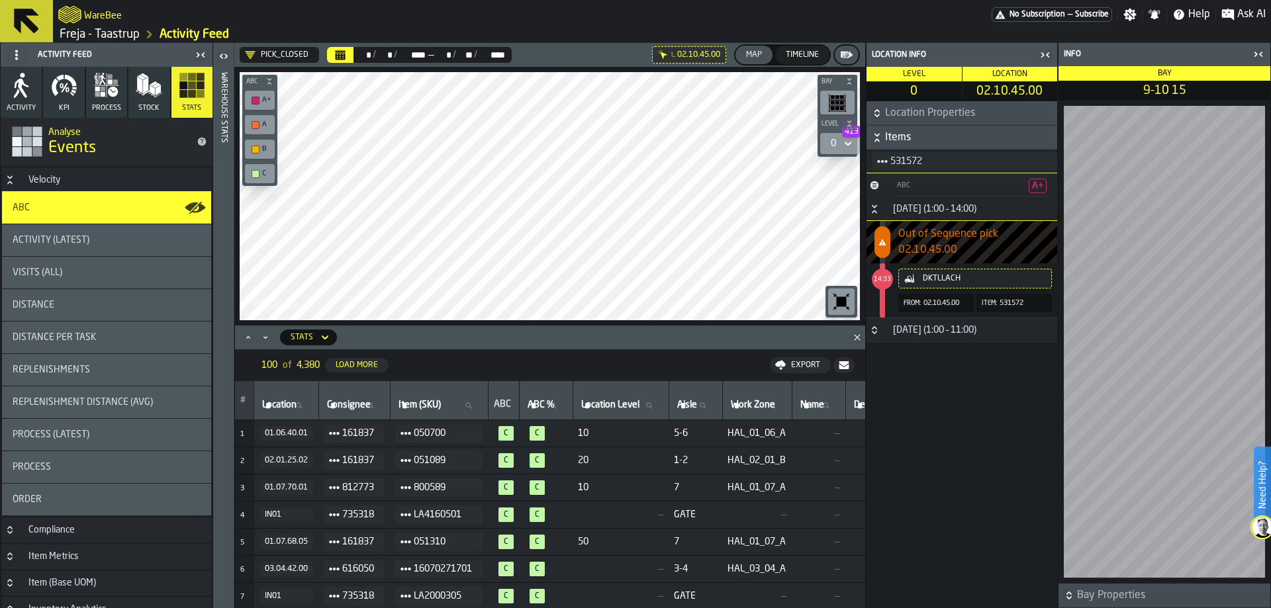
click at [881, 203] on h3 "17 June (1:00 – 14:00)" at bounding box center [961, 209] width 191 height 24
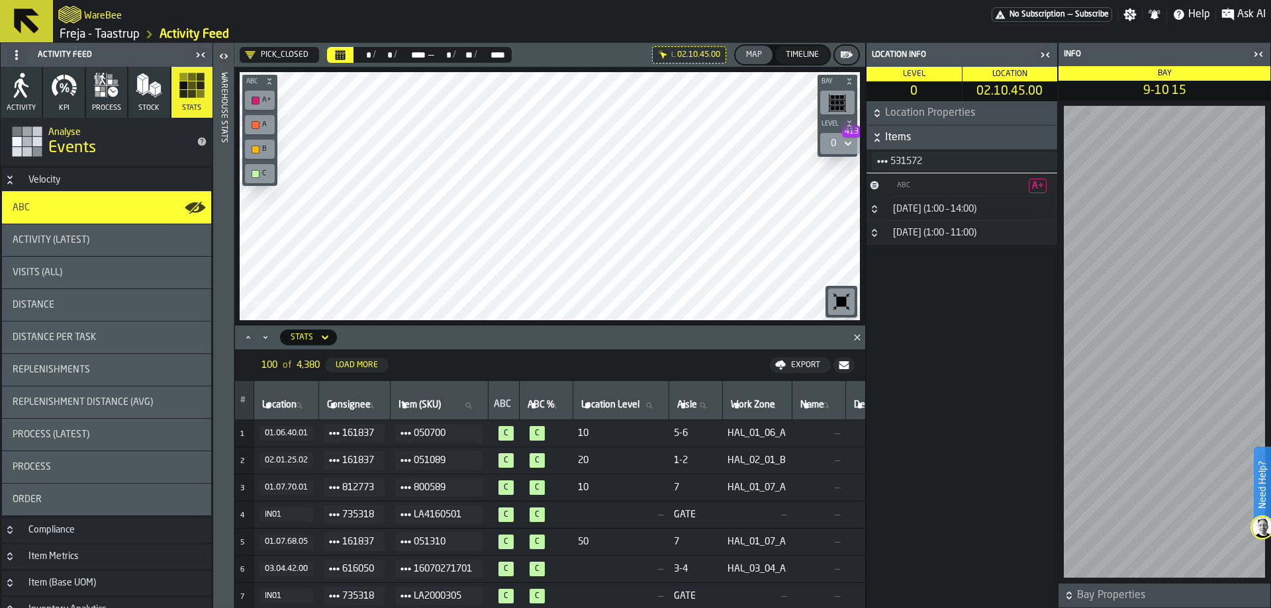
click at [892, 159] on span "531572" at bounding box center [968, 162] width 156 height 16
click at [886, 185] on div "ABC A+" at bounding box center [971, 186] width 172 height 22
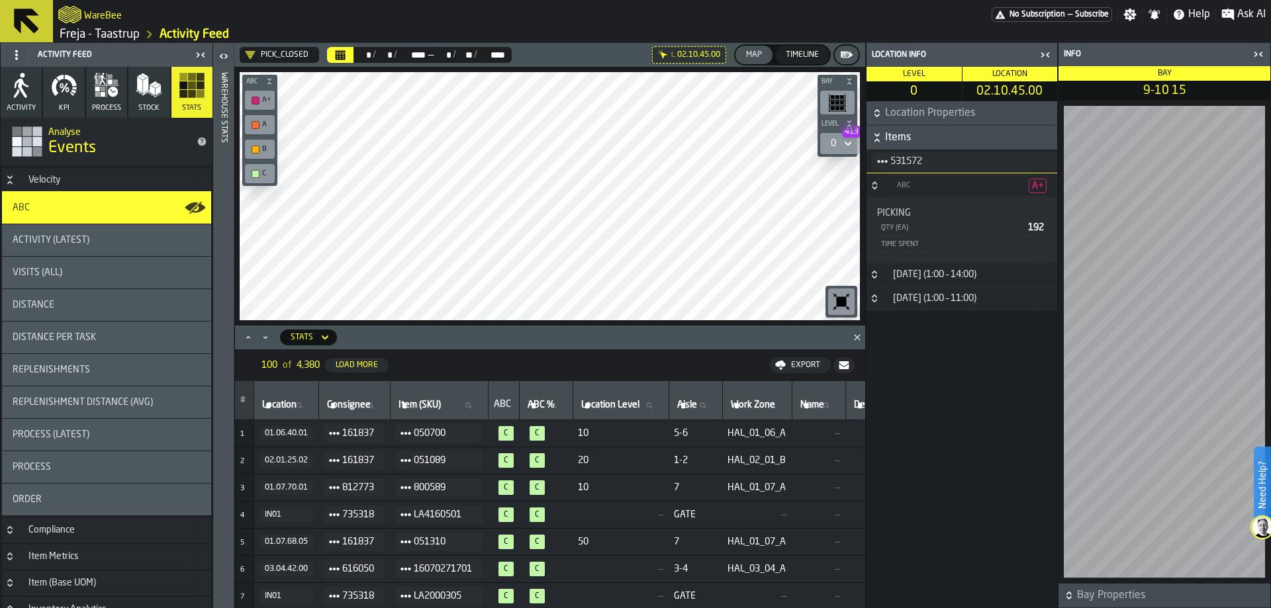
click at [886, 185] on div "ABC A+" at bounding box center [971, 186] width 172 height 22
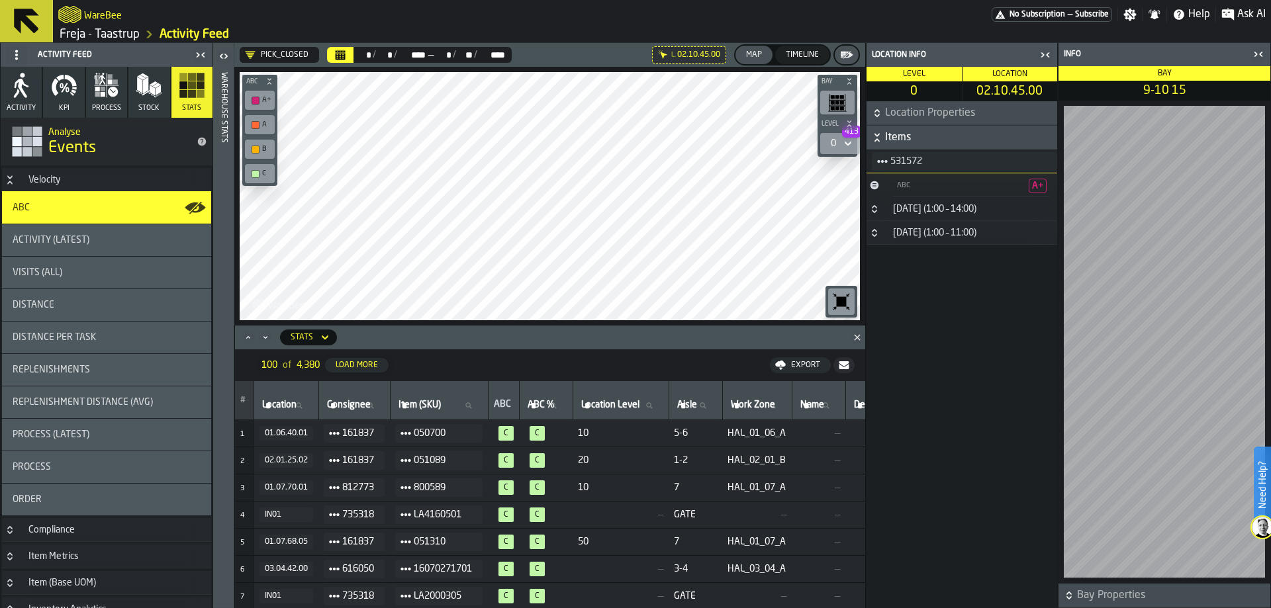
click at [882, 186] on h3 "ABC A+" at bounding box center [961, 185] width 191 height 24
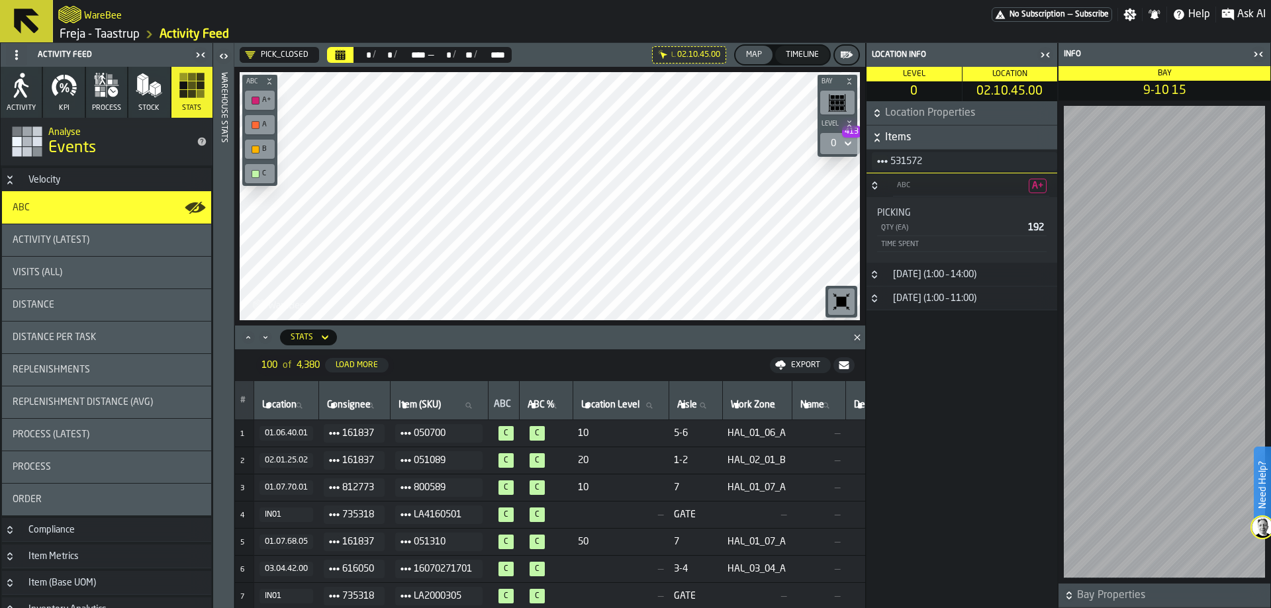
click at [882, 186] on h3 "ABC A+" at bounding box center [961, 185] width 191 height 24
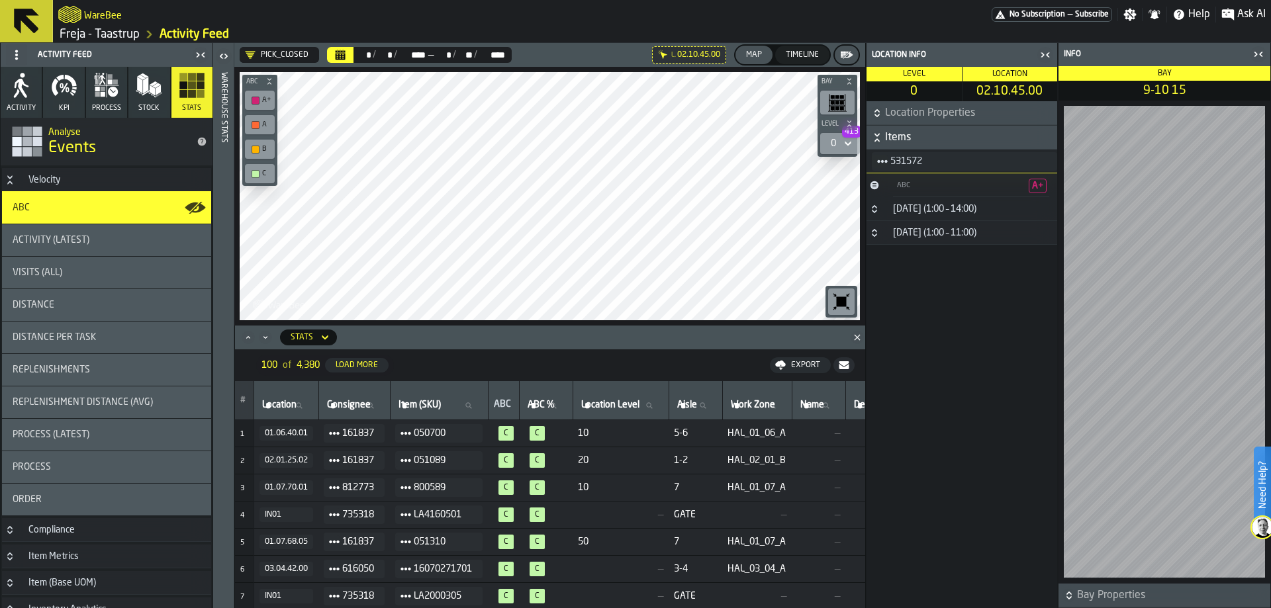
click at [882, 186] on h3 "ABC A+" at bounding box center [961, 185] width 191 height 24
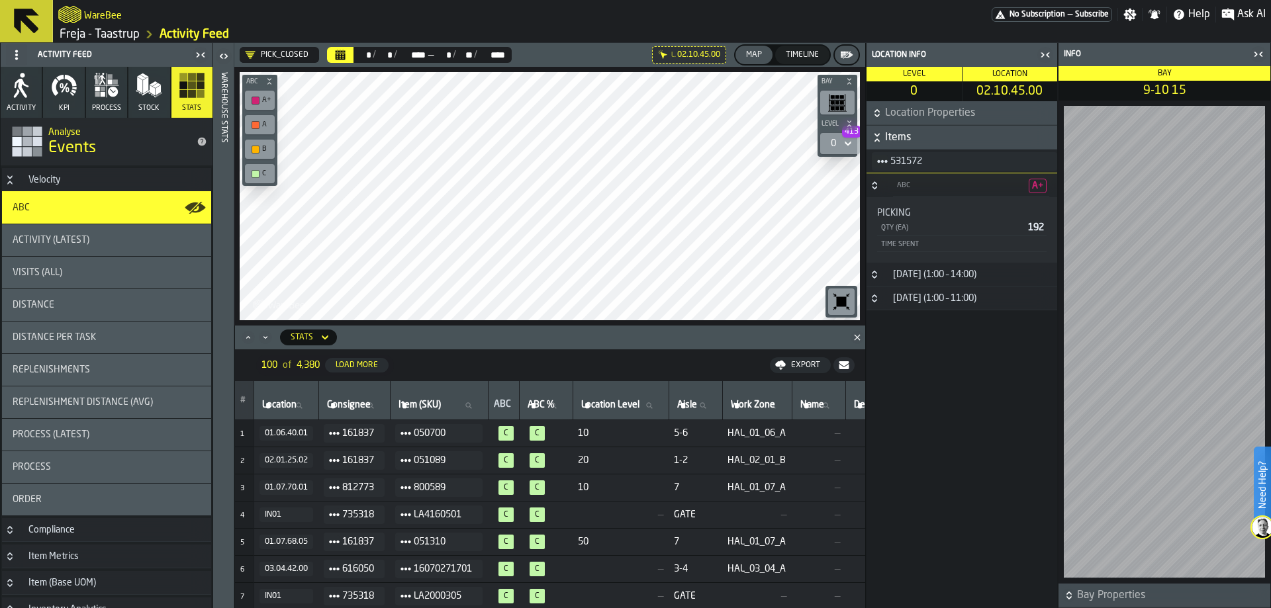
click at [882, 186] on h3 "ABC A+" at bounding box center [961, 185] width 191 height 24
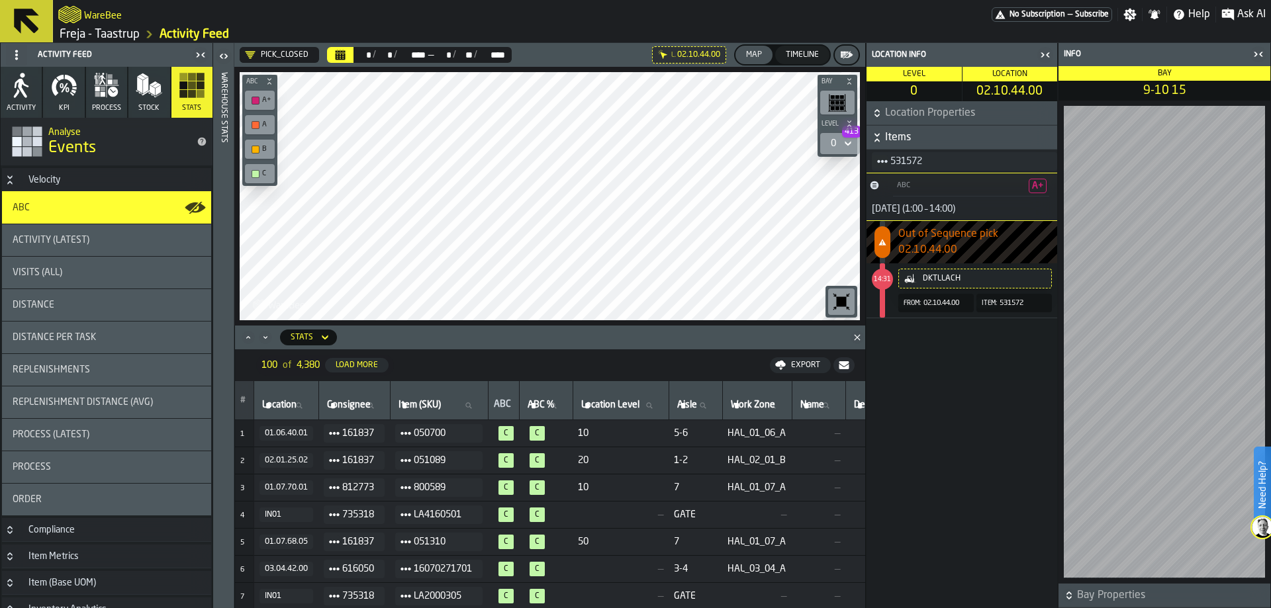
click at [904, 210] on span "17 June (1:00 – 14:00)" at bounding box center [910, 209] width 89 height 11
click at [884, 212] on span "17 June (1:00 – 14:00)" at bounding box center [910, 209] width 89 height 11
click at [872, 183] on icon "Button-[object Object]-closed" at bounding box center [874, 185] width 9 height 9
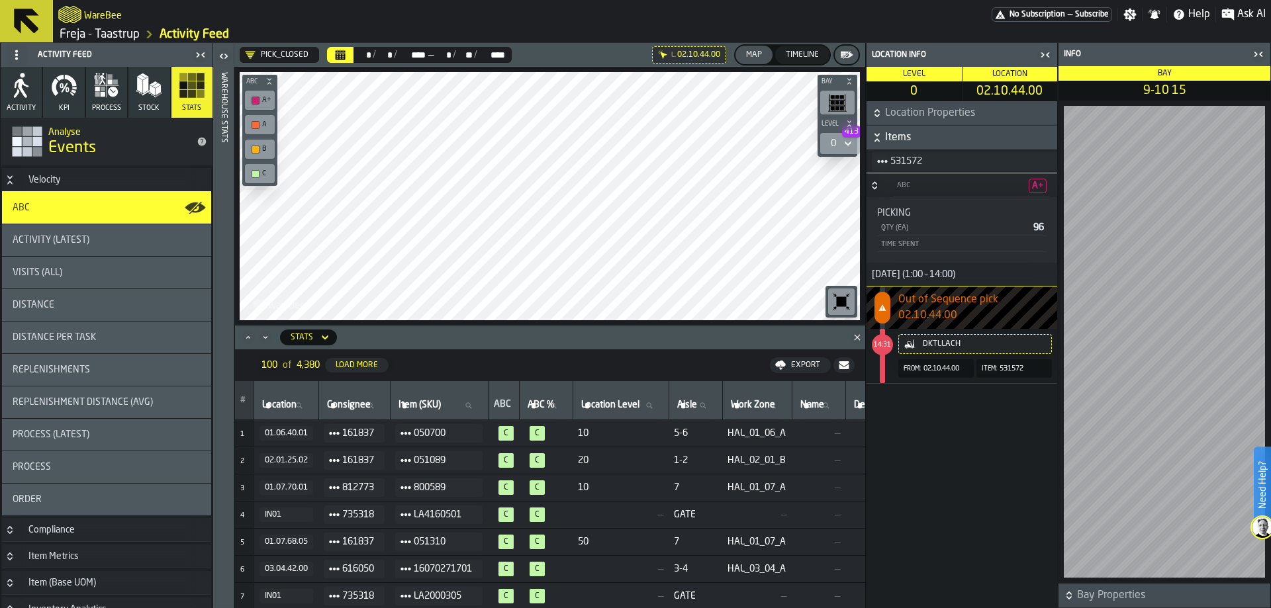
click at [872, 183] on icon "Button-[object Object]-open" at bounding box center [874, 185] width 11 height 11
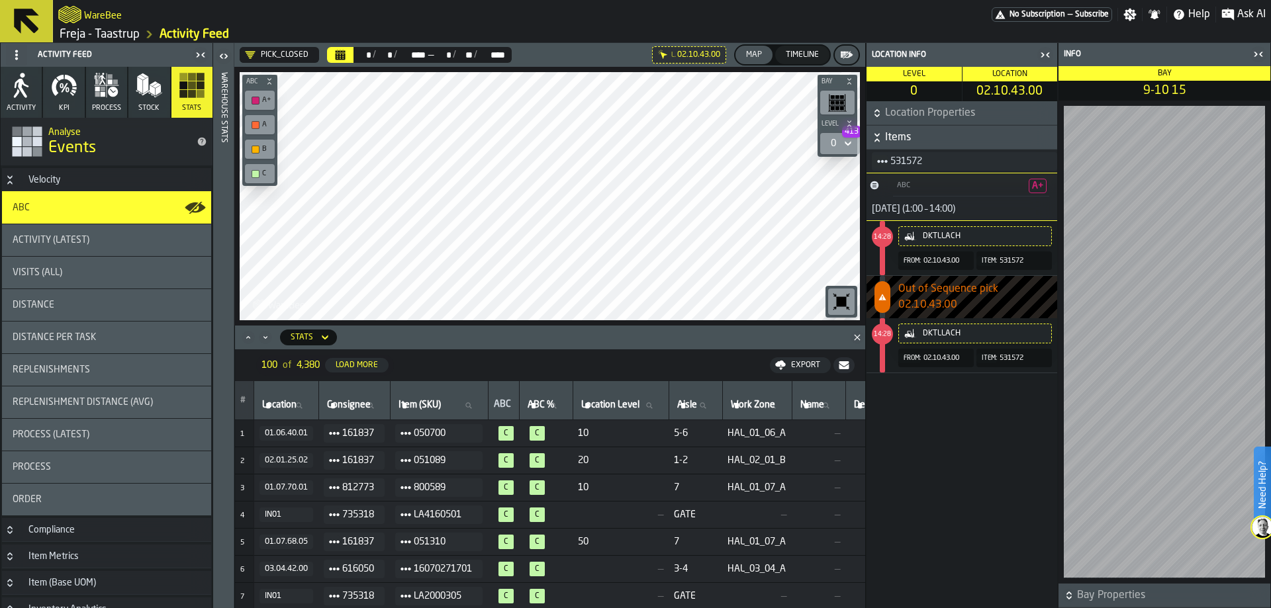
click at [919, 190] on div "ABC" at bounding box center [960, 185] width 128 height 9
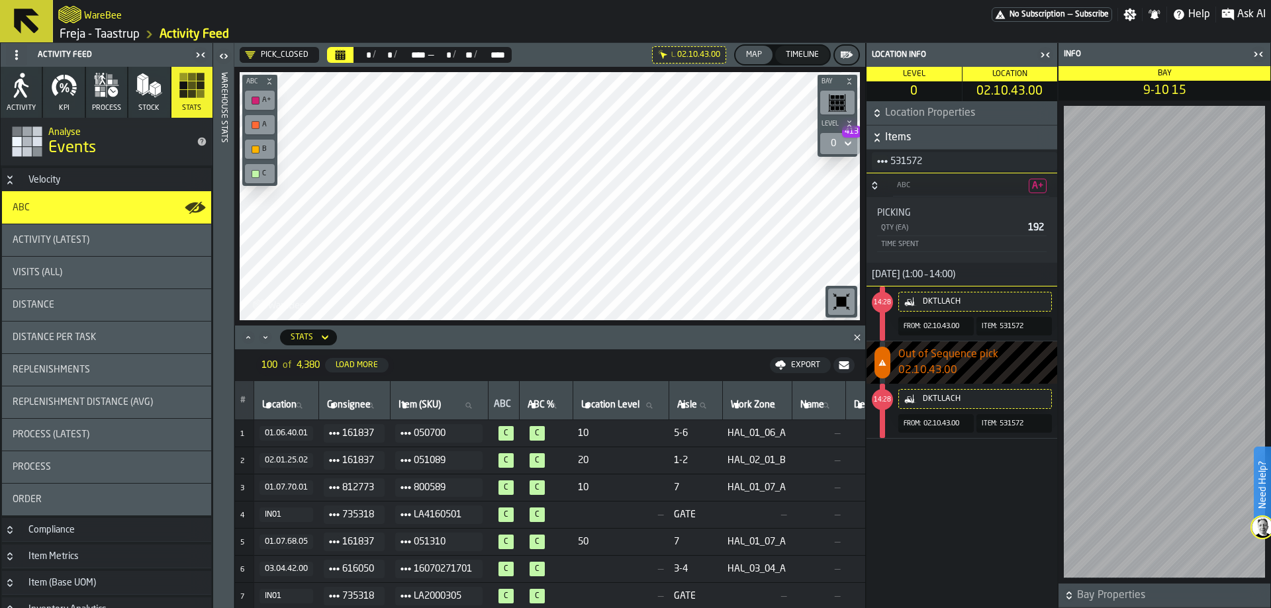
click at [919, 190] on div "ABC" at bounding box center [960, 185] width 128 height 9
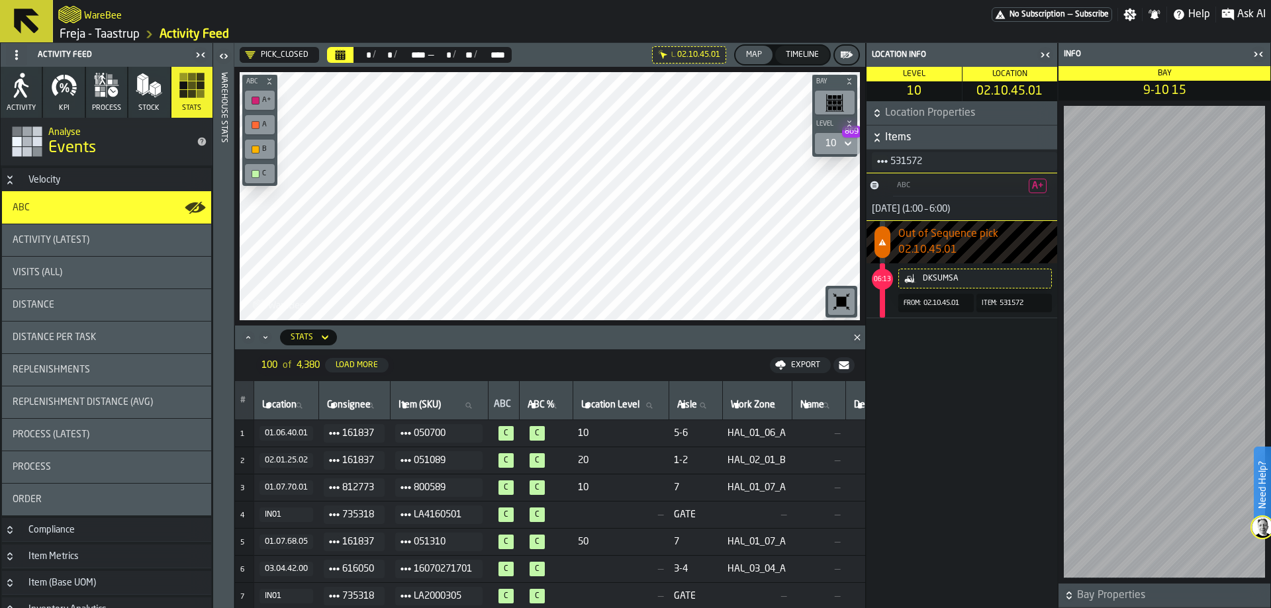
click at [889, 184] on div "ABC A+" at bounding box center [971, 186] width 172 height 22
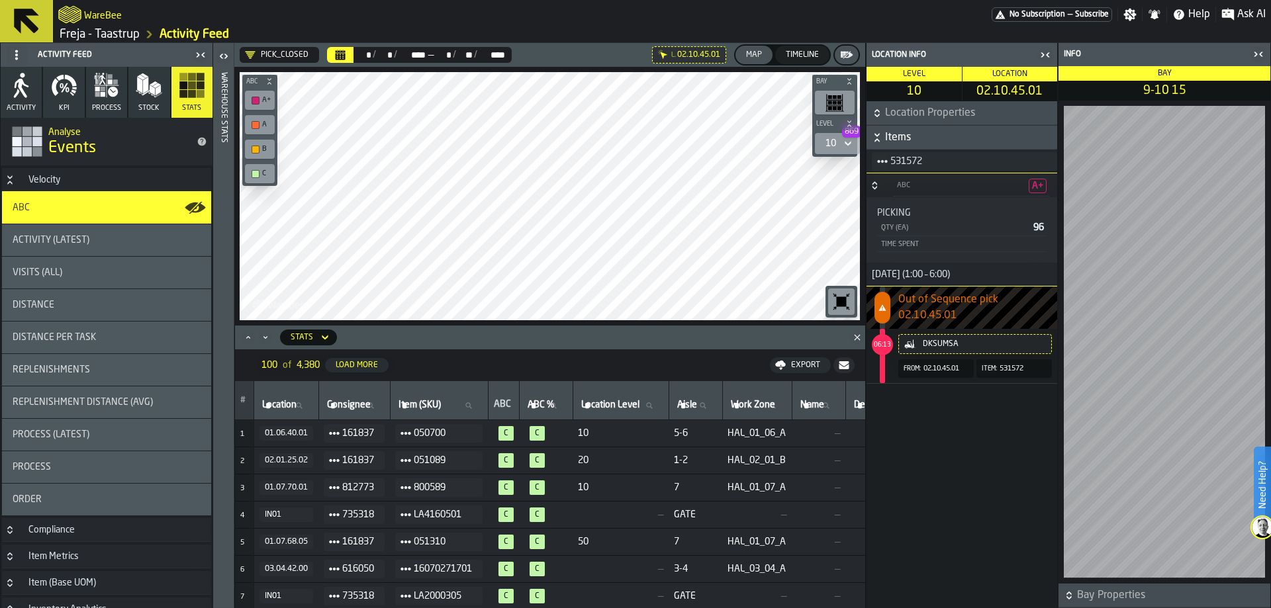
click at [889, 184] on div "ABC A+" at bounding box center [971, 186] width 172 height 22
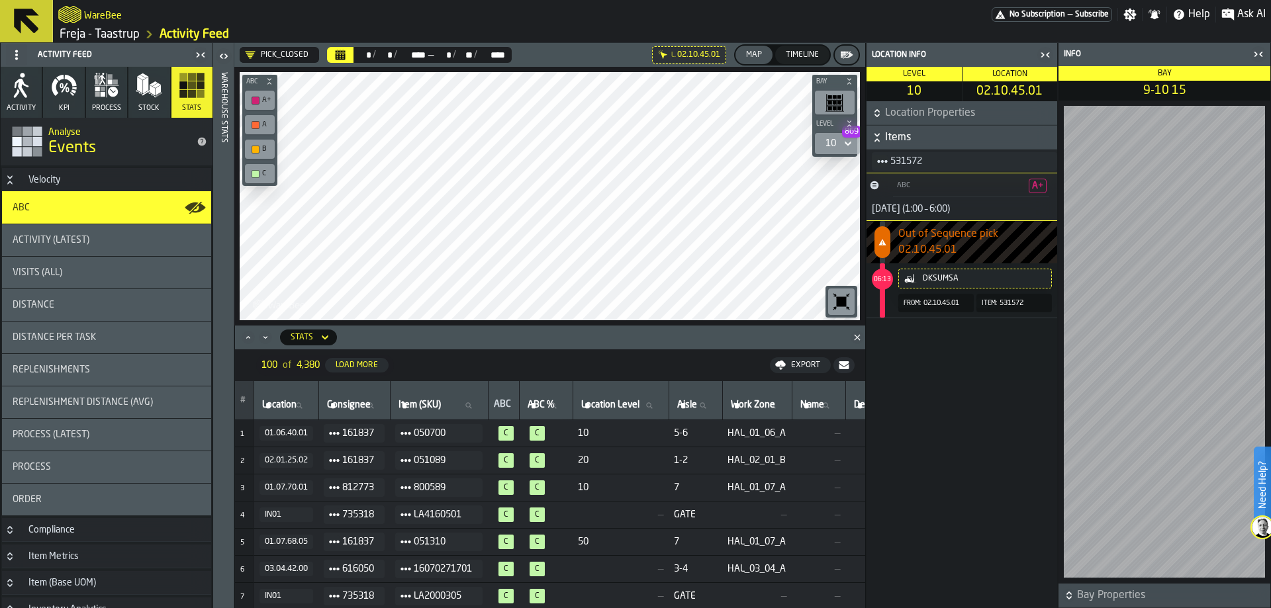
click at [889, 184] on div "ABC A+" at bounding box center [971, 186] width 172 height 22
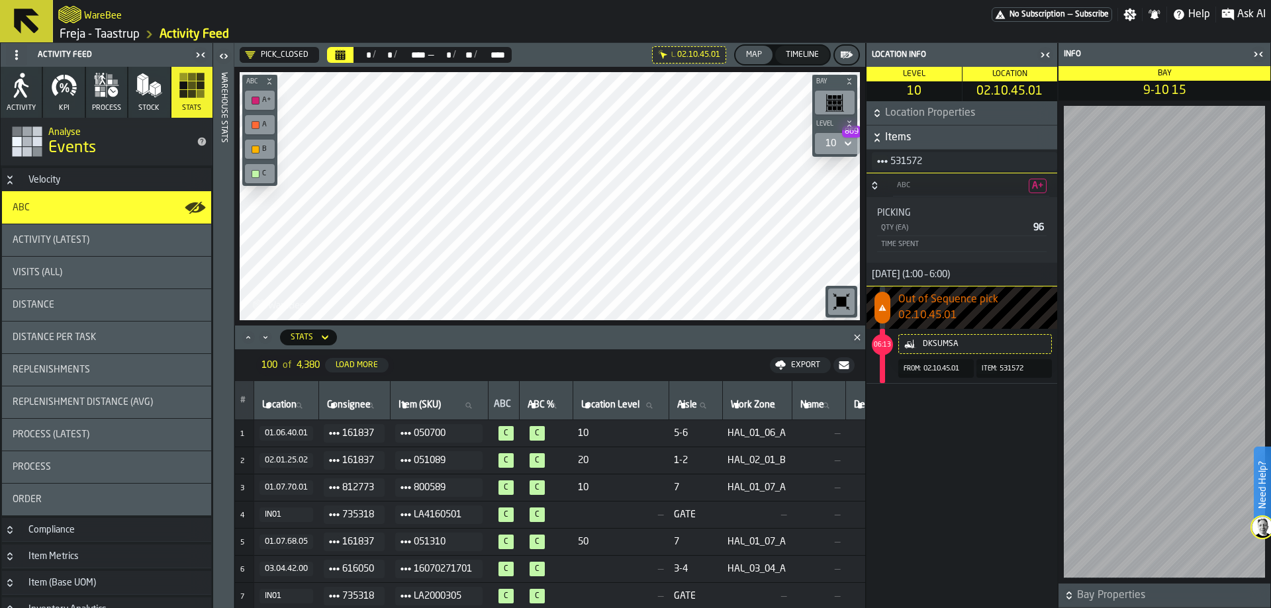
click at [889, 184] on div "ABC A+" at bounding box center [971, 186] width 172 height 22
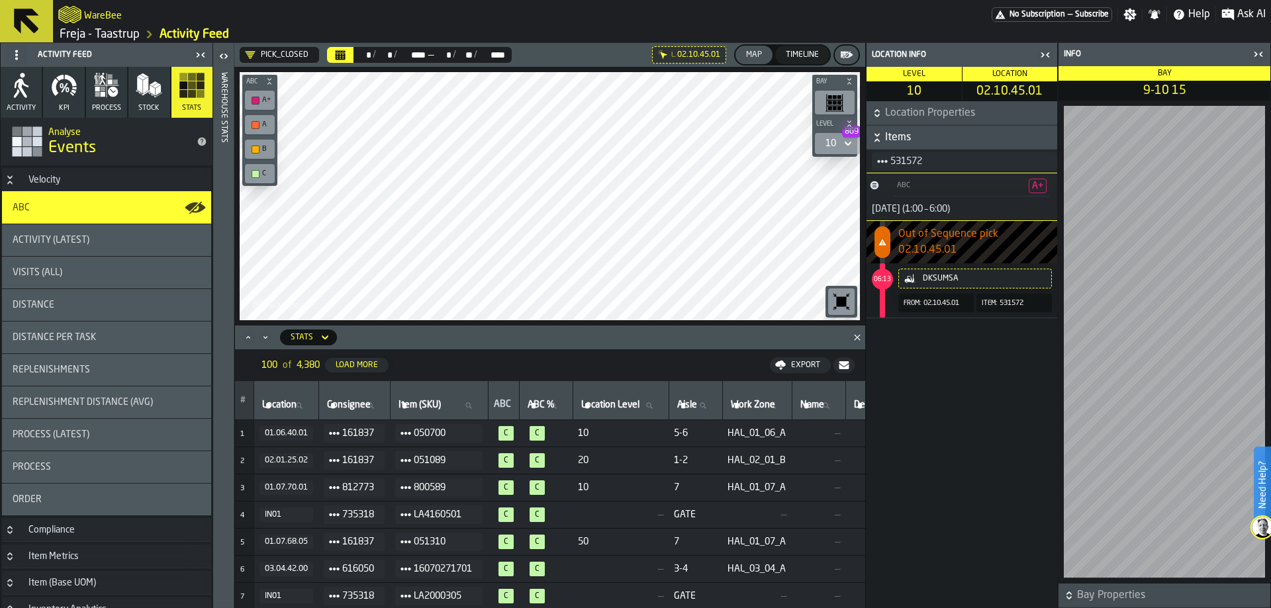
click at [1054, 52] on div "button-toggle-Close me" at bounding box center [1045, 55] width 19 height 16
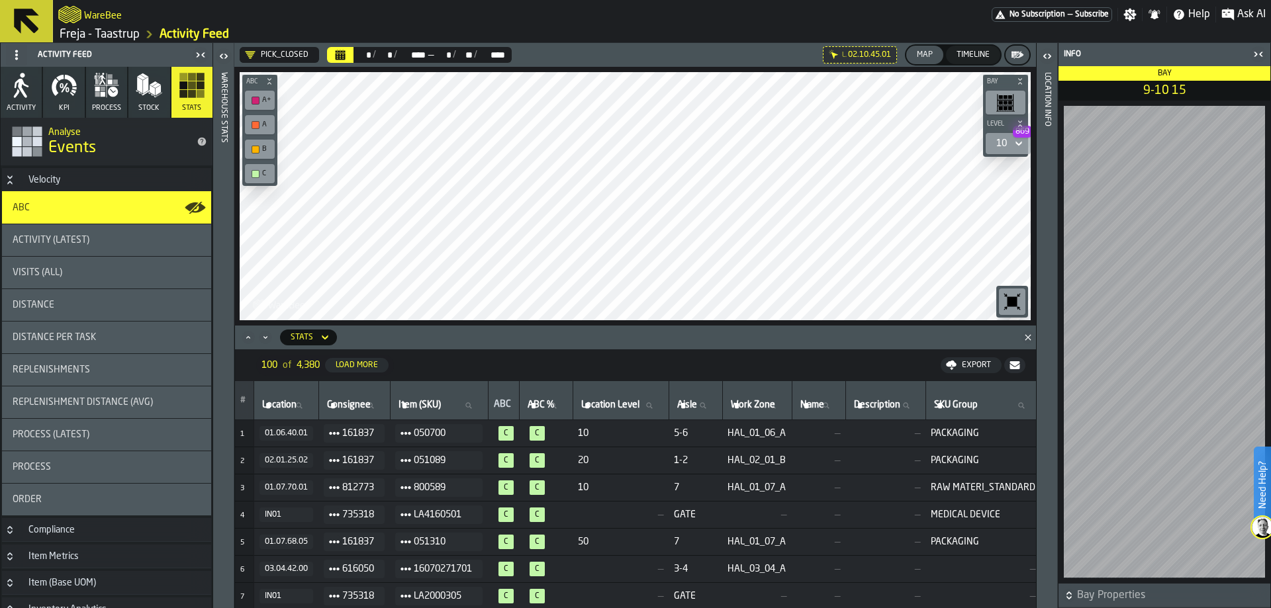
click at [0, 0] on icon at bounding box center [0, 0] width 0 height 0
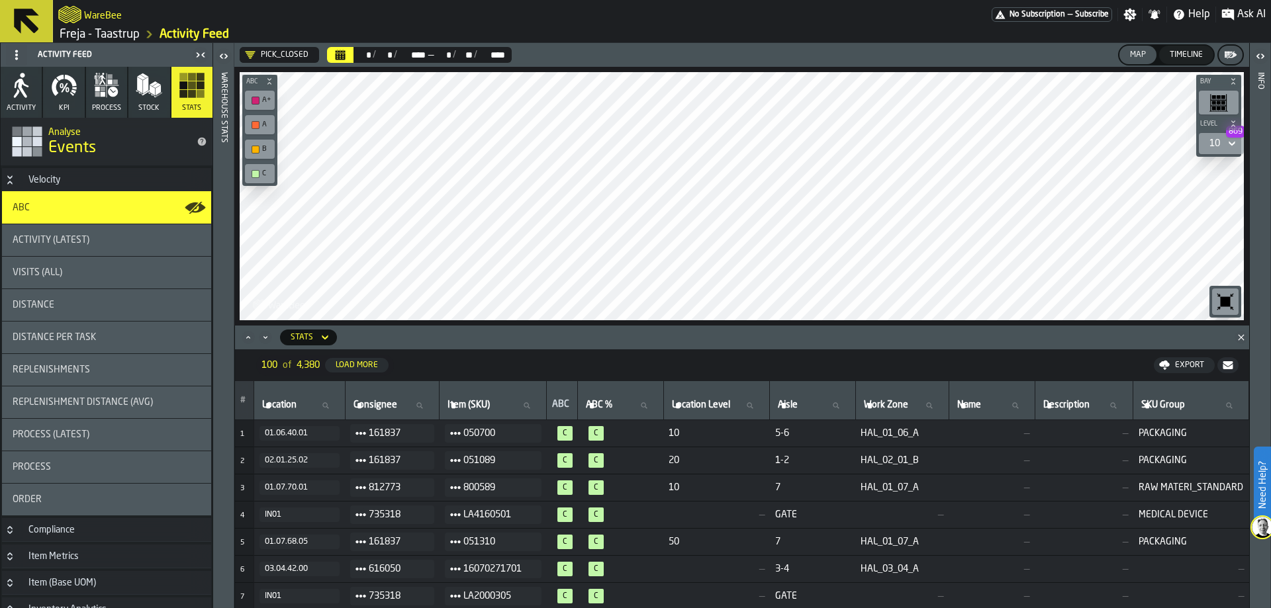
click at [112, 189] on h3 "Velocity" at bounding box center [106, 180] width 209 height 24
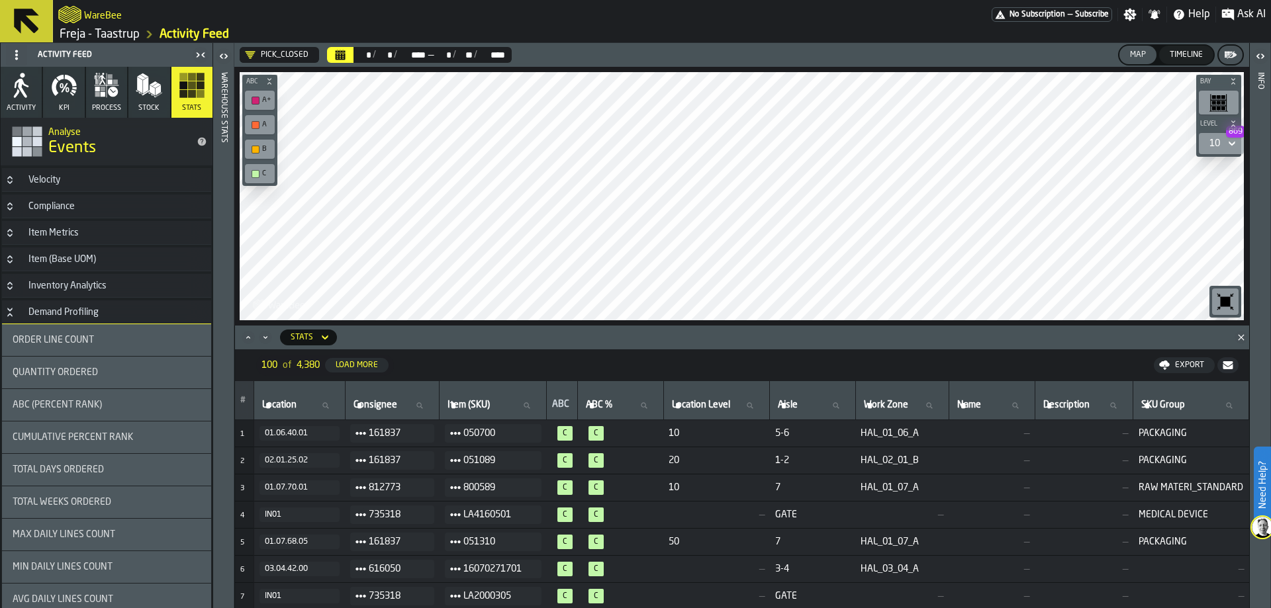
click at [89, 476] on div "Total Days Ordered" at bounding box center [106, 470] width 209 height 32
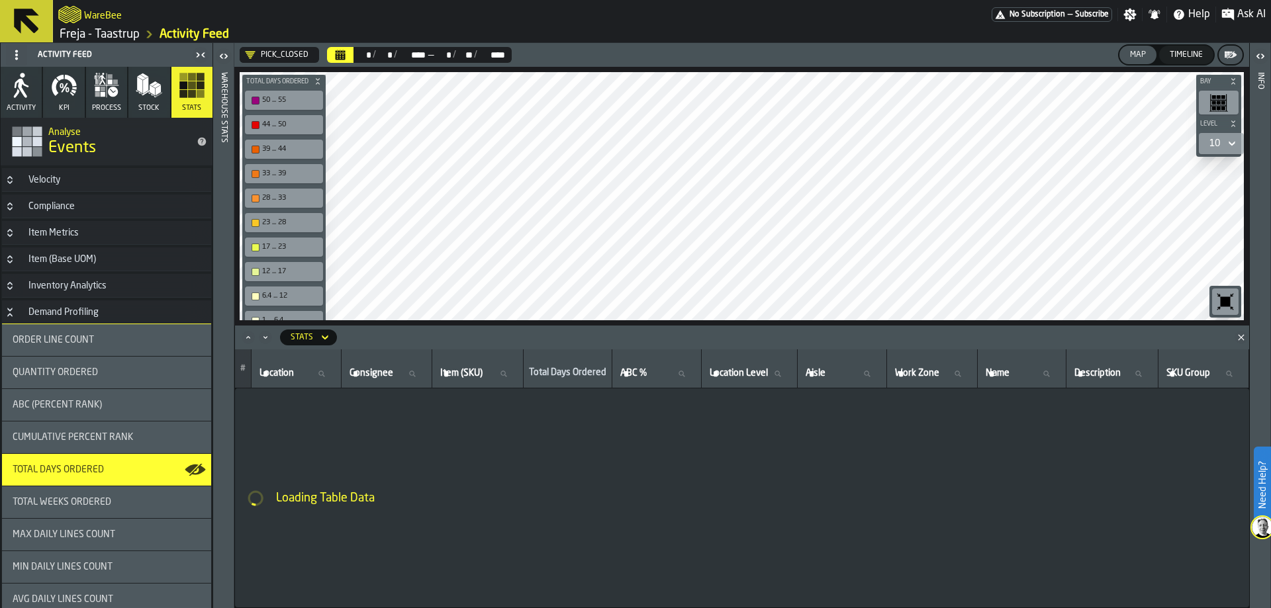
scroll to position [199, 0]
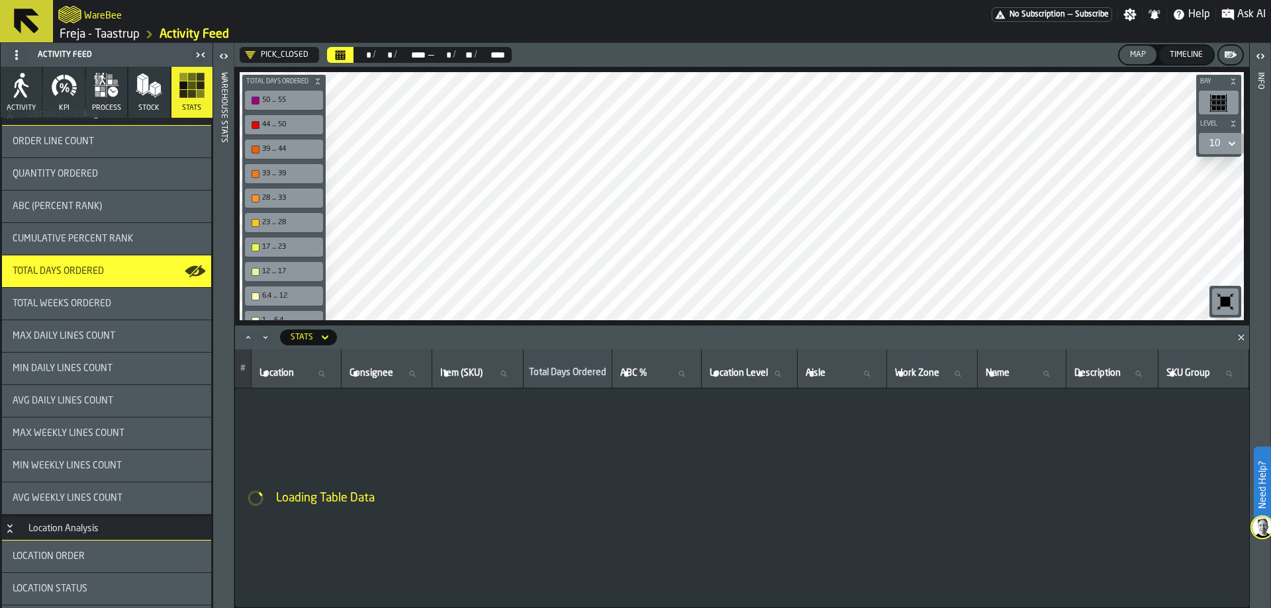
click at [101, 532] on div "Location Analysis" at bounding box center [64, 529] width 86 height 11
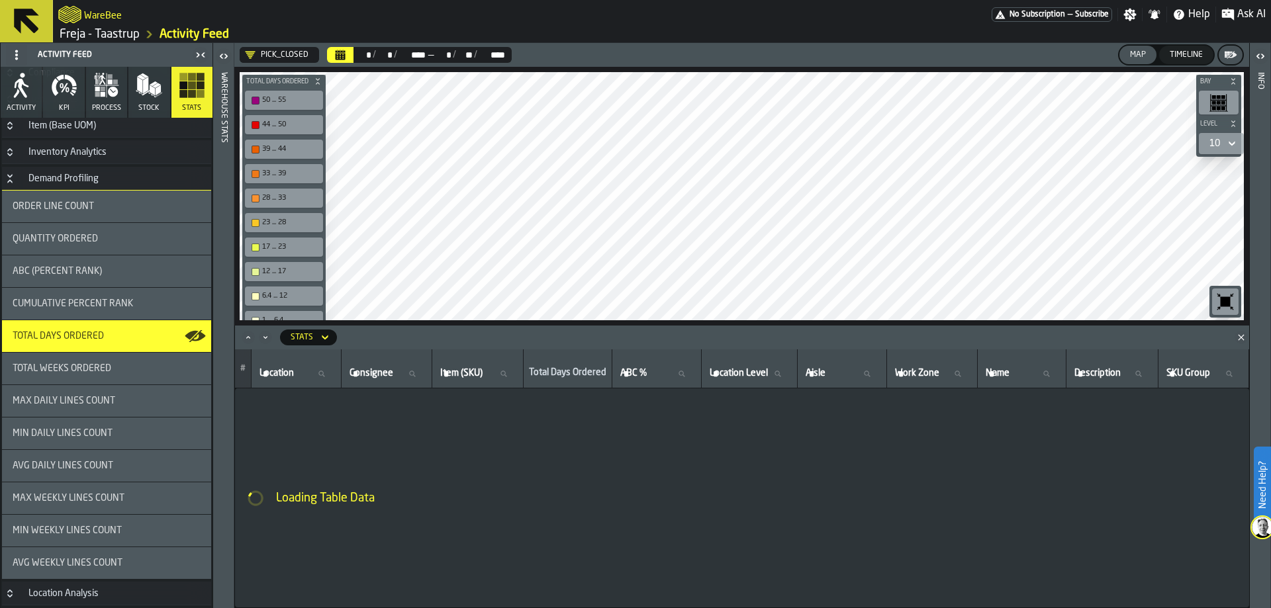
scroll to position [134, 0]
click at [99, 584] on h3 "Location Analysis" at bounding box center [106, 594] width 209 height 24
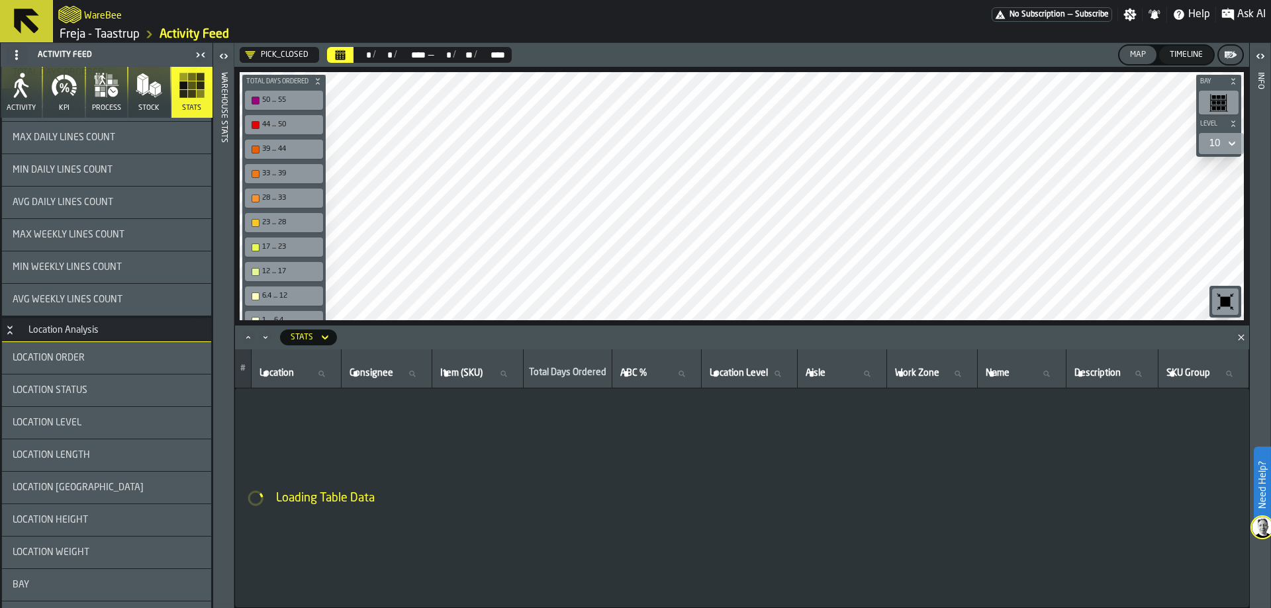
scroll to position [530, 0]
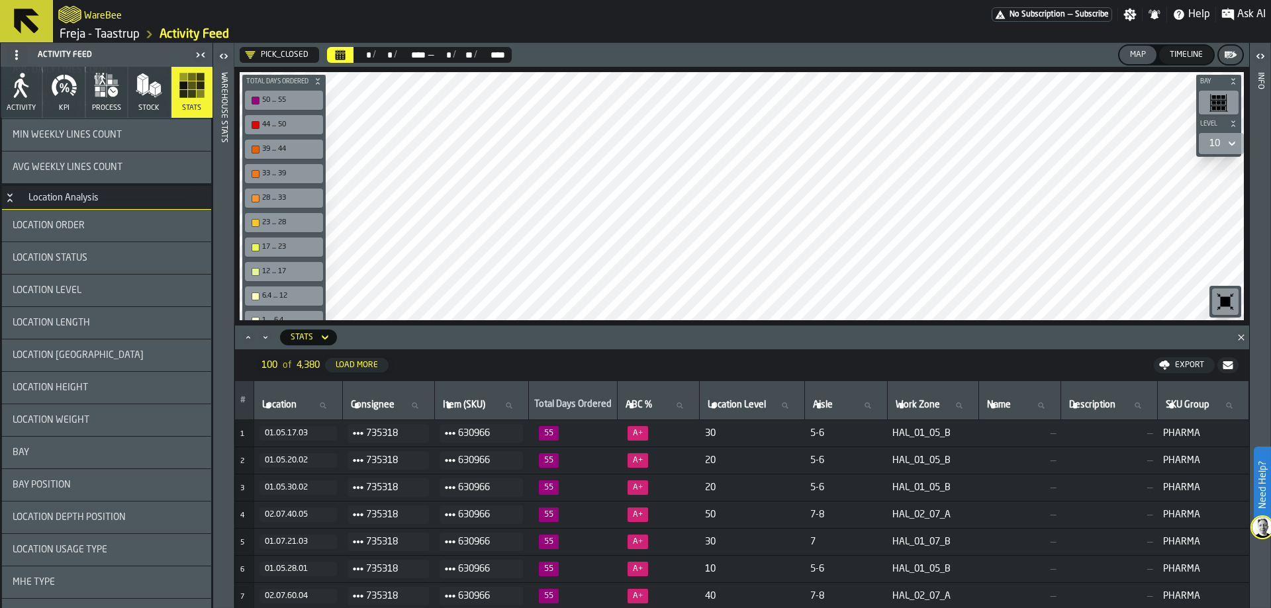
click at [131, 197] on h3 "Location Analysis" at bounding box center [106, 198] width 209 height 24
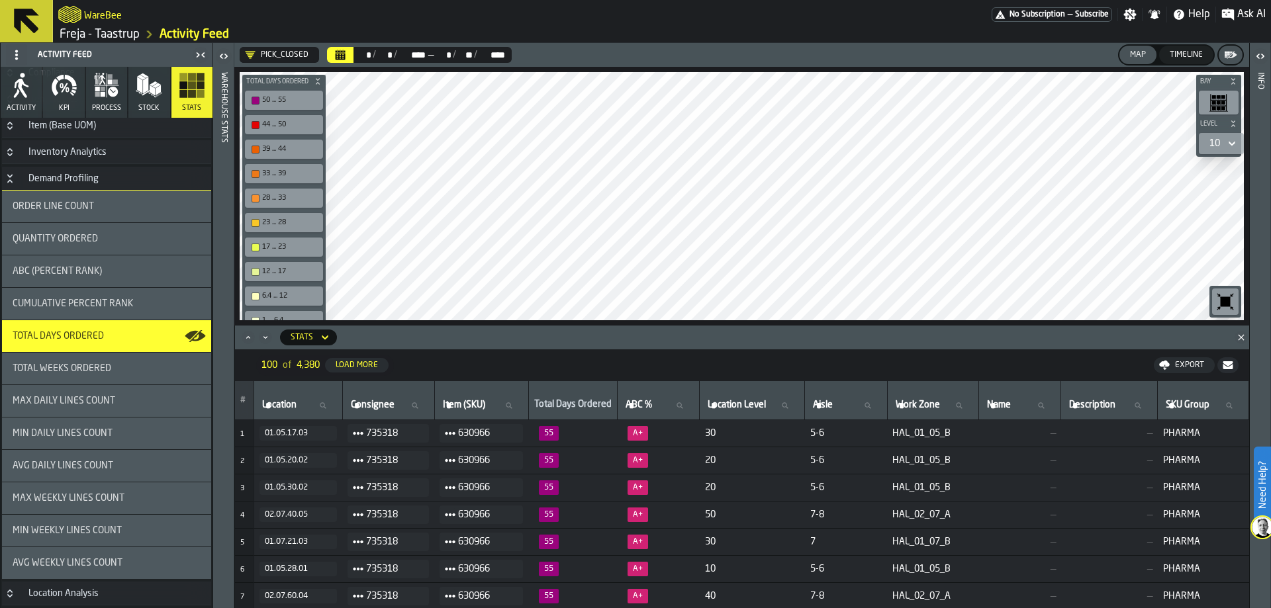
scroll to position [134, 0]
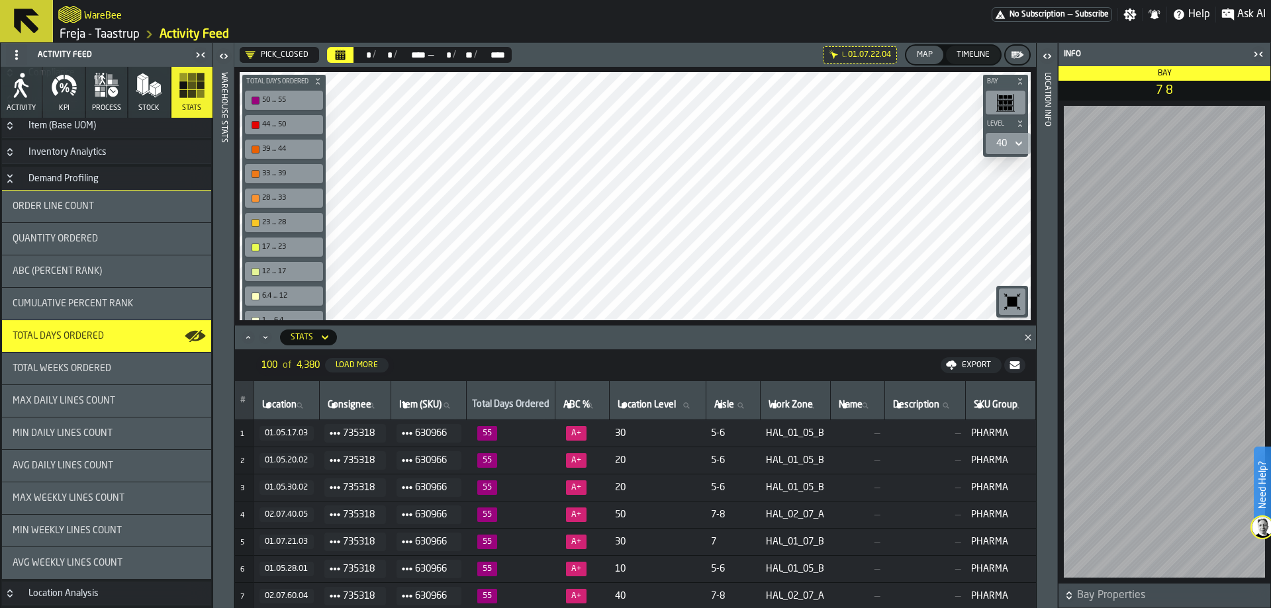
click at [910, 366] on div "PICK_CLOSED ** * / ** * / **** **** — ** * / ** ** / **** **** L. 01.07.22.04 M…" at bounding box center [635, 325] width 802 height 565
click at [1040, 86] on header "Location Info" at bounding box center [1047, 325] width 21 height 565
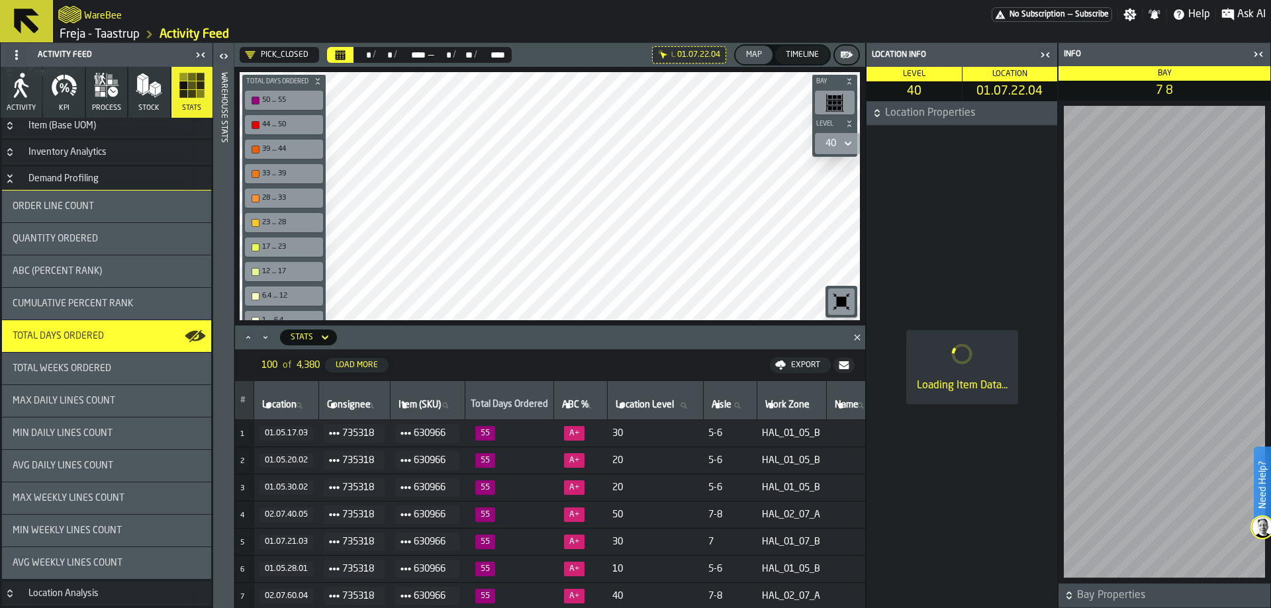
click at [1001, 115] on span "Location Properties" at bounding box center [969, 113] width 169 height 16
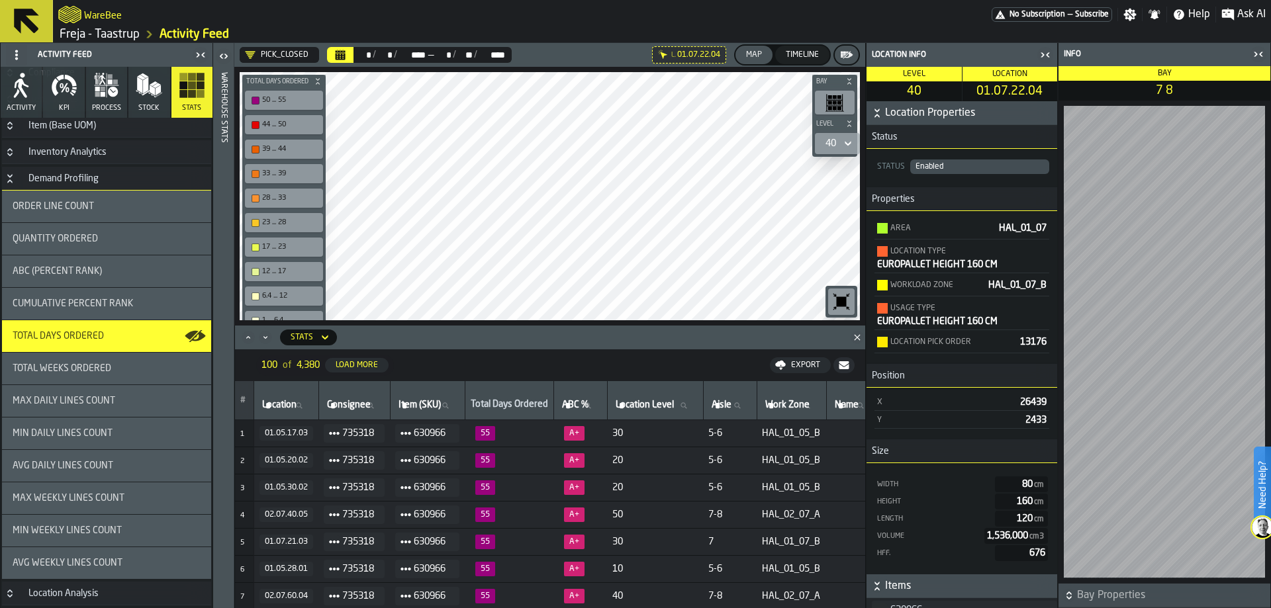
scroll to position [63, 0]
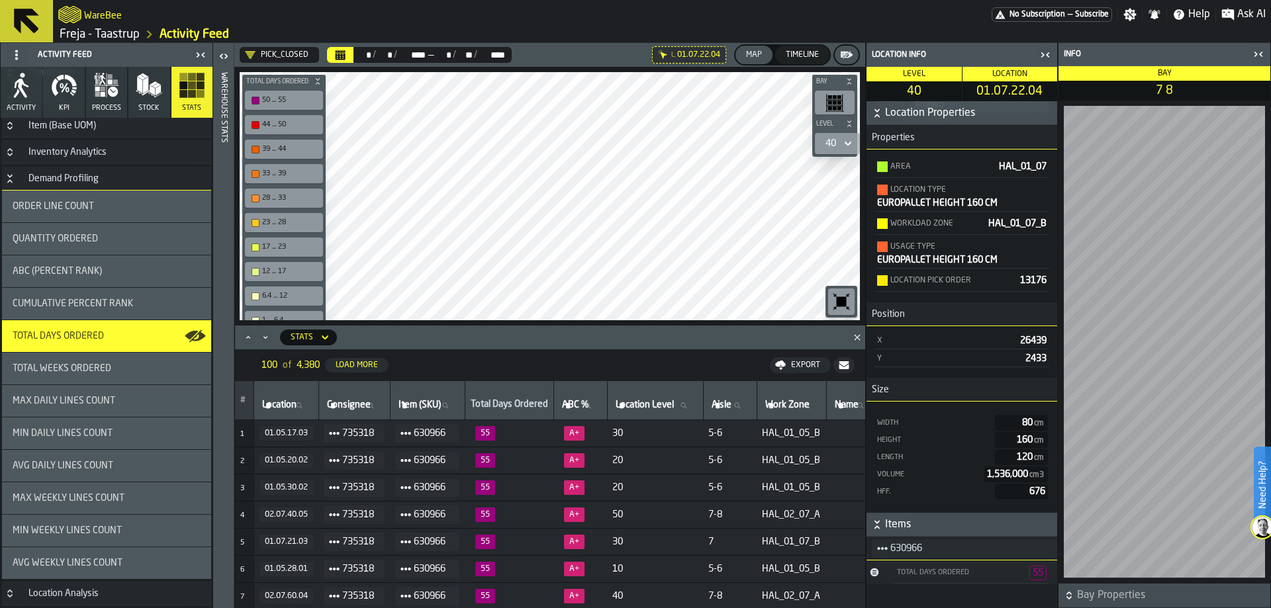
click at [934, 568] on div "Total Days Ordered 55" at bounding box center [971, 573] width 156 height 21
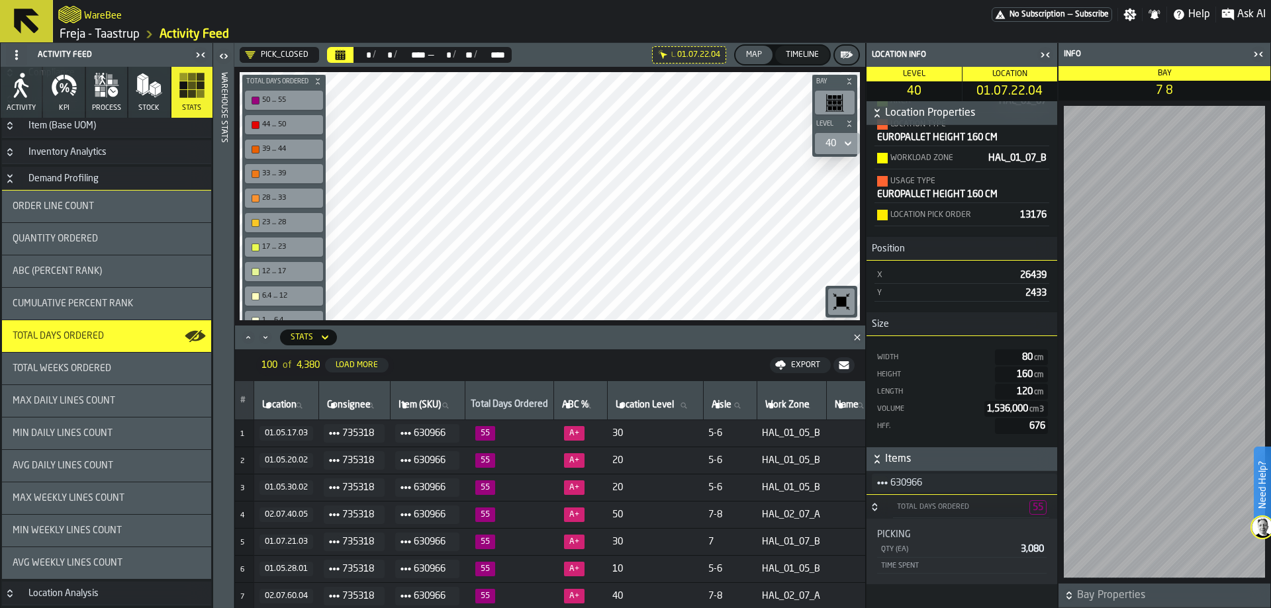
click at [956, 506] on div "Total Days Ordered" at bounding box center [960, 507] width 128 height 9
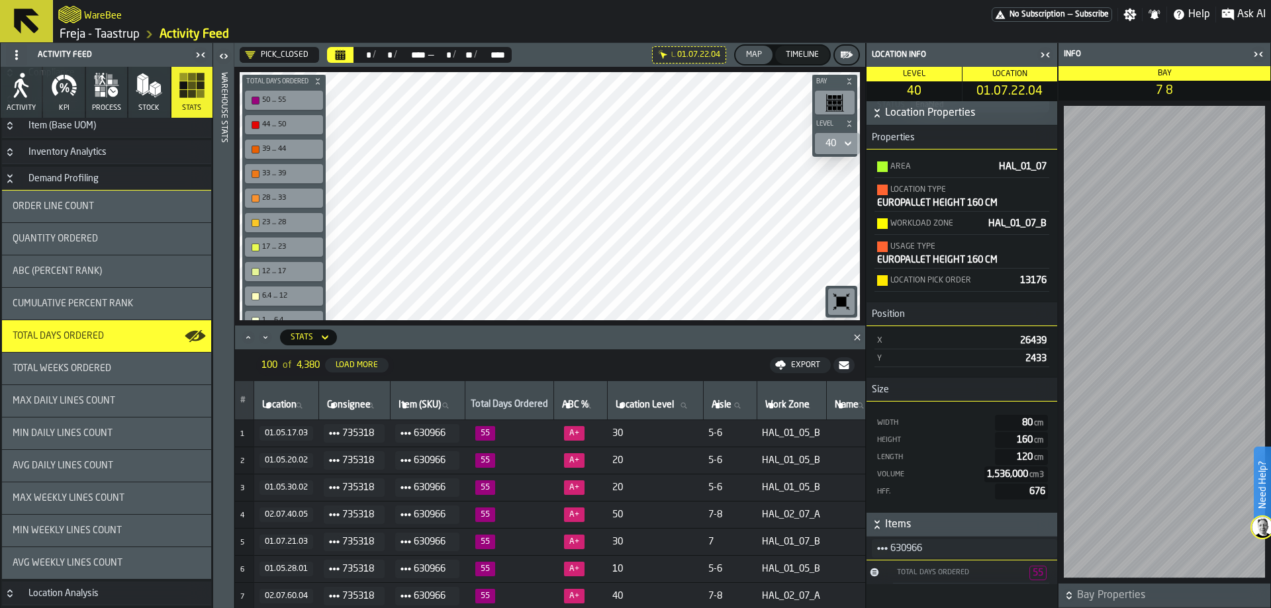
scroll to position [63, 0]
click at [948, 565] on div "Total Days Ordered 55" at bounding box center [971, 573] width 156 height 21
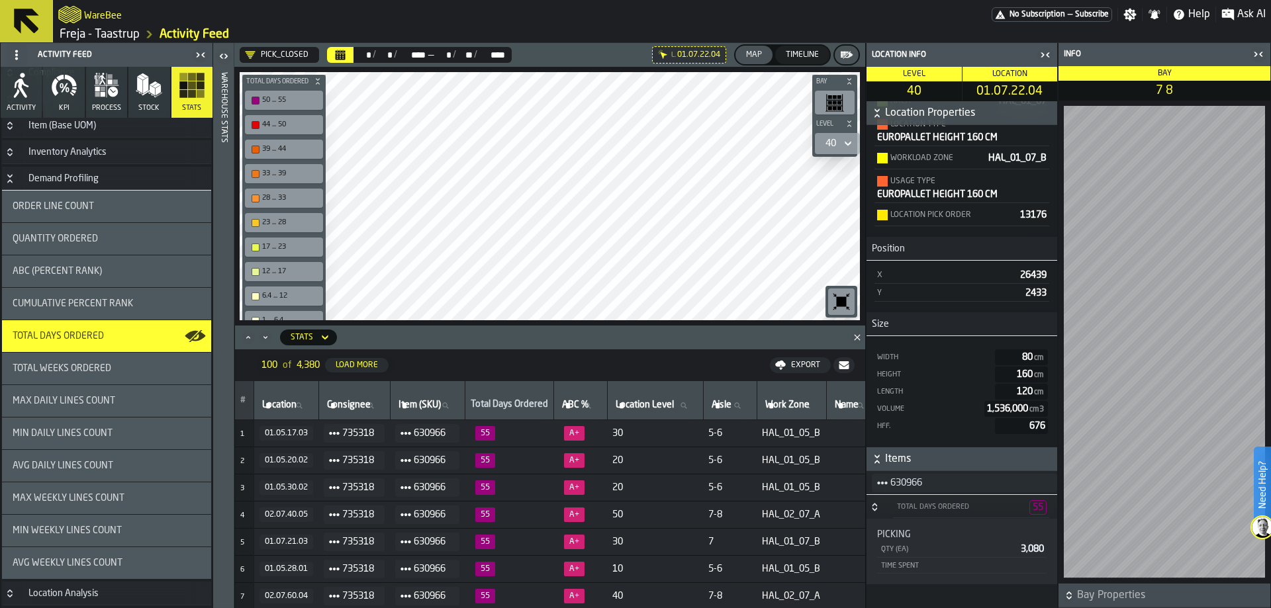
click at [951, 506] on div "Total Days Ordered" at bounding box center [960, 507] width 128 height 9
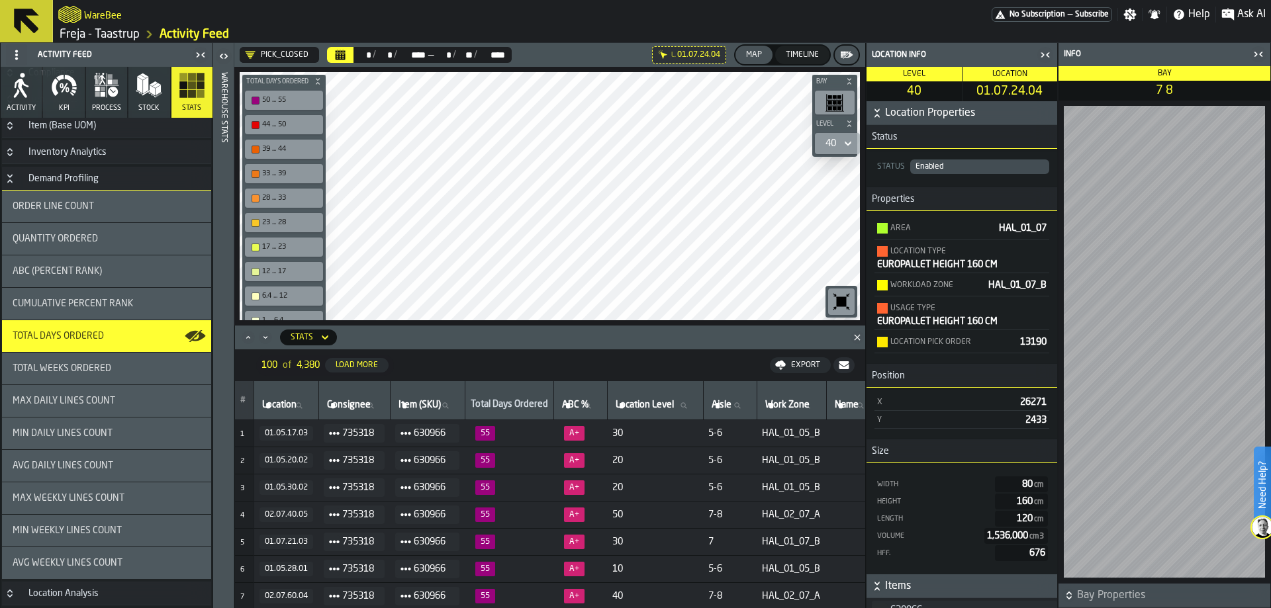
scroll to position [63, 0]
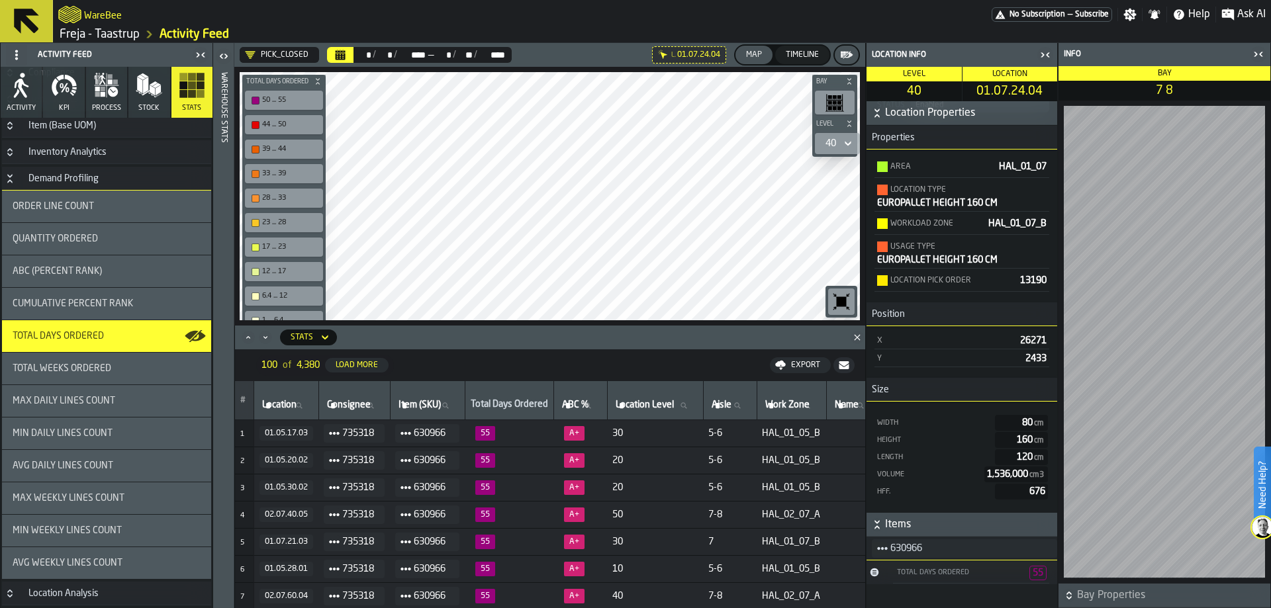
click at [935, 569] on div "Total Days Ordered" at bounding box center [960, 573] width 128 height 9
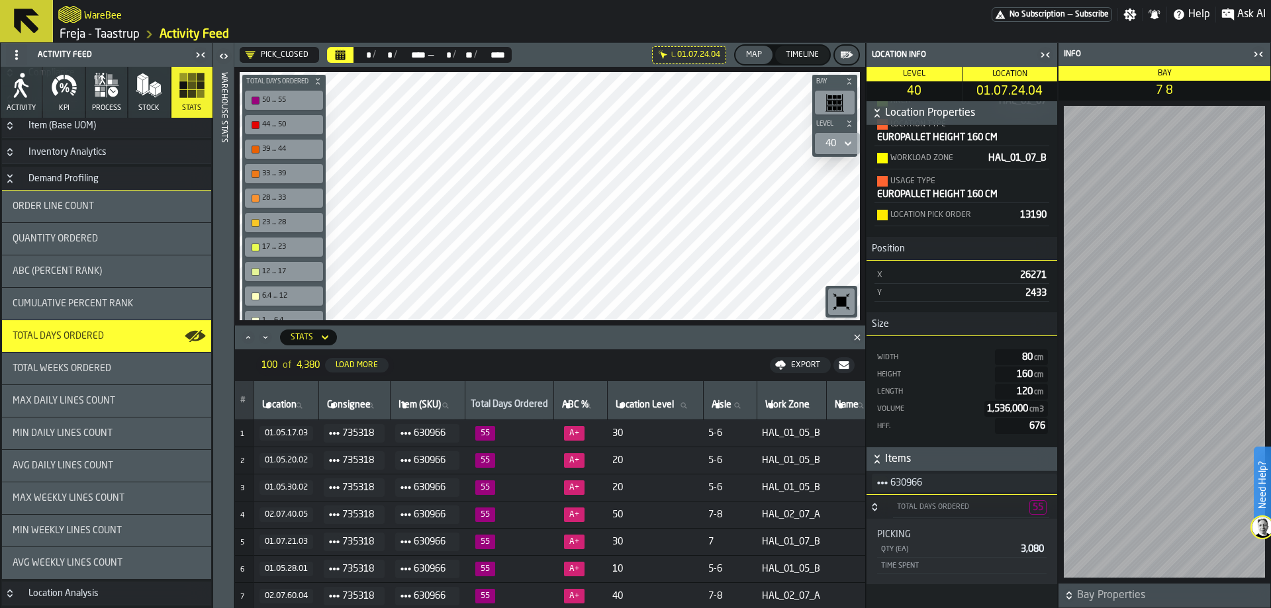
click at [943, 508] on div "Total Days Ordered" at bounding box center [960, 507] width 128 height 9
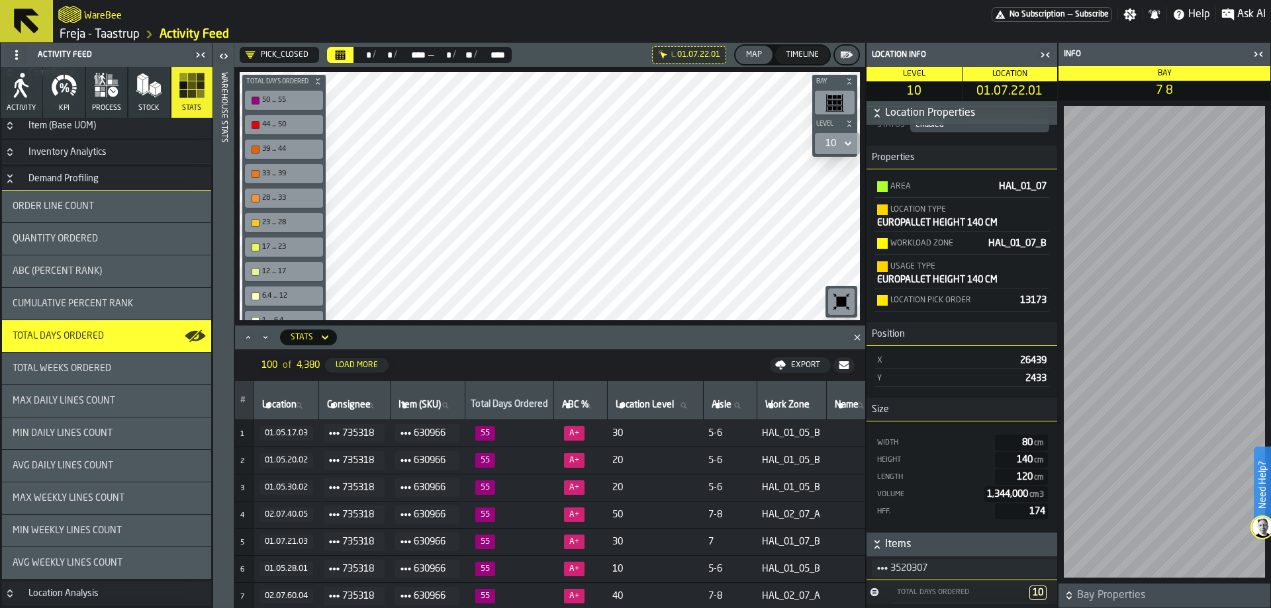
scroll to position [63, 0]
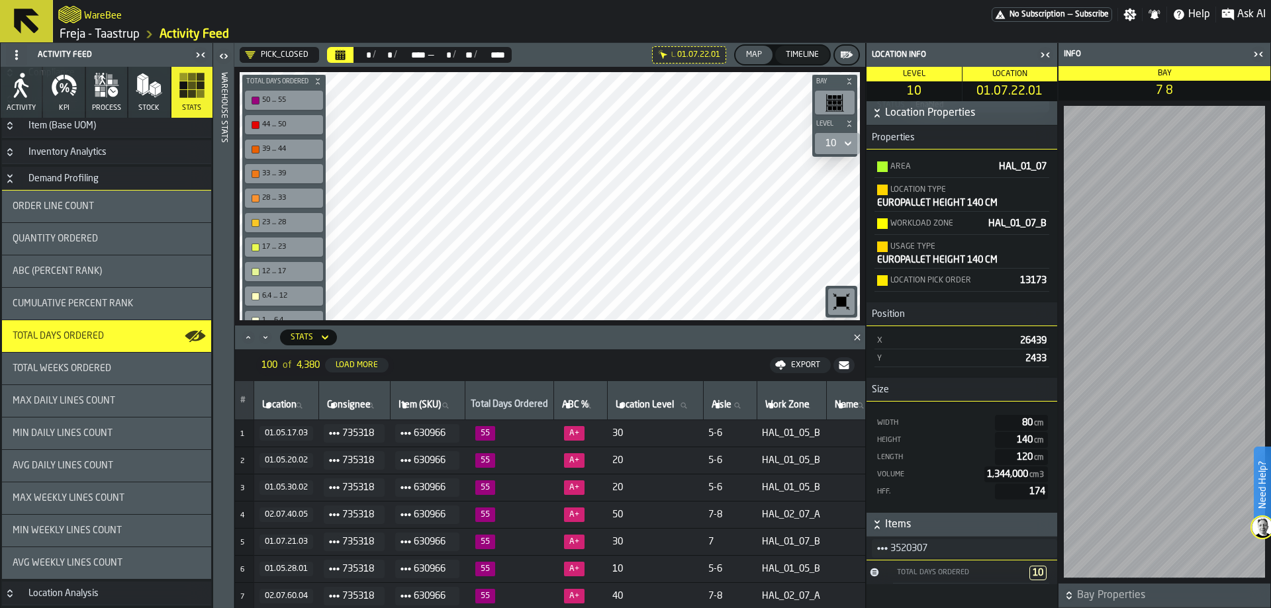
click at [970, 571] on div "Total Days Ordered" at bounding box center [960, 573] width 128 height 9
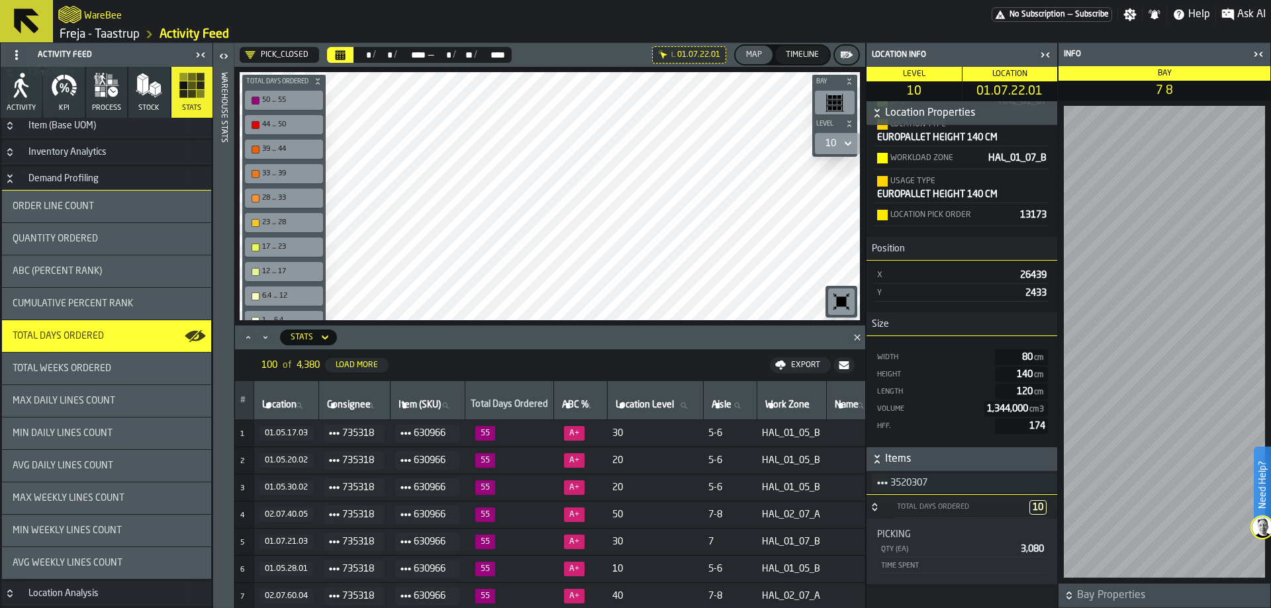
click at [975, 508] on div "Total Days Ordered" at bounding box center [960, 507] width 128 height 9
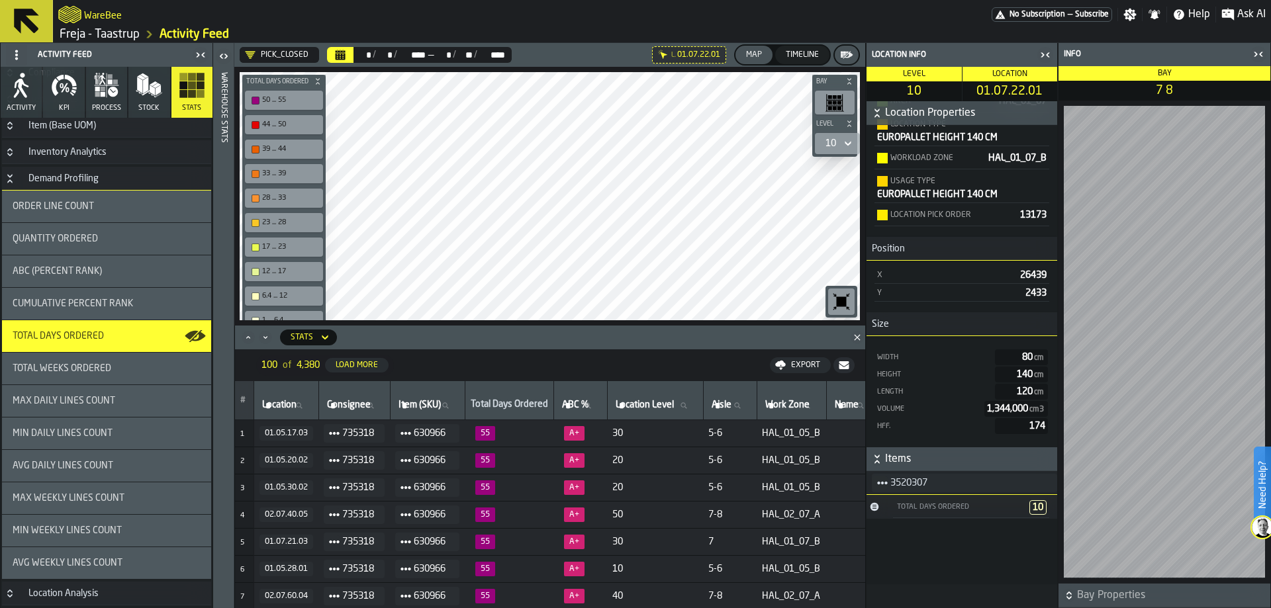
scroll to position [63, 0]
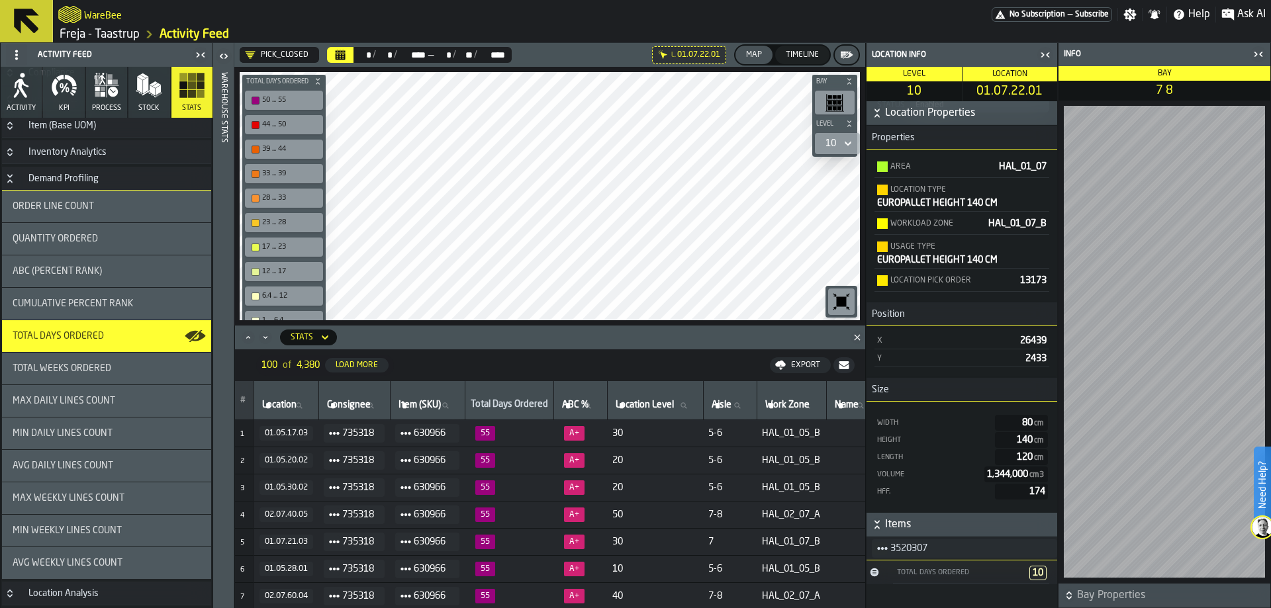
click at [929, 569] on div "Total Days Ordered" at bounding box center [960, 573] width 128 height 9
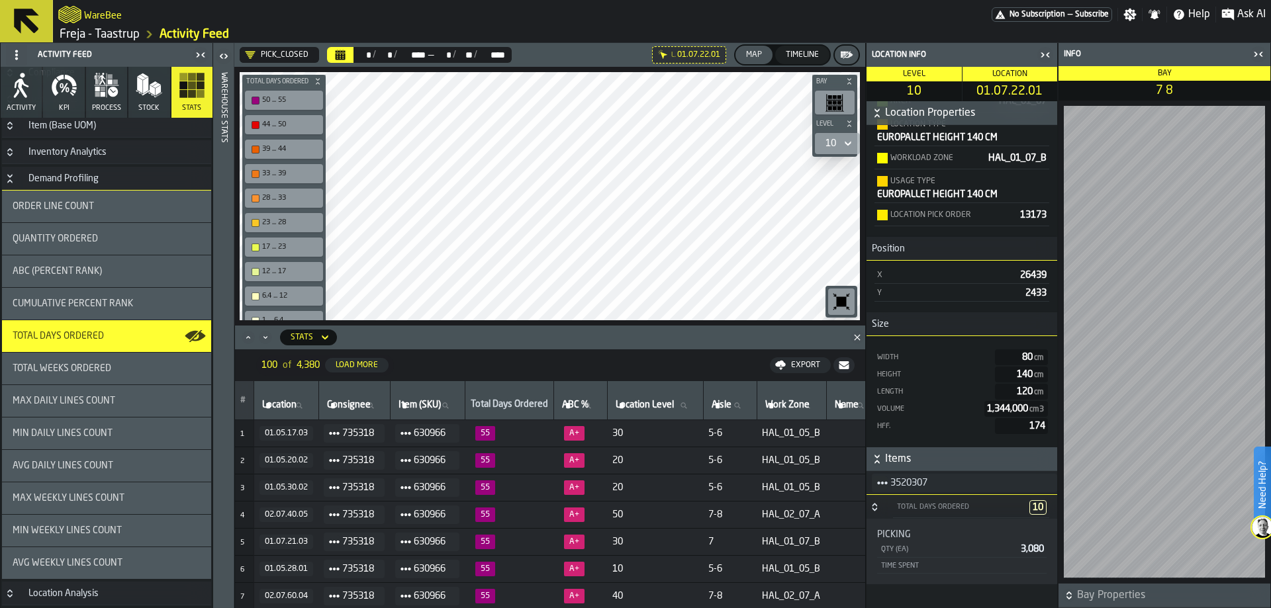
click at [956, 504] on div "Total Days Ordered" at bounding box center [960, 507] width 128 height 9
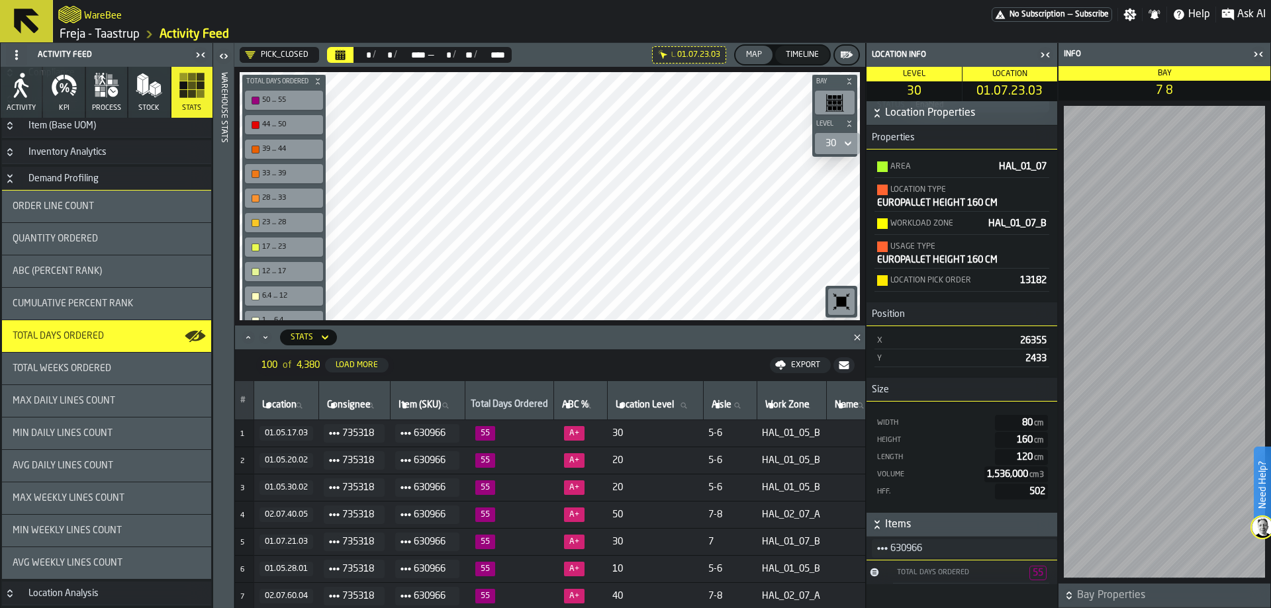
click at [946, 576] on div "Total Days Ordered" at bounding box center [960, 573] width 128 height 9
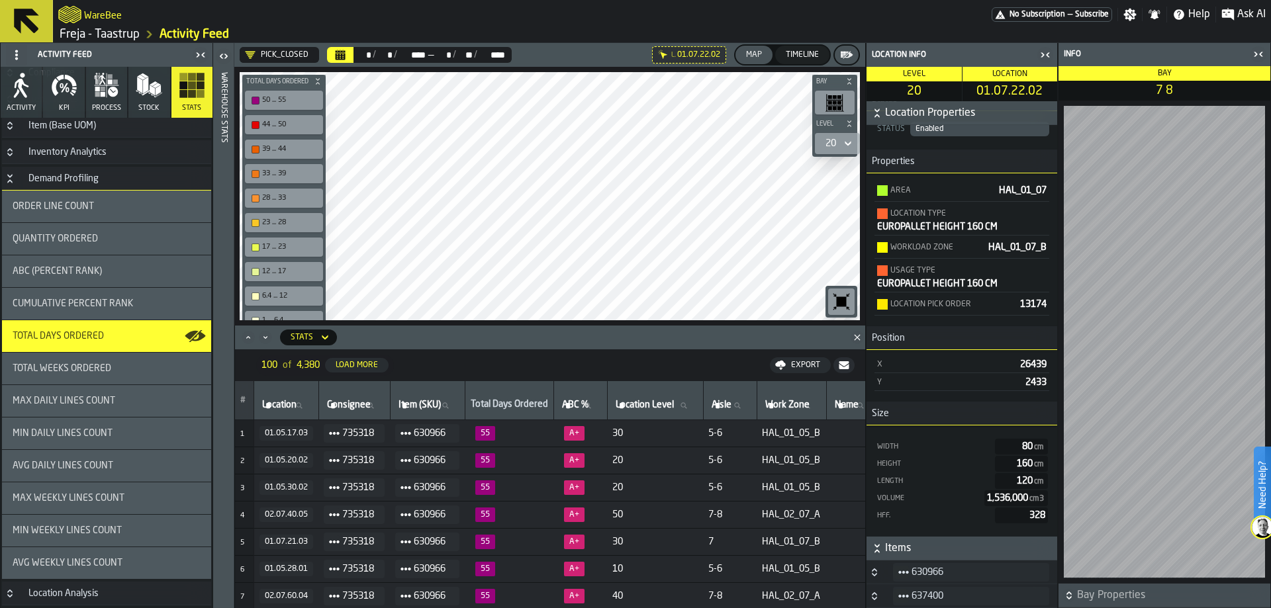
scroll to position [39, 0]
click at [987, 572] on span "630966" at bounding box center [974, 573] width 127 height 16
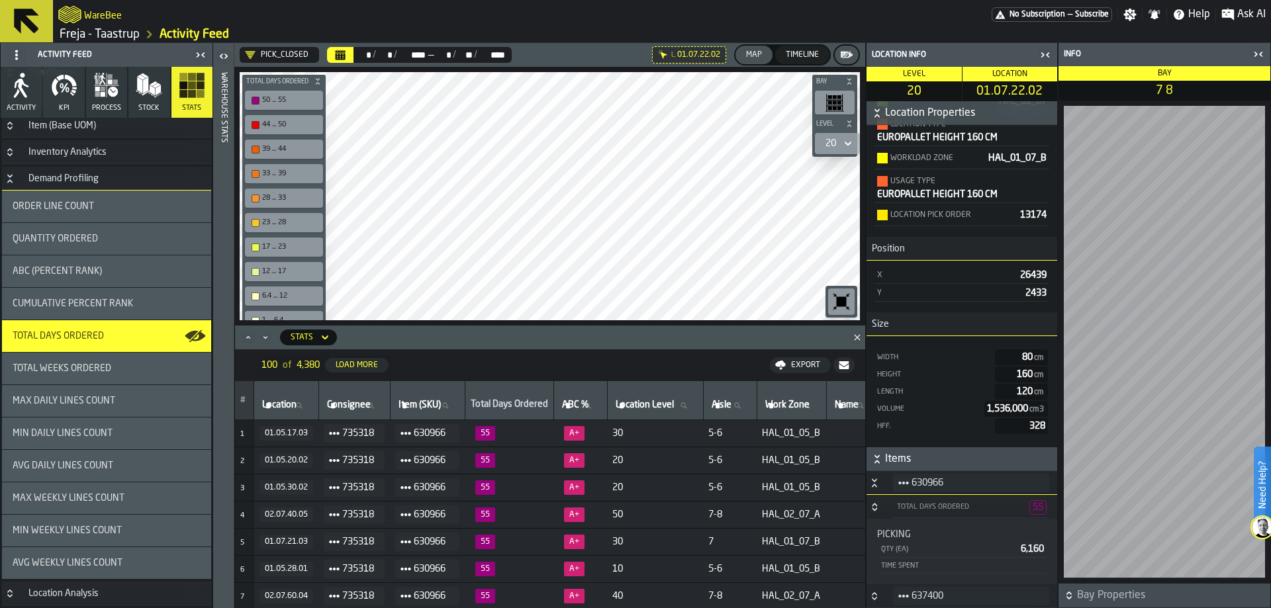
click at [976, 487] on span "630966" at bounding box center [974, 483] width 127 height 16
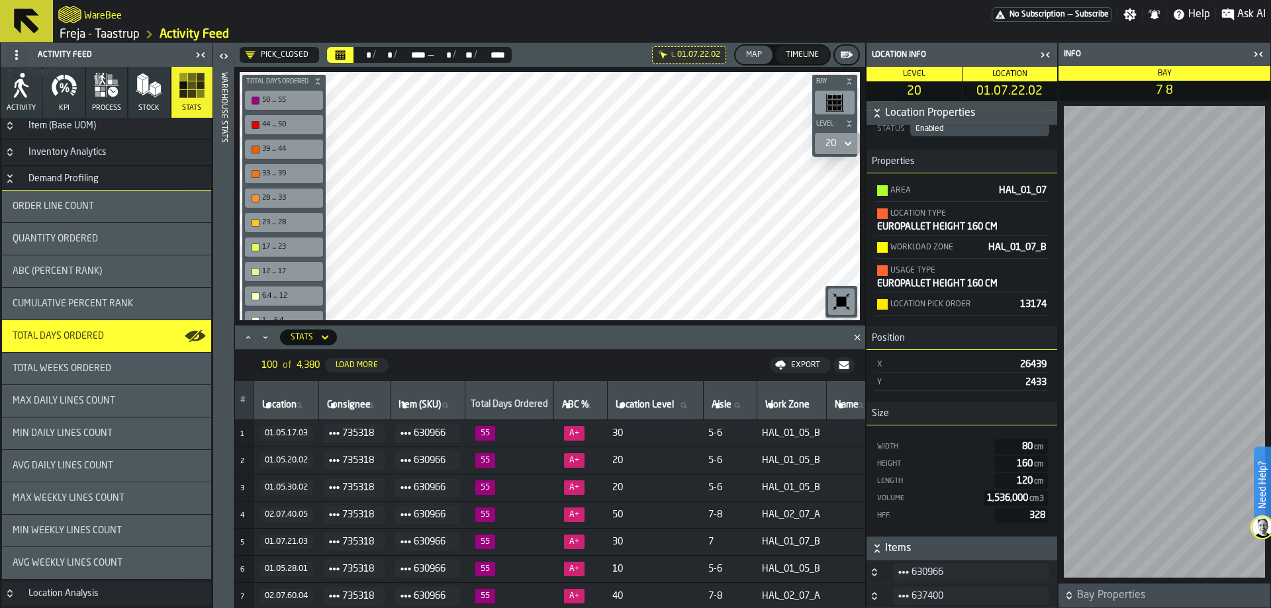
click at [966, 567] on span "630966" at bounding box center [974, 573] width 127 height 16
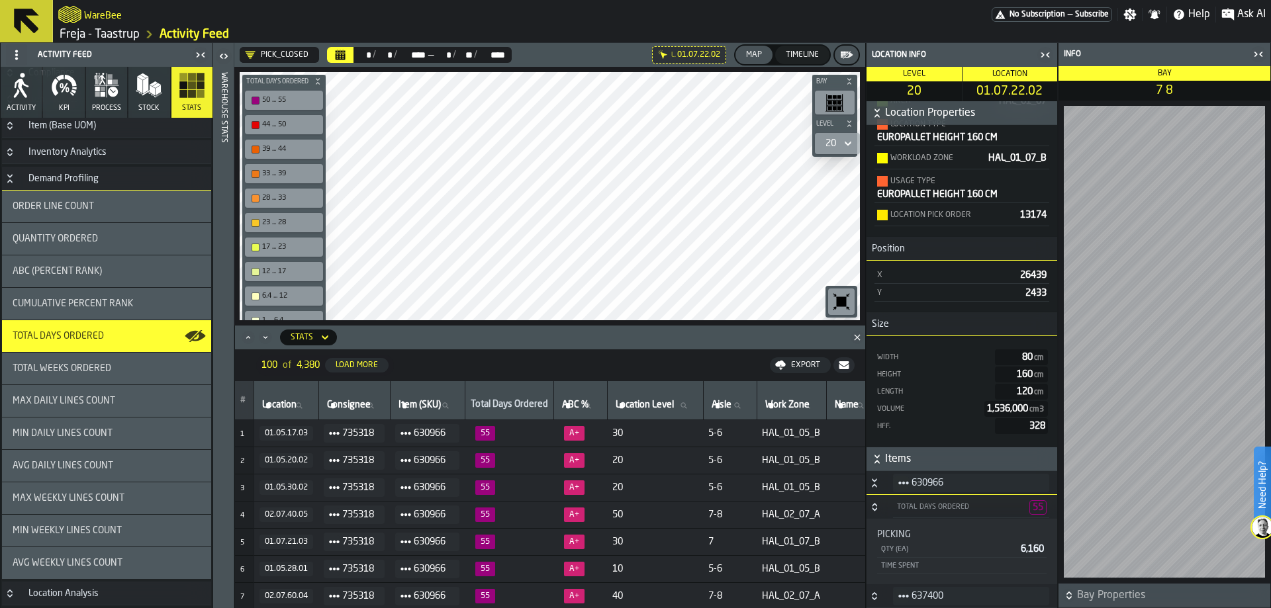
click at [966, 480] on span "630966" at bounding box center [974, 483] width 127 height 16
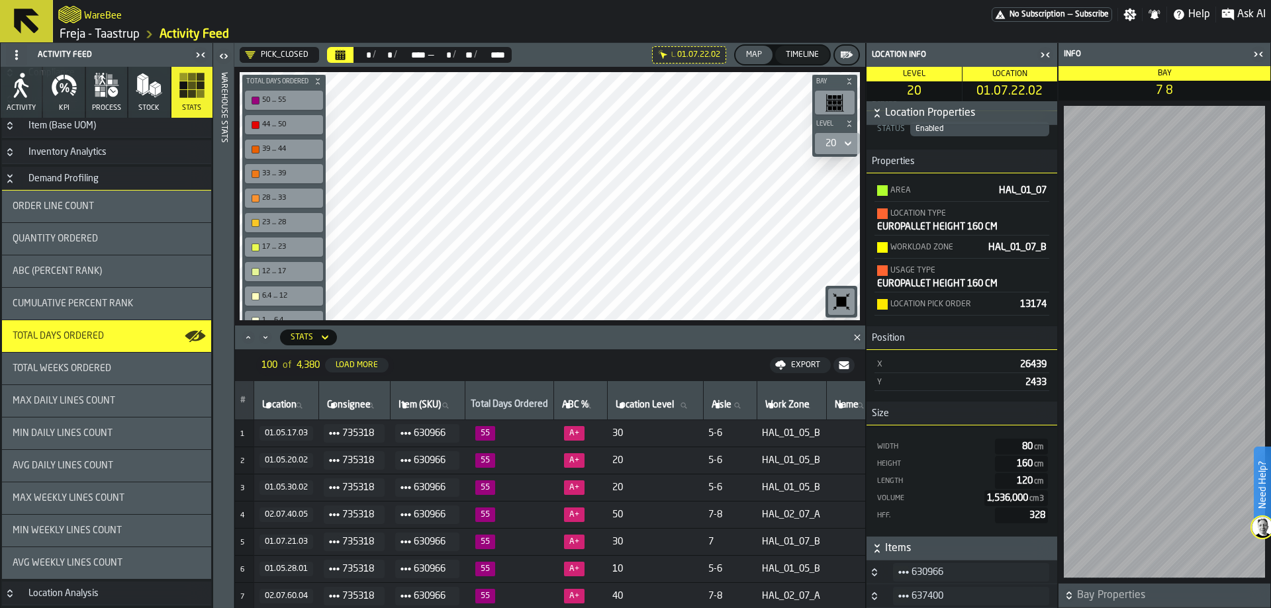
click at [958, 590] on span "637400" at bounding box center [974, 596] width 127 height 16
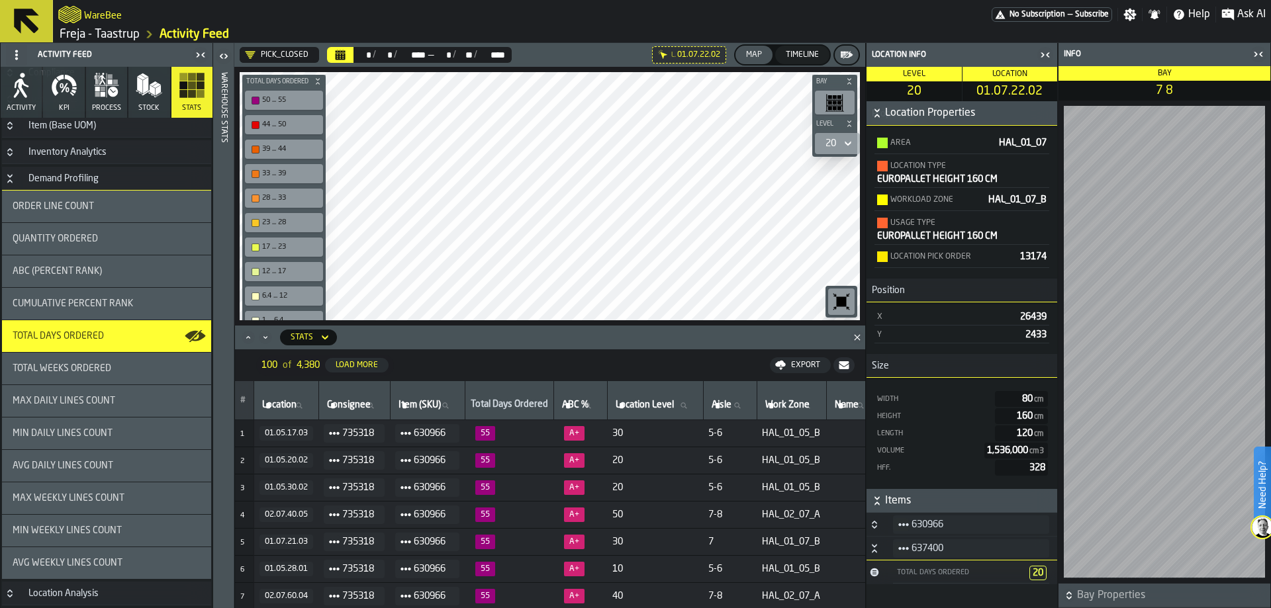
scroll to position [87, 0]
click at [980, 574] on div "Total Days Ordered" at bounding box center [960, 573] width 128 height 9
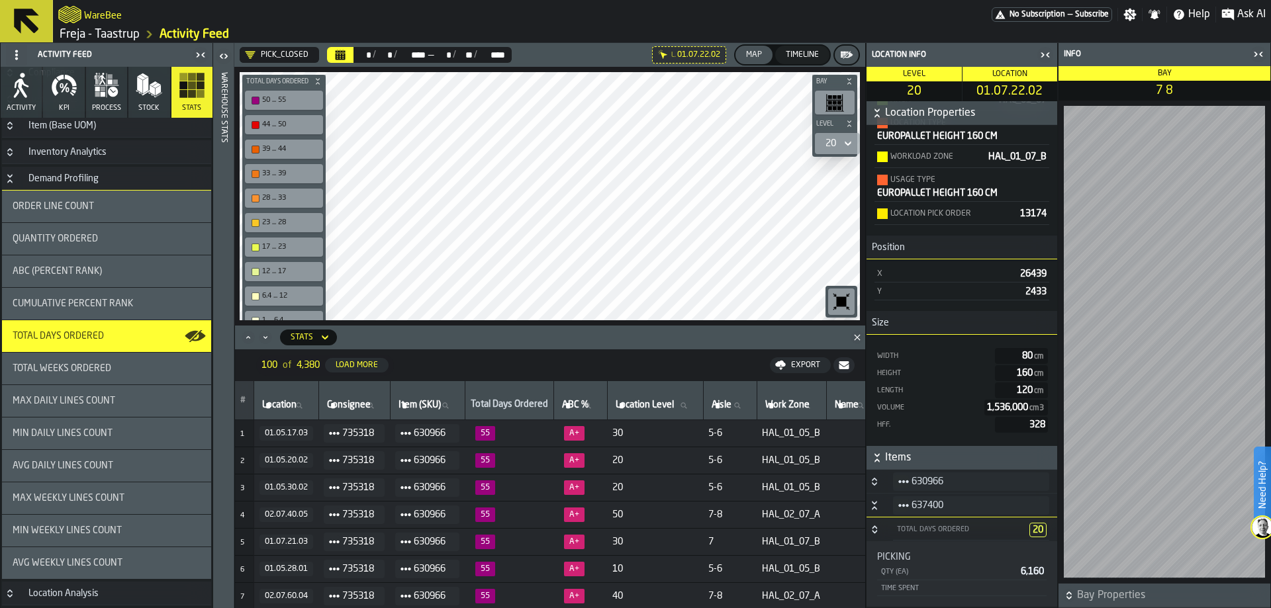
scroll to position [152, 0]
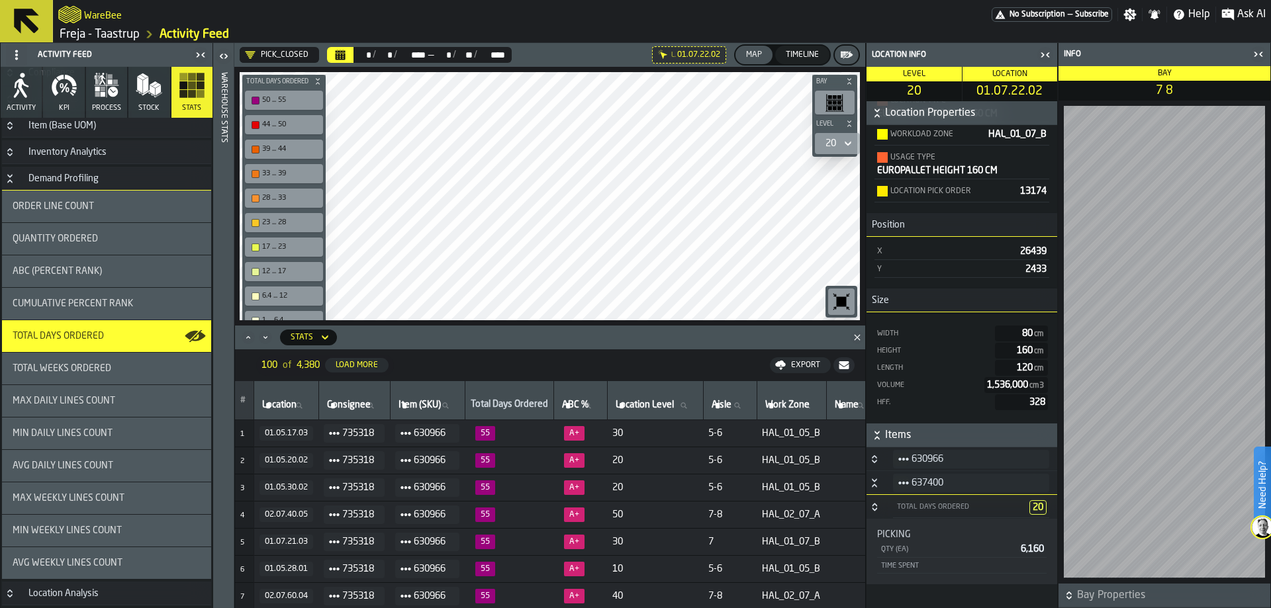
click at [985, 506] on div "Total Days Ordered" at bounding box center [960, 507] width 128 height 9
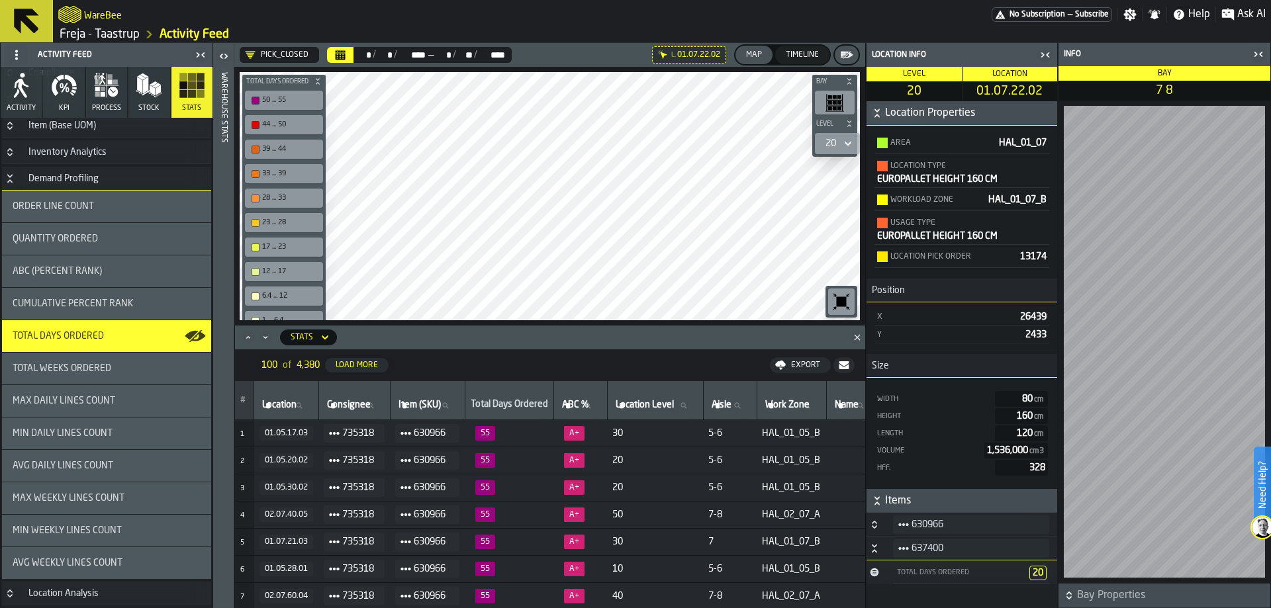
click at [986, 530] on span "630966" at bounding box center [974, 525] width 127 height 16
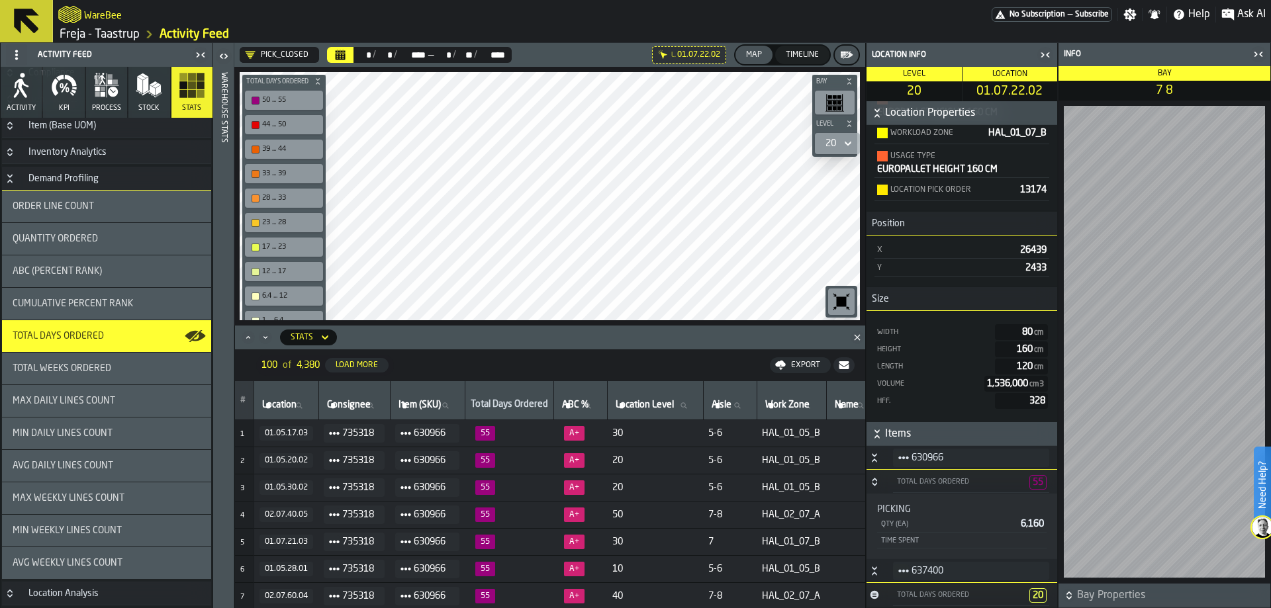
click at [986, 465] on span "630966" at bounding box center [974, 458] width 127 height 16
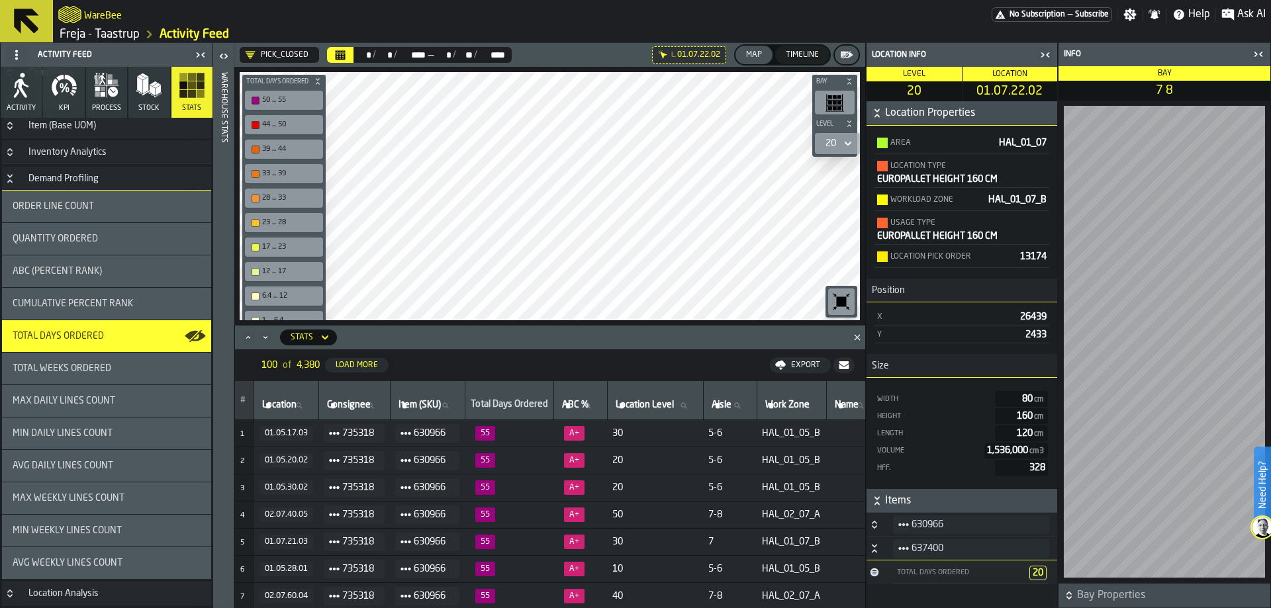
scroll to position [87, 0]
click at [972, 575] on div "Total Days Ordered" at bounding box center [960, 573] width 128 height 9
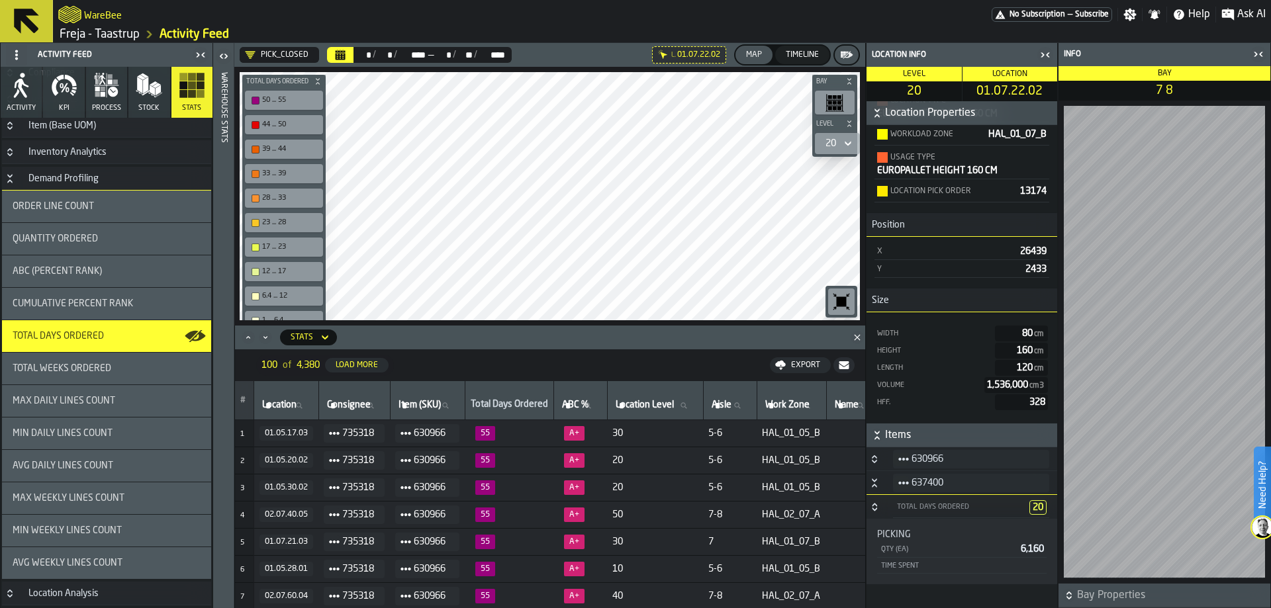
click at [975, 510] on div "Total Days Ordered" at bounding box center [960, 507] width 128 height 9
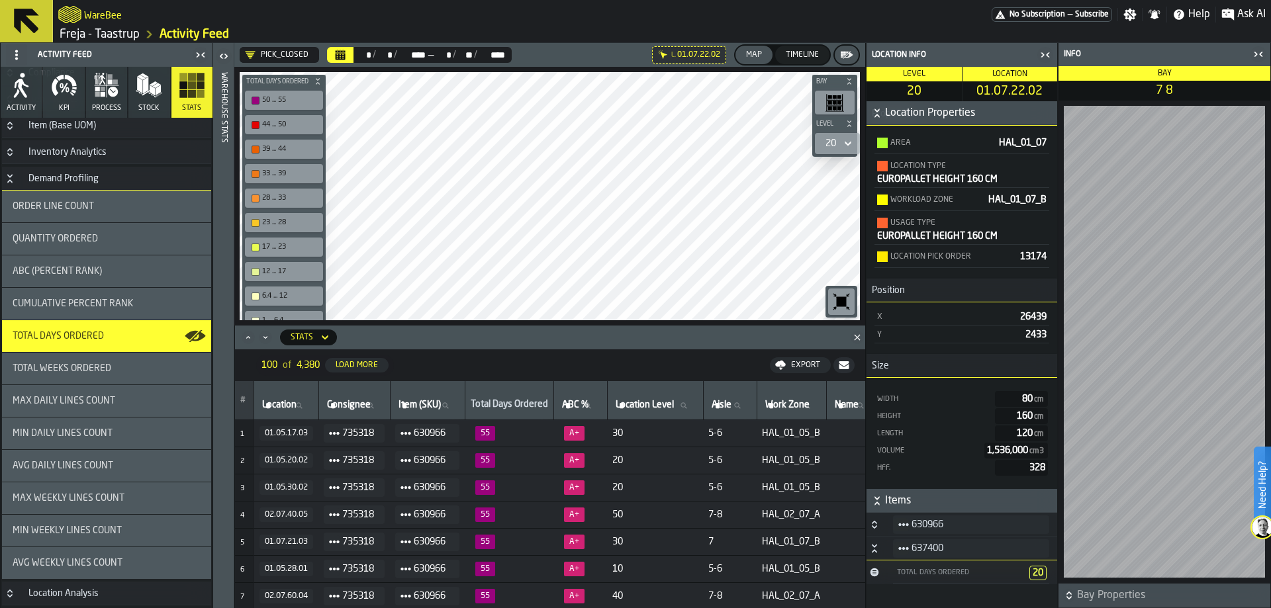
scroll to position [87, 0]
click at [1037, 56] on div "button-toggle-Close me" at bounding box center [1045, 55] width 19 height 16
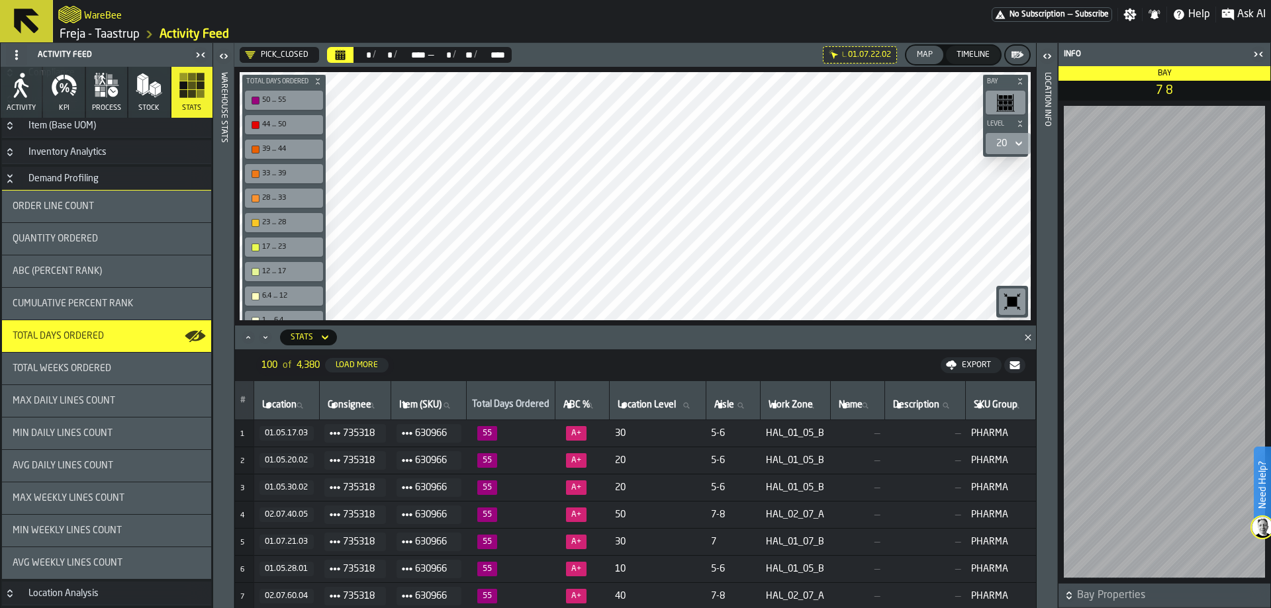
click at [999, 146] on div "20" at bounding box center [1001, 143] width 11 height 11
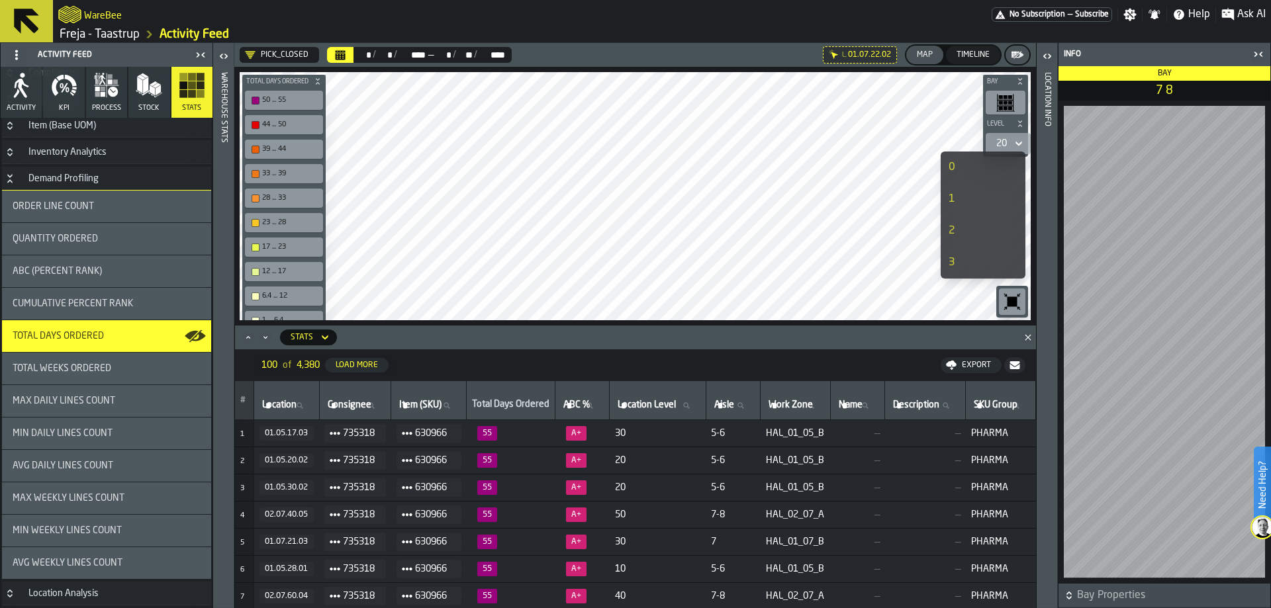
click at [982, 160] on div "0" at bounding box center [970, 168] width 42 height 16
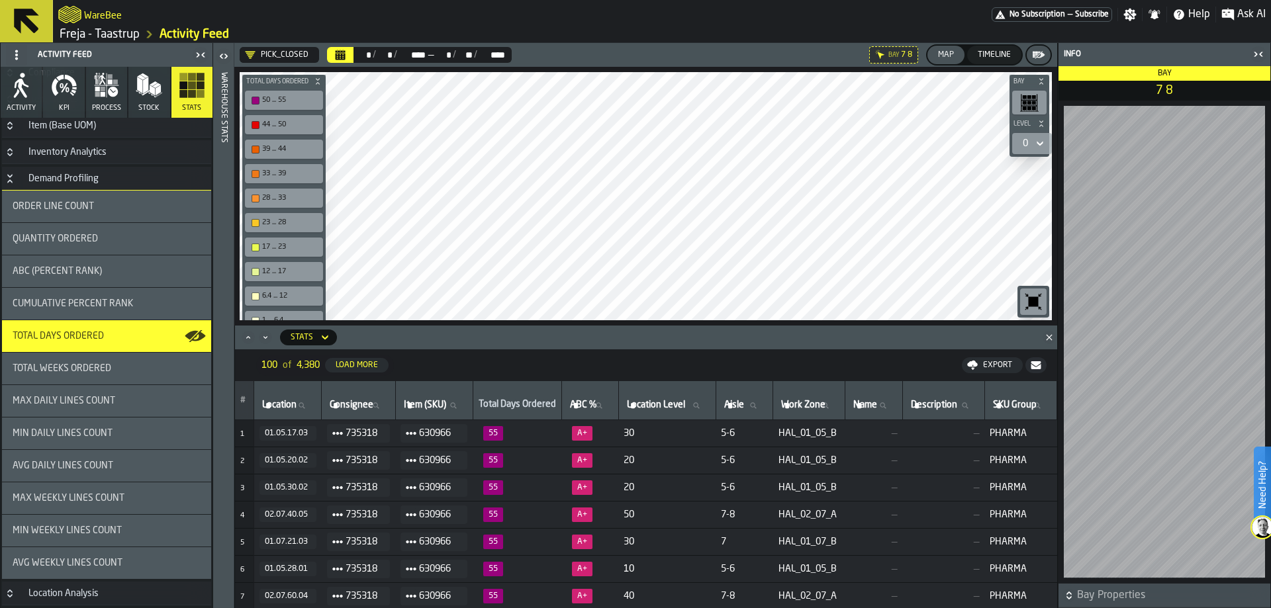
click at [1023, 144] on div "0" at bounding box center [1025, 143] width 5 height 11
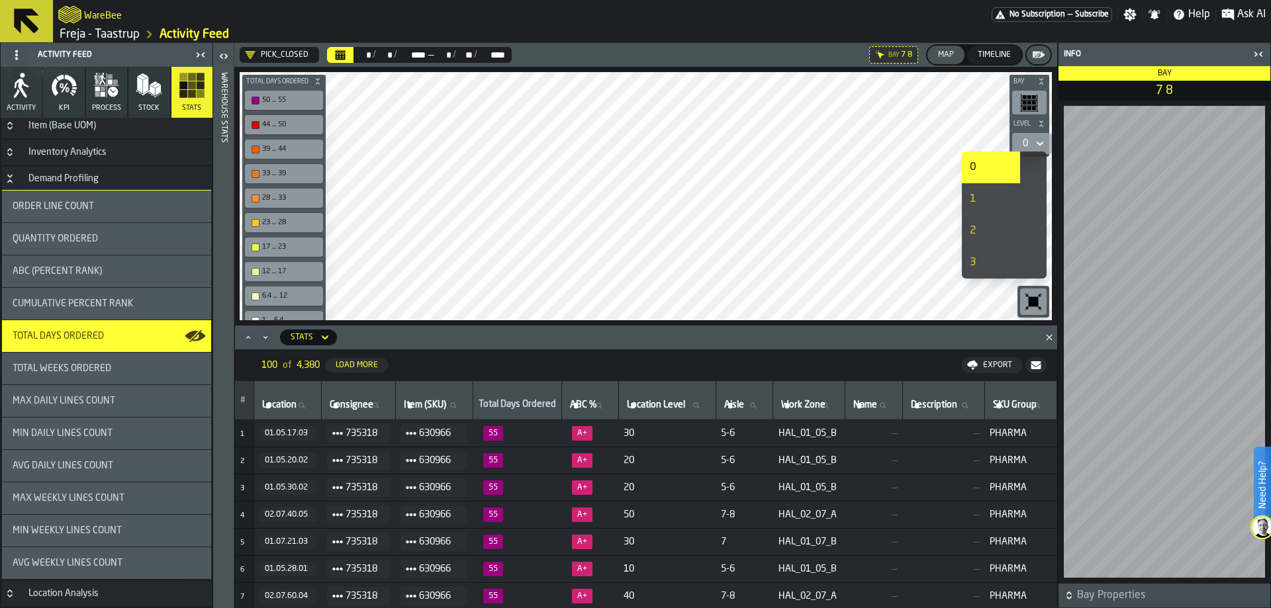
click at [1013, 202] on li "1" at bounding box center [991, 199] width 58 height 32
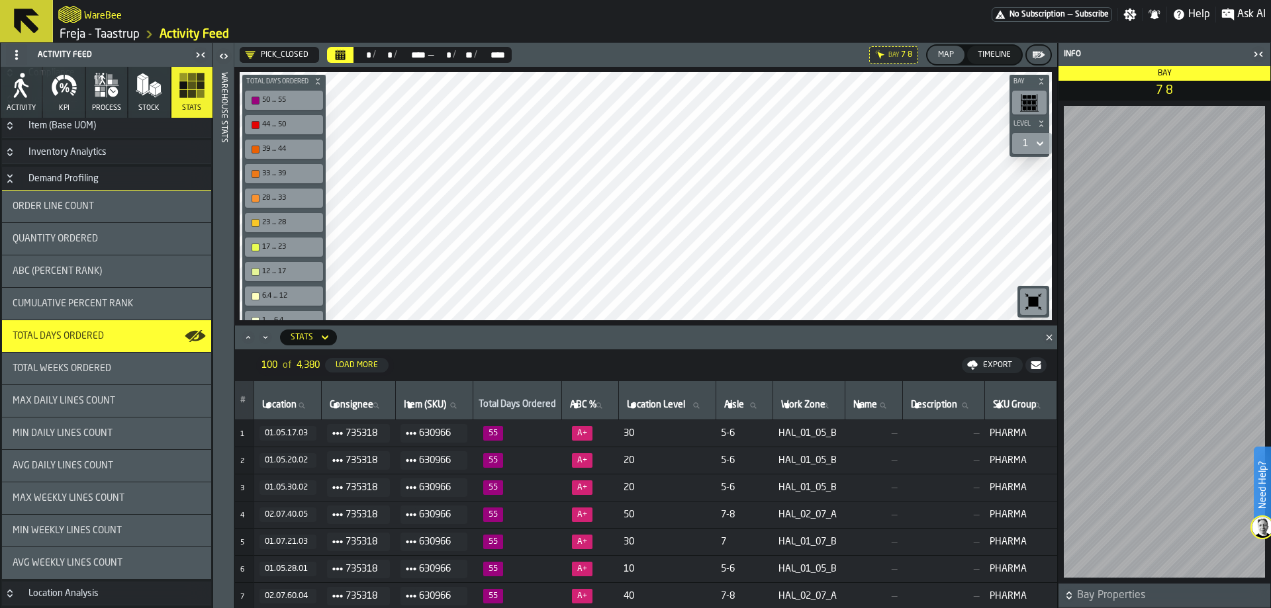
click at [1026, 147] on div "1" at bounding box center [1025, 143] width 5 height 11
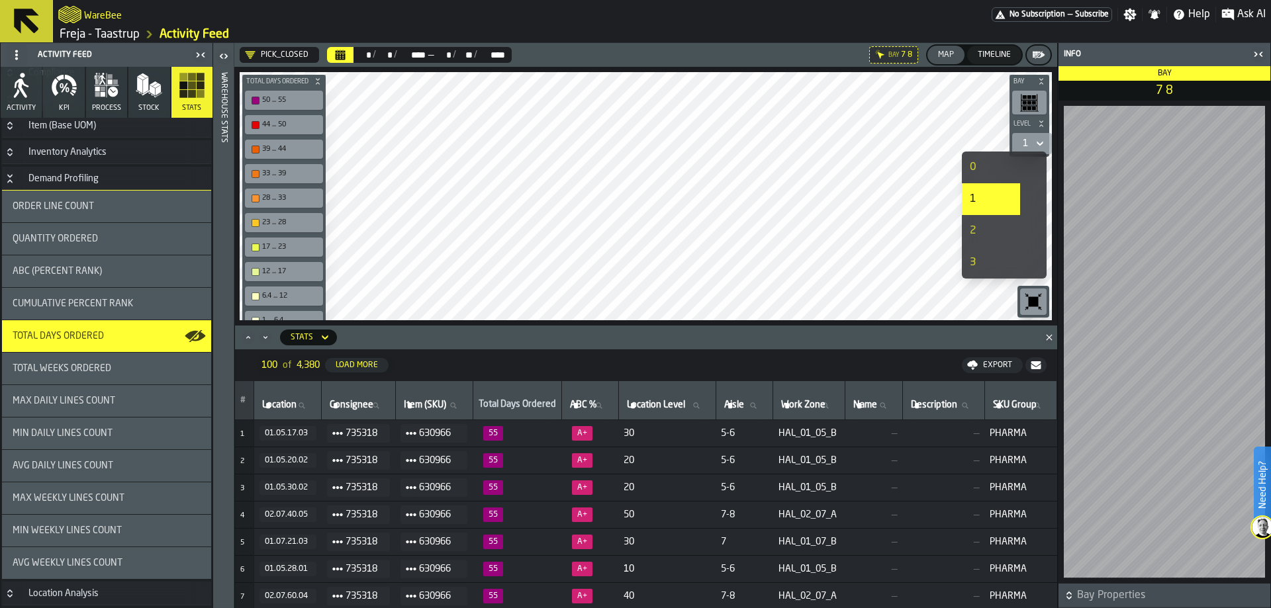
scroll to position [132, 0]
click at [998, 248] on li "10" at bounding box center [991, 258] width 58 height 32
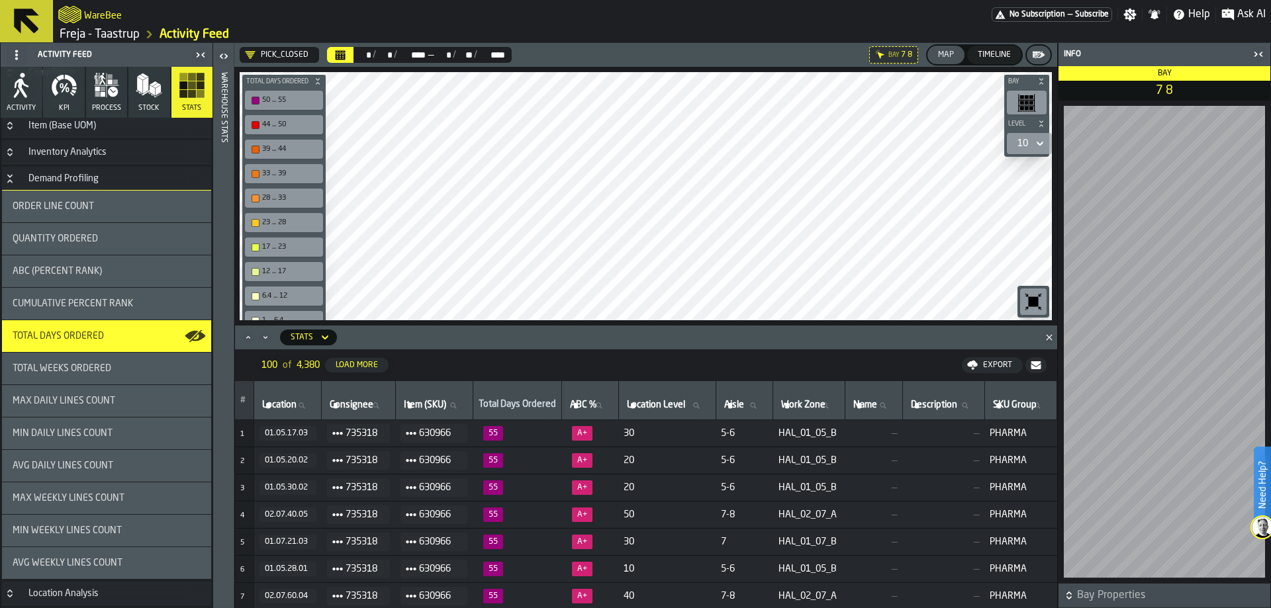
click at [1033, 138] on div "10" at bounding box center [1022, 144] width 21 height 16
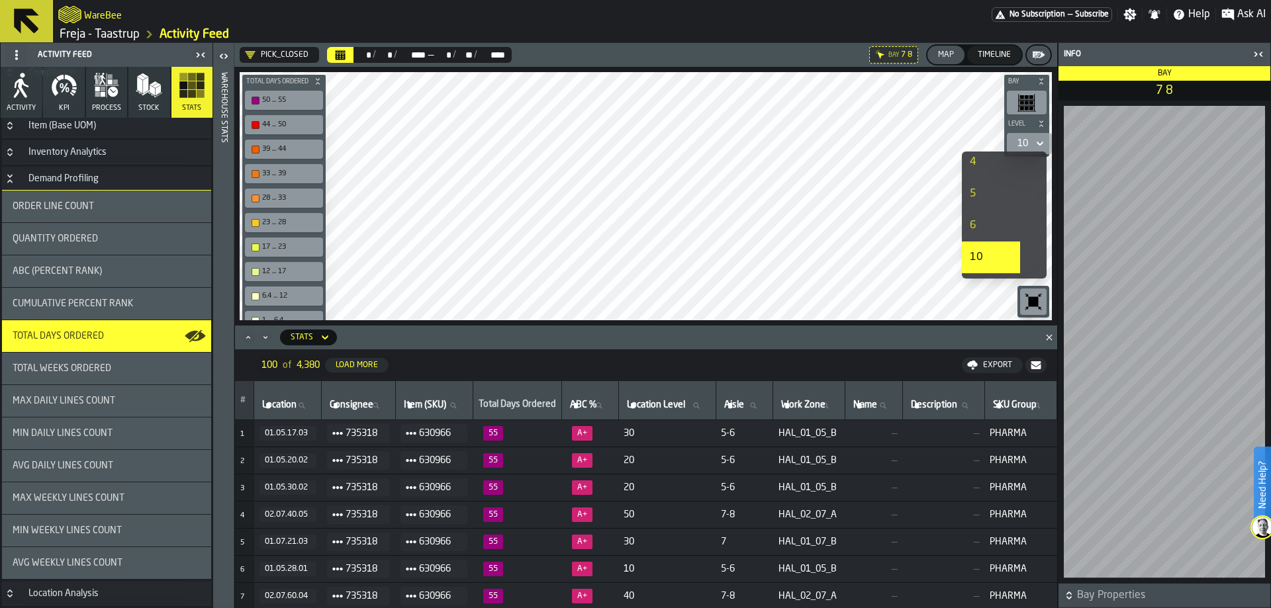
scroll to position [199, 0]
click at [988, 212] on li "20" at bounding box center [991, 223] width 58 height 32
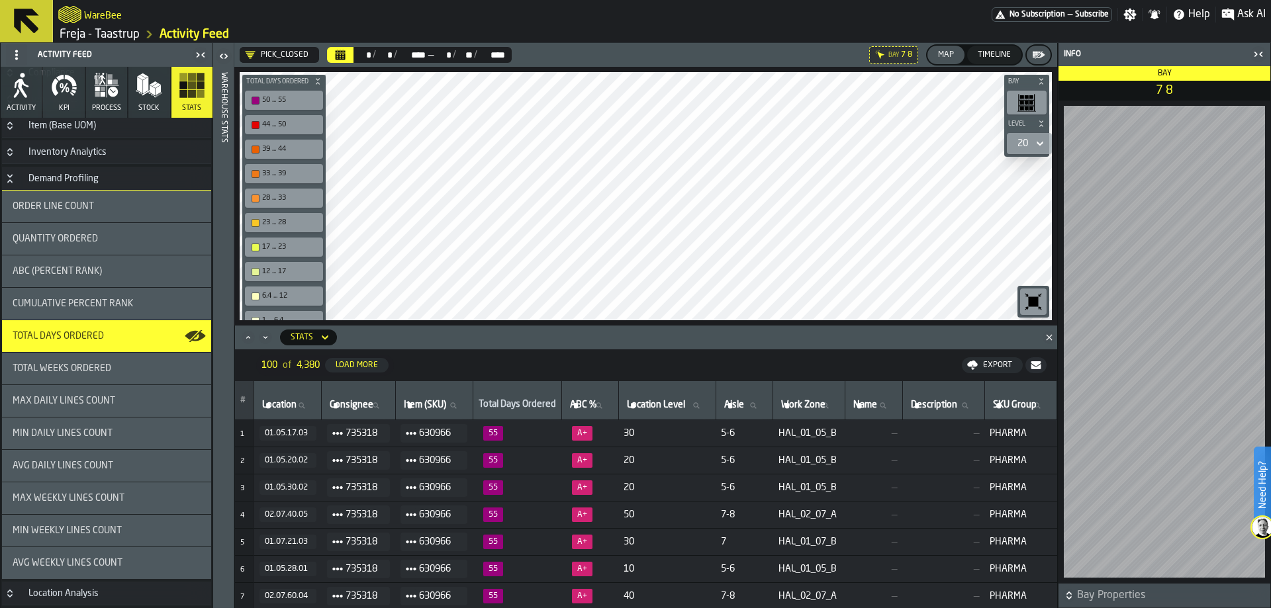
click at [1038, 138] on icon at bounding box center [1039, 144] width 13 height 16
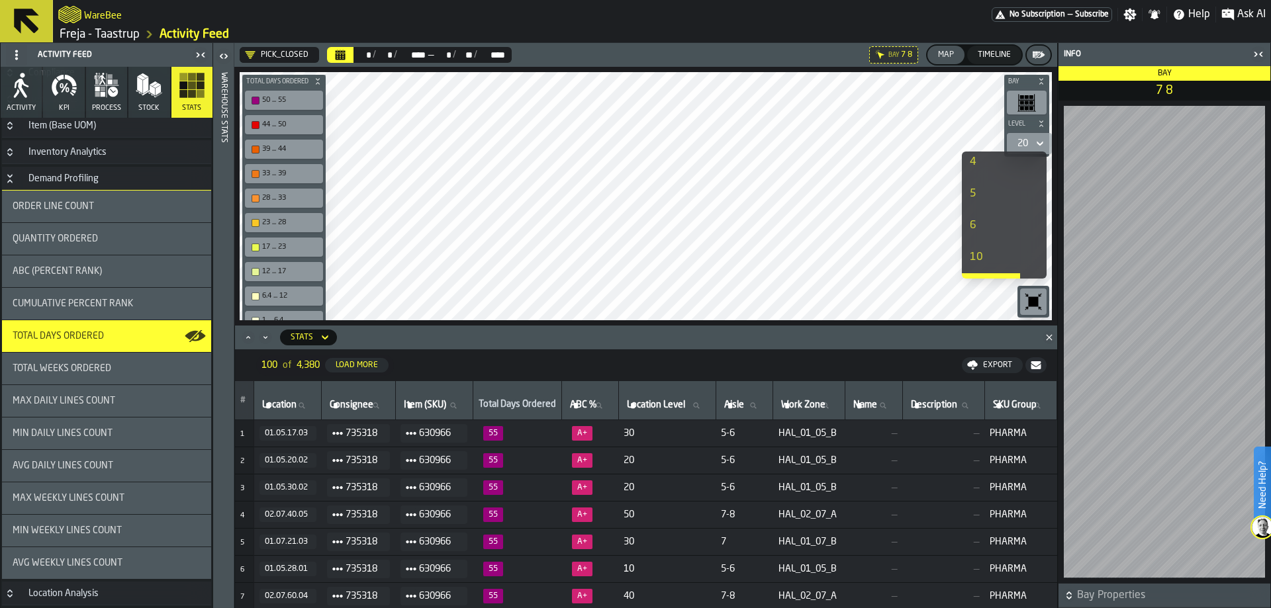
scroll to position [265, 0]
click at [990, 187] on div "30" at bounding box center [991, 189] width 42 height 16
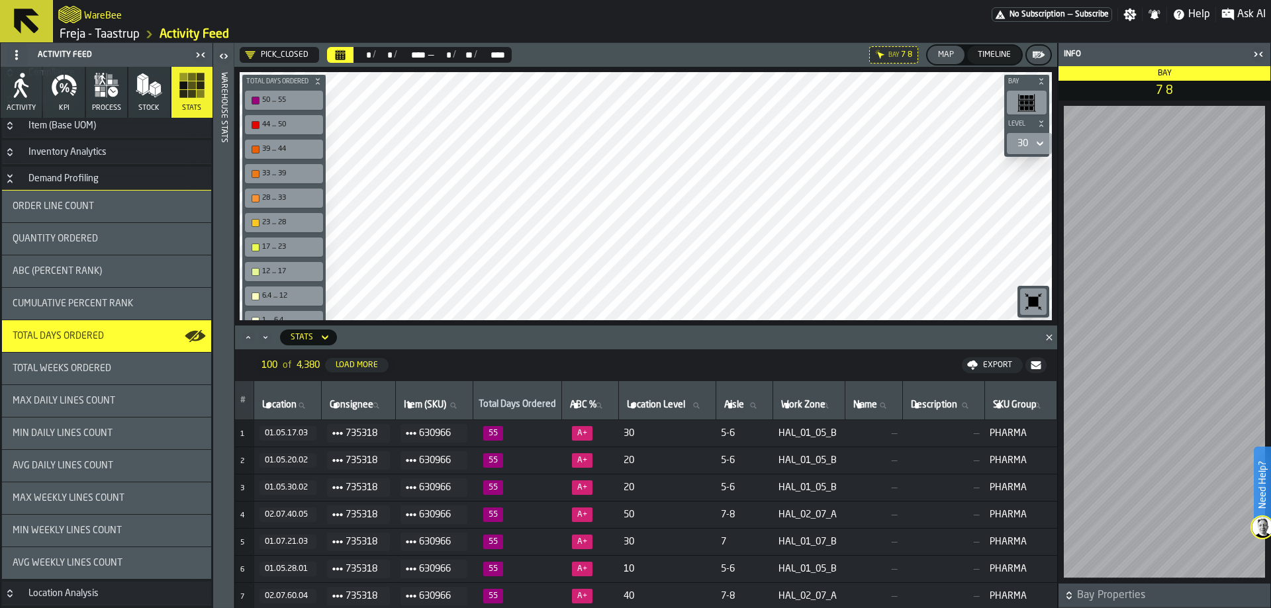
click at [1033, 140] on div "30" at bounding box center [1022, 144] width 21 height 16
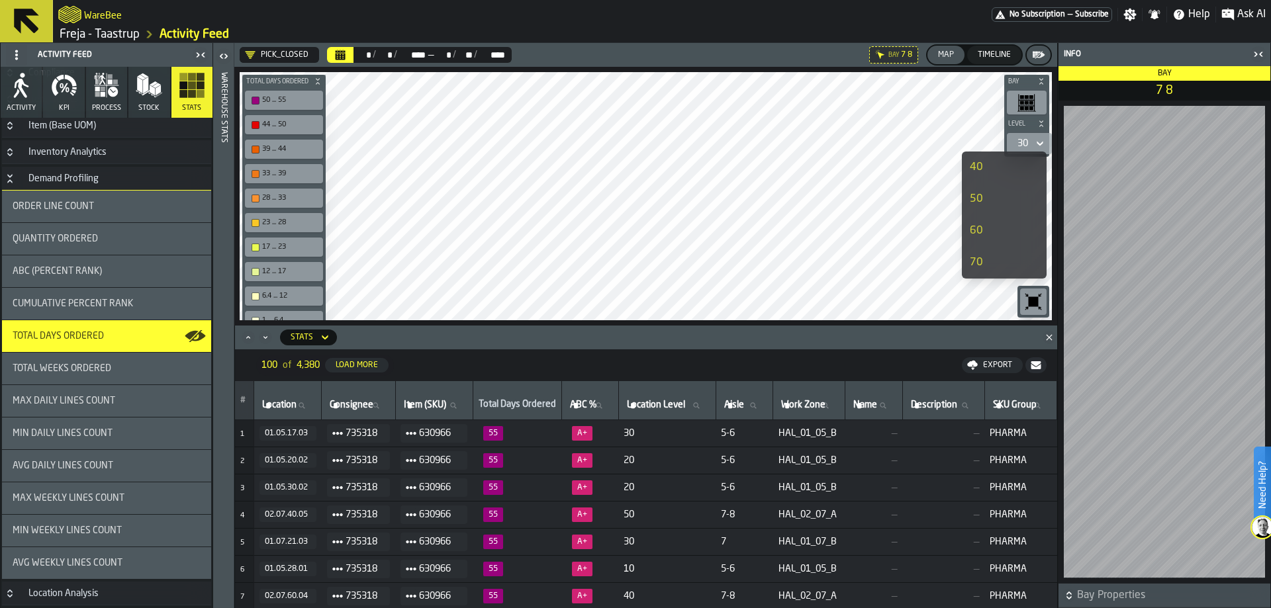
scroll to position [252, 0]
click at [994, 236] on div "40" at bounding box center [991, 234] width 42 height 16
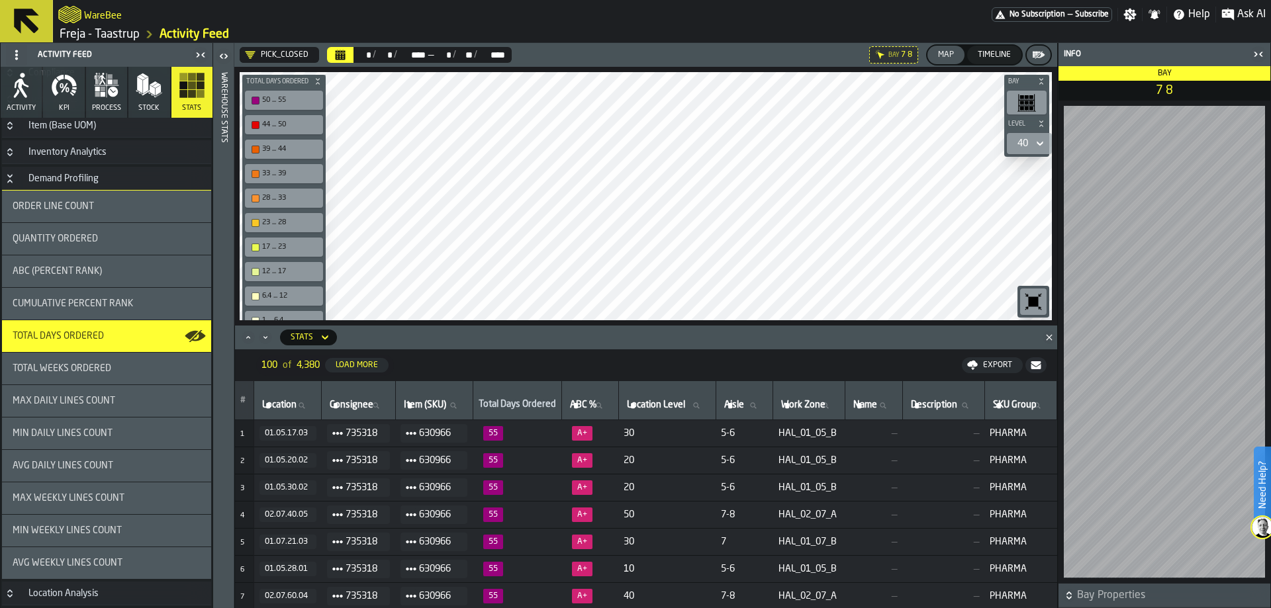
click at [1021, 142] on div "40" at bounding box center [1022, 143] width 11 height 11
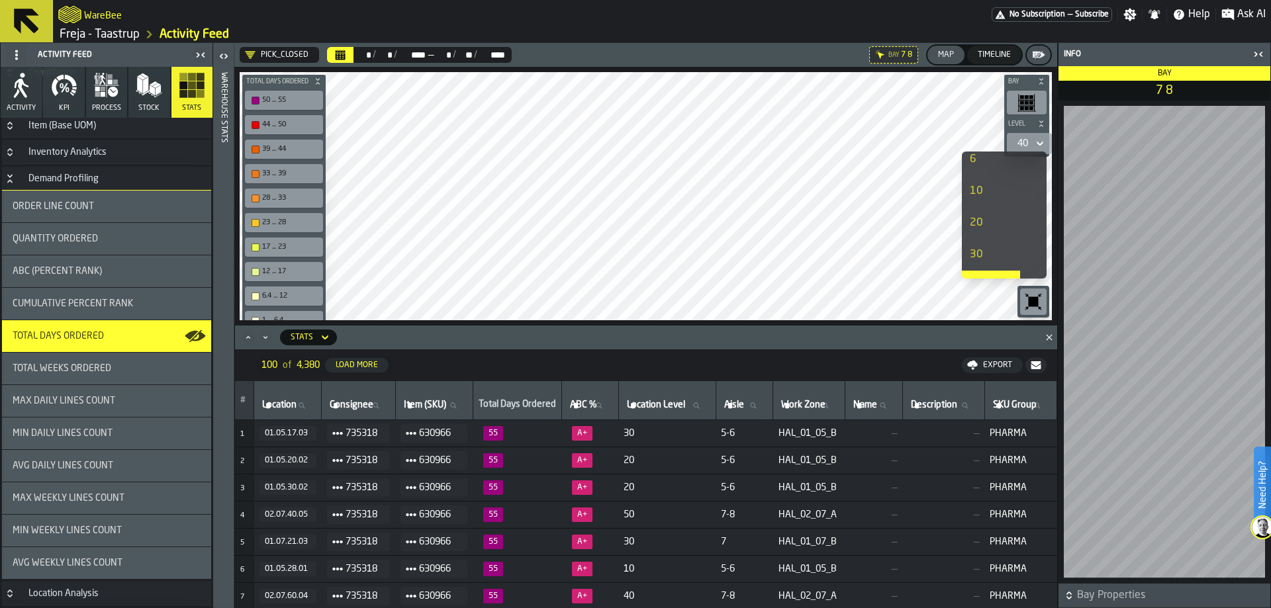
scroll to position [318, 0]
click at [1000, 197] on div "50" at bounding box center [991, 199] width 42 height 16
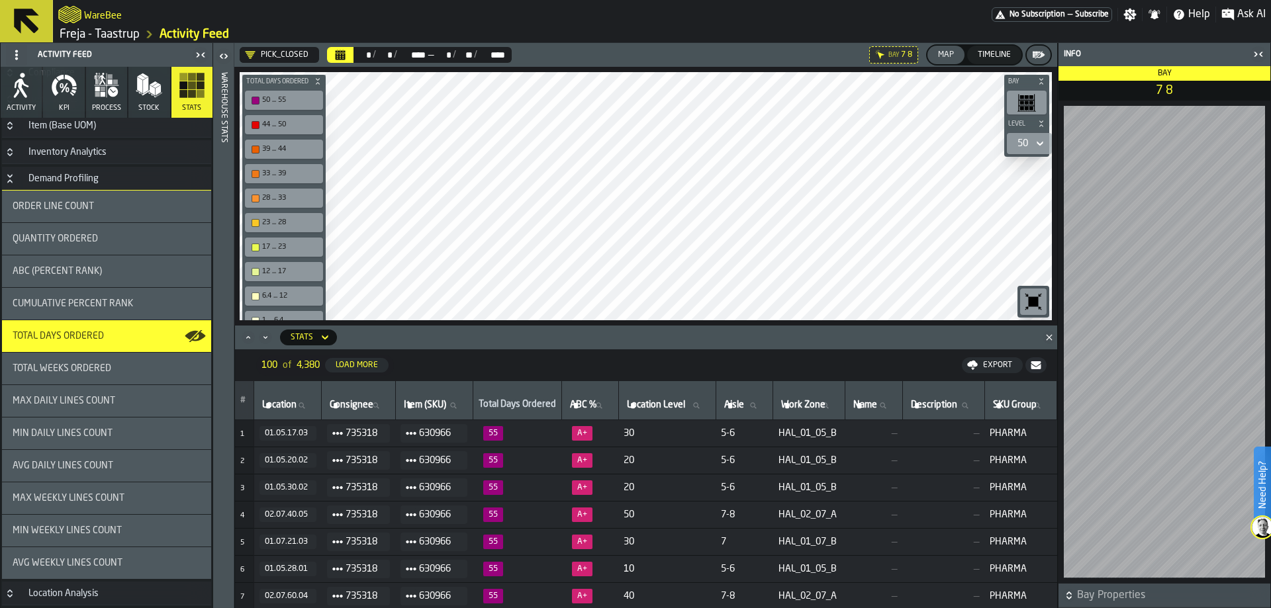
click at [1021, 147] on div "50" at bounding box center [1022, 143] width 11 height 11
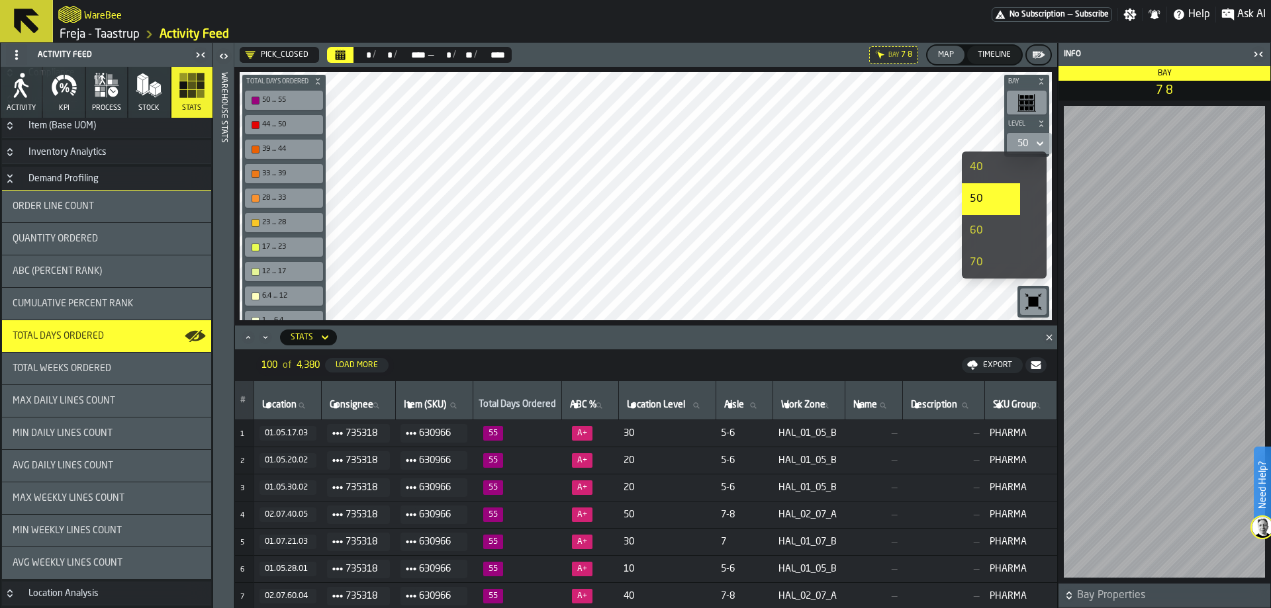
click at [996, 228] on div "60" at bounding box center [991, 231] width 42 height 16
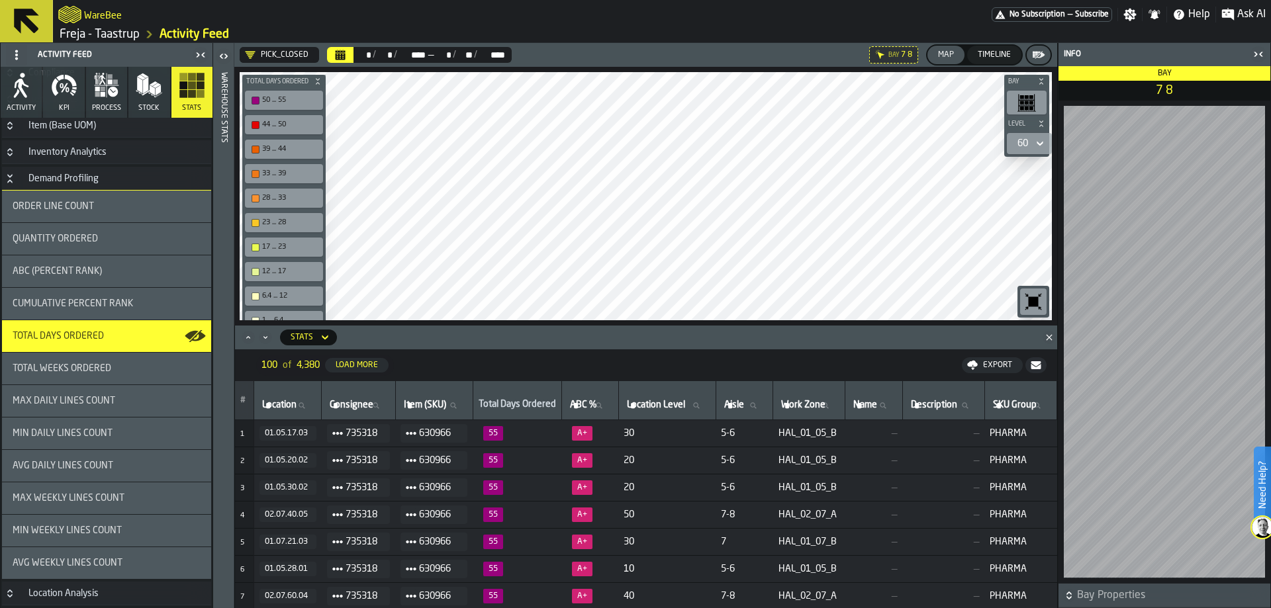
click at [1029, 142] on div "60" at bounding box center [1022, 144] width 21 height 16
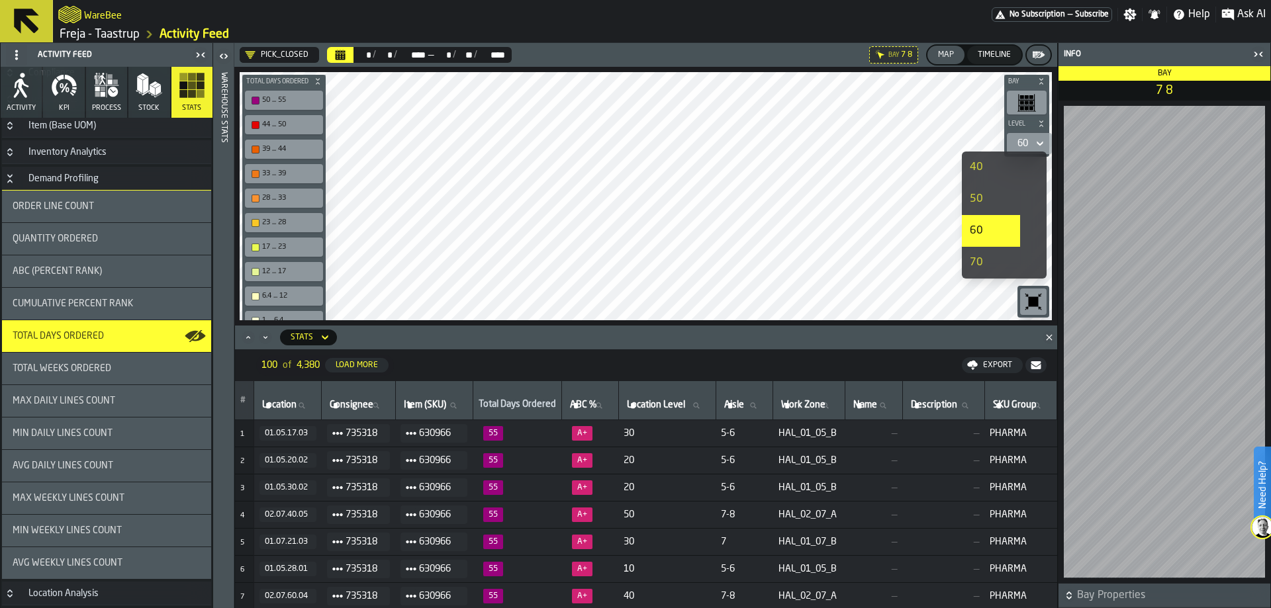
click at [995, 266] on div "70" at bounding box center [991, 263] width 42 height 16
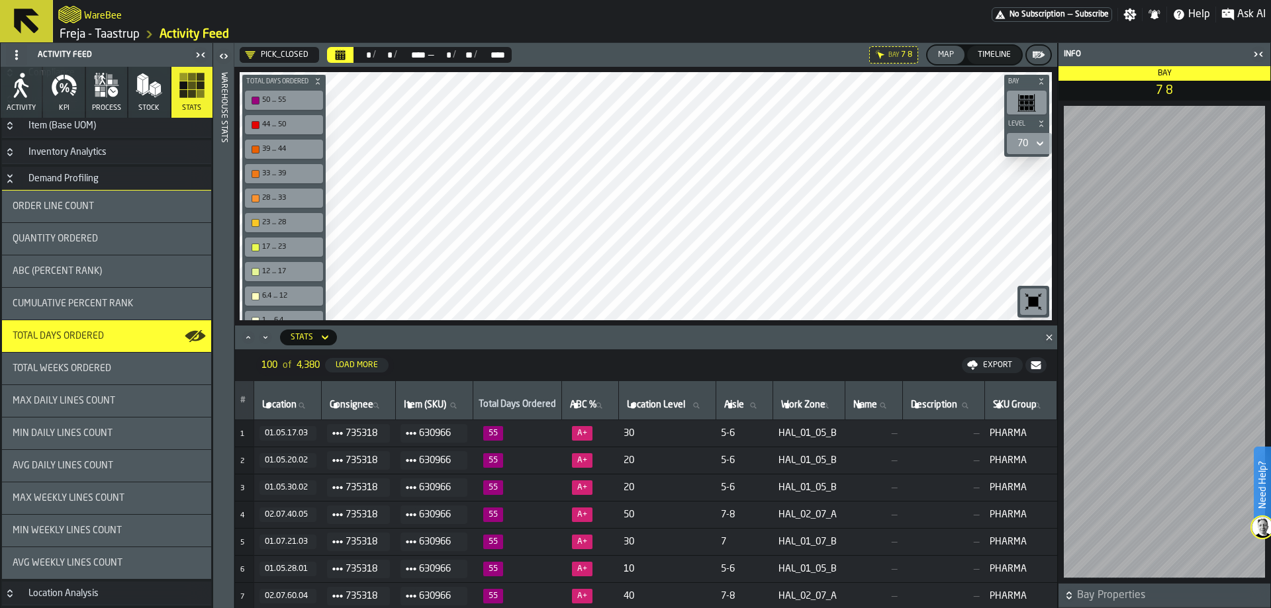
click at [1035, 142] on icon at bounding box center [1039, 144] width 13 height 16
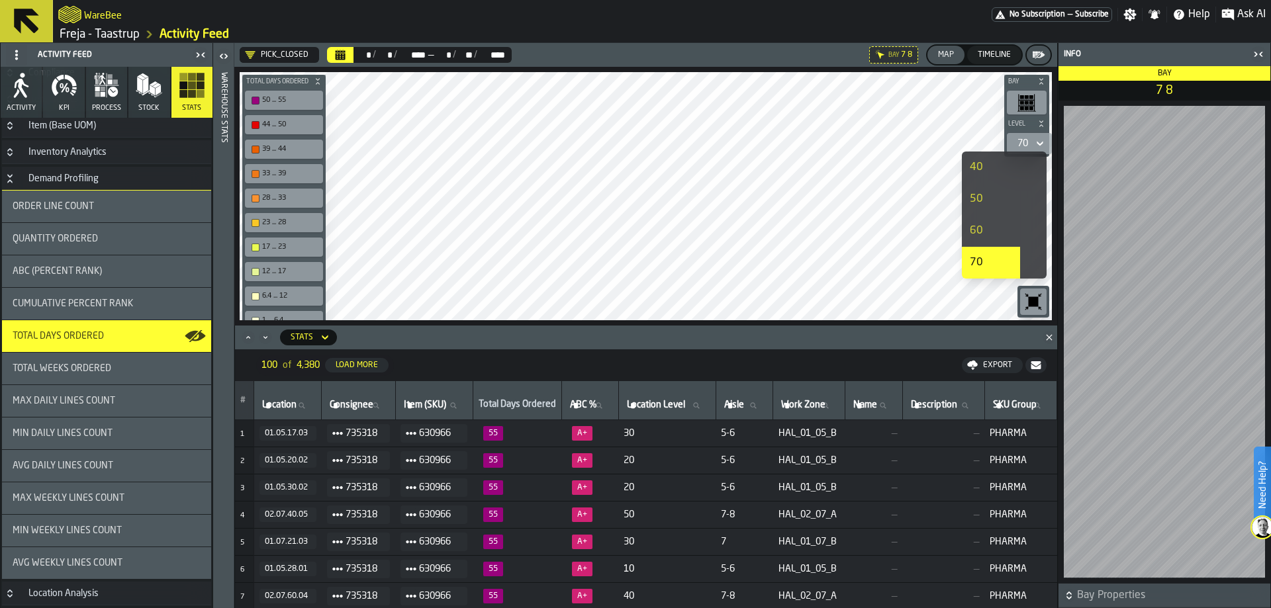
click at [983, 197] on div "50" at bounding box center [991, 199] width 42 height 16
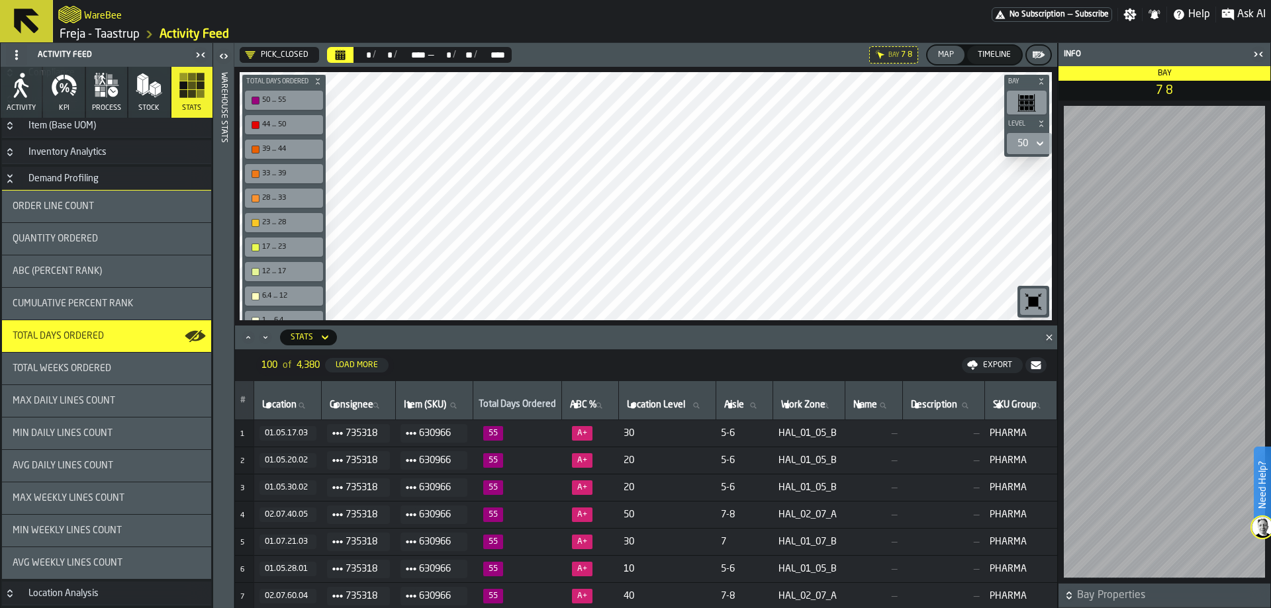
click at [1018, 138] on div "50" at bounding box center [1022, 143] width 11 height 11
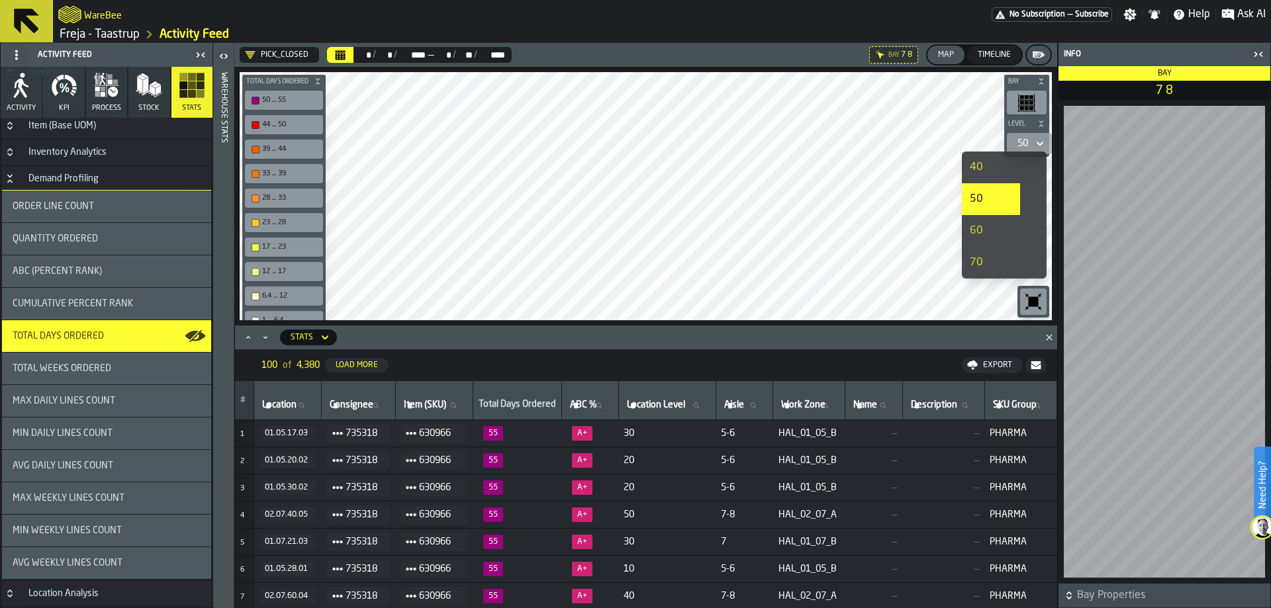
click at [980, 174] on div "40" at bounding box center [991, 168] width 42 height 16
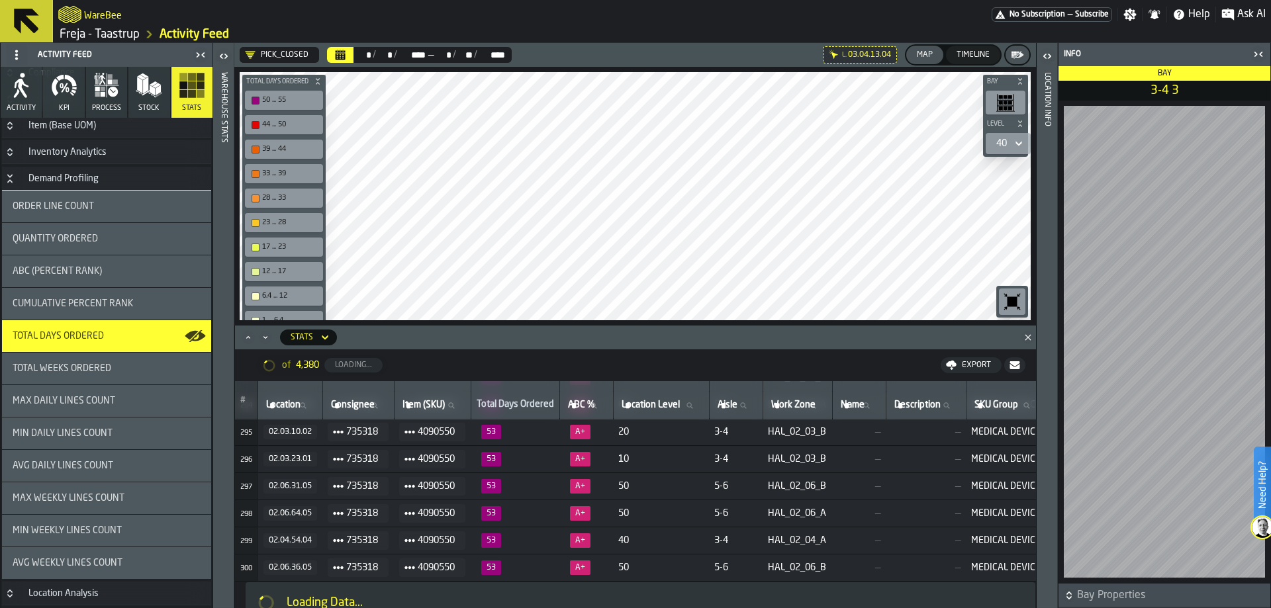
scroll to position [8000, 0]
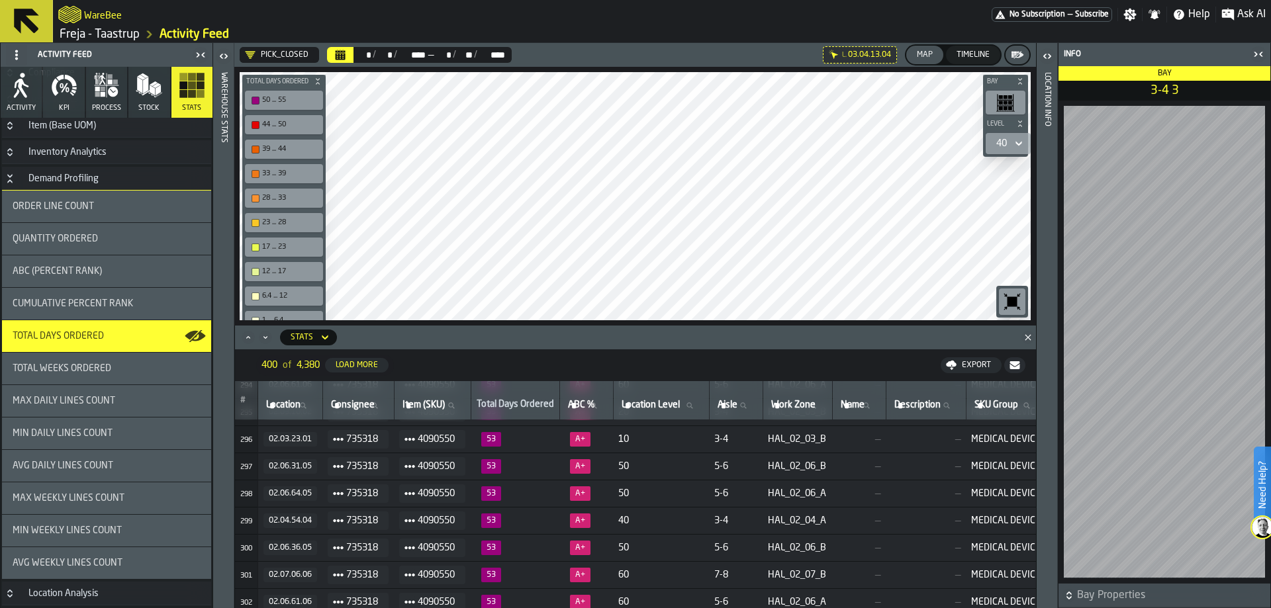
click at [0, 0] on icon at bounding box center [0, 0] width 0 height 0
